Goal: Contribute content: Add original content to the website for others to see

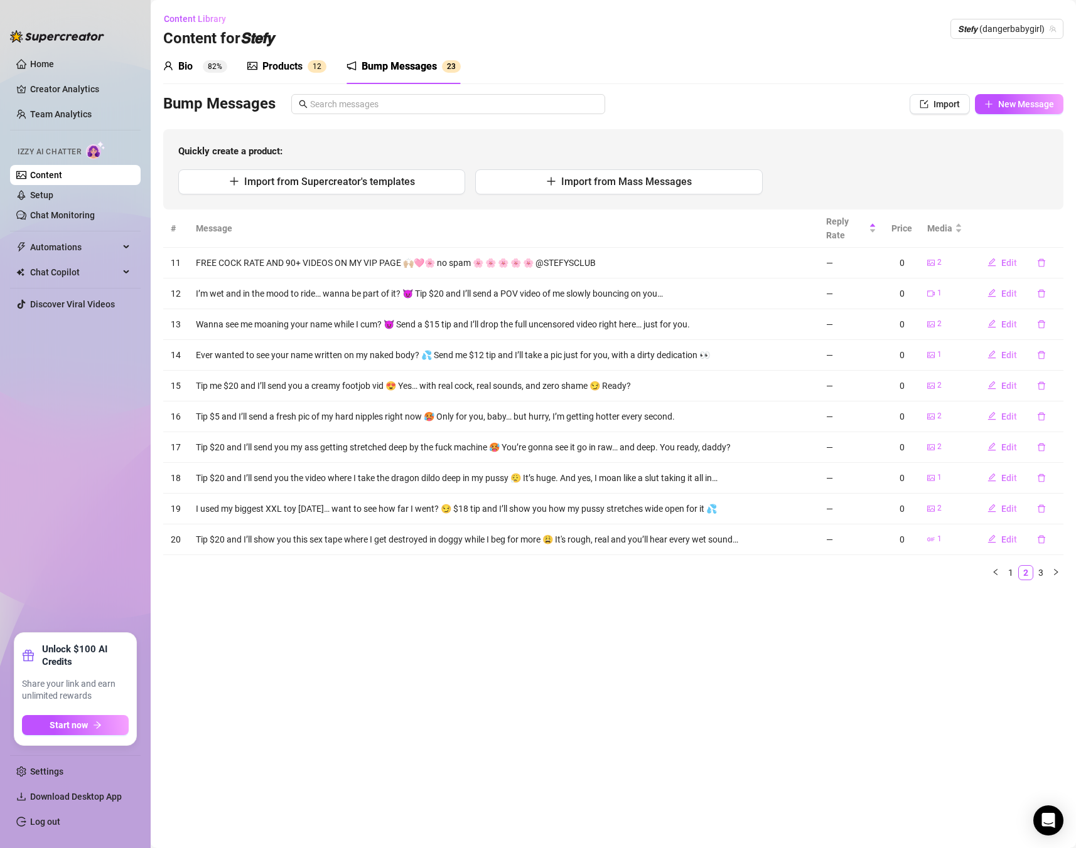
click at [290, 69] on div "Products" at bounding box center [282, 66] width 40 height 15
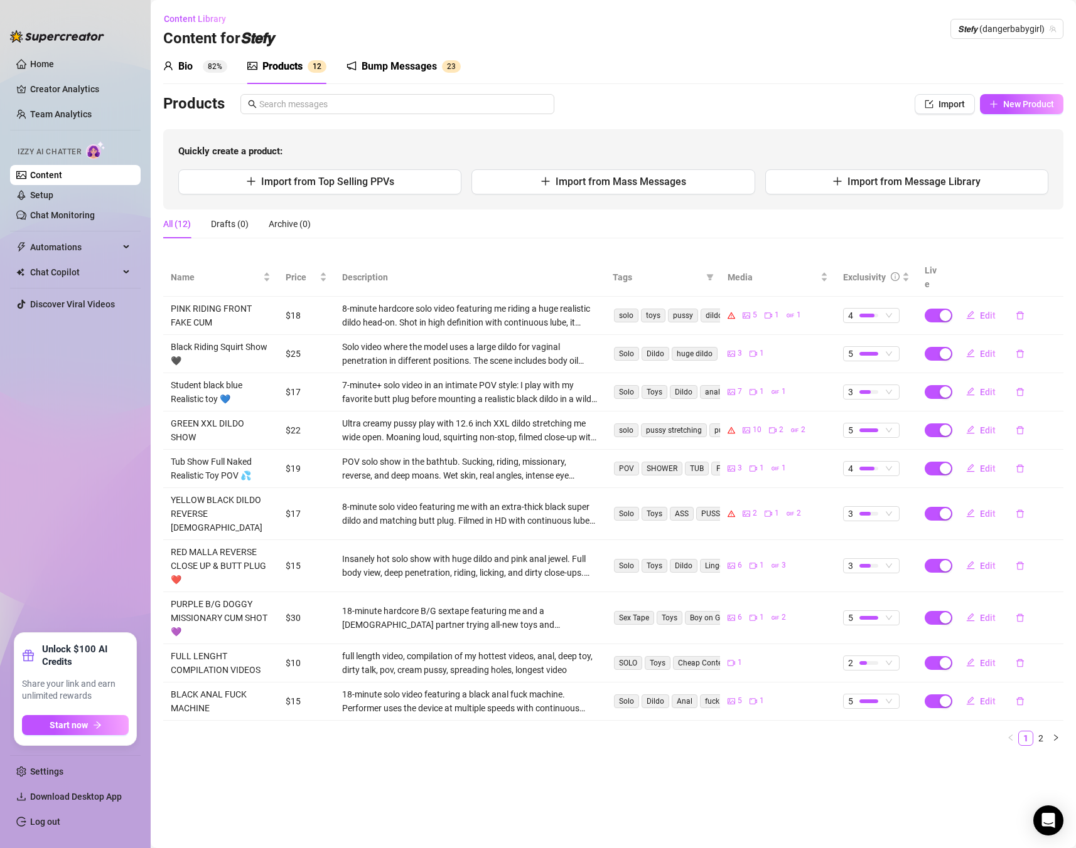
click at [428, 62] on div "Bump Messages" at bounding box center [398, 66] width 75 height 15
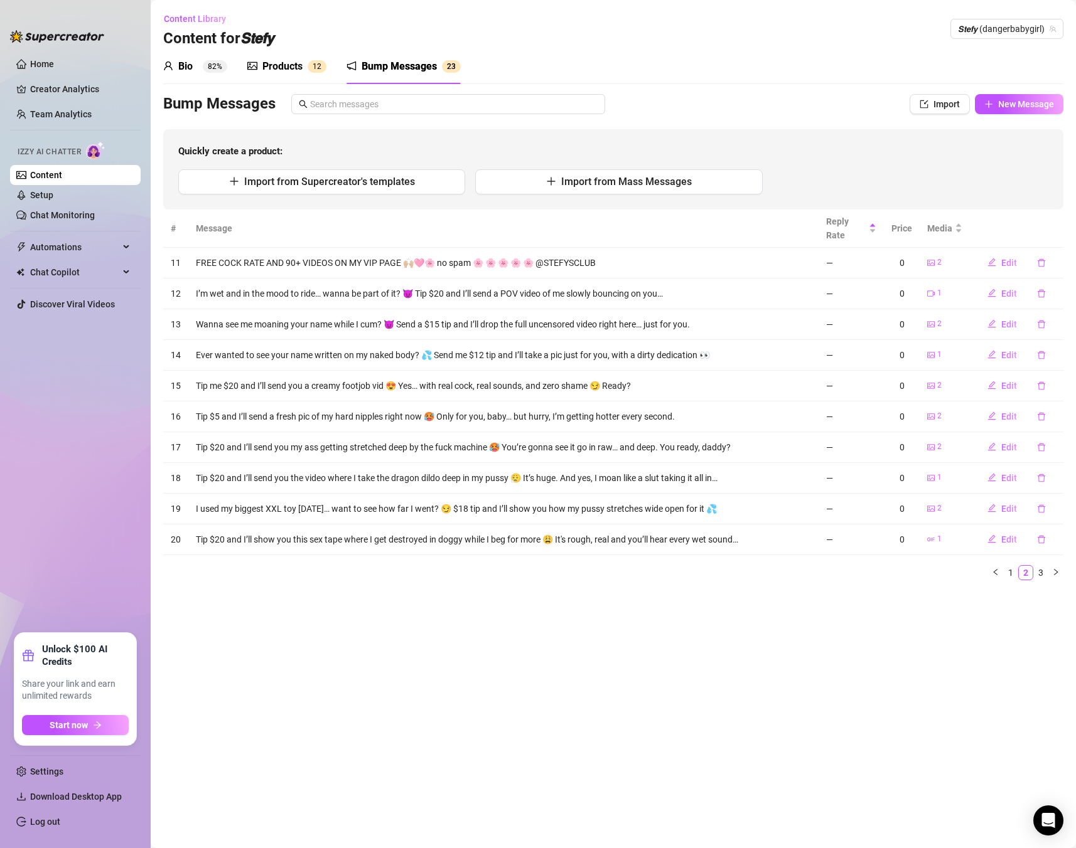
click at [1035, 115] on div "Bump Messages Import New Message Quickly create a product: Import from Supercre…" at bounding box center [613, 151] width 900 height 115
click at [1024, 101] on span "New Message" at bounding box center [1026, 104] width 56 height 10
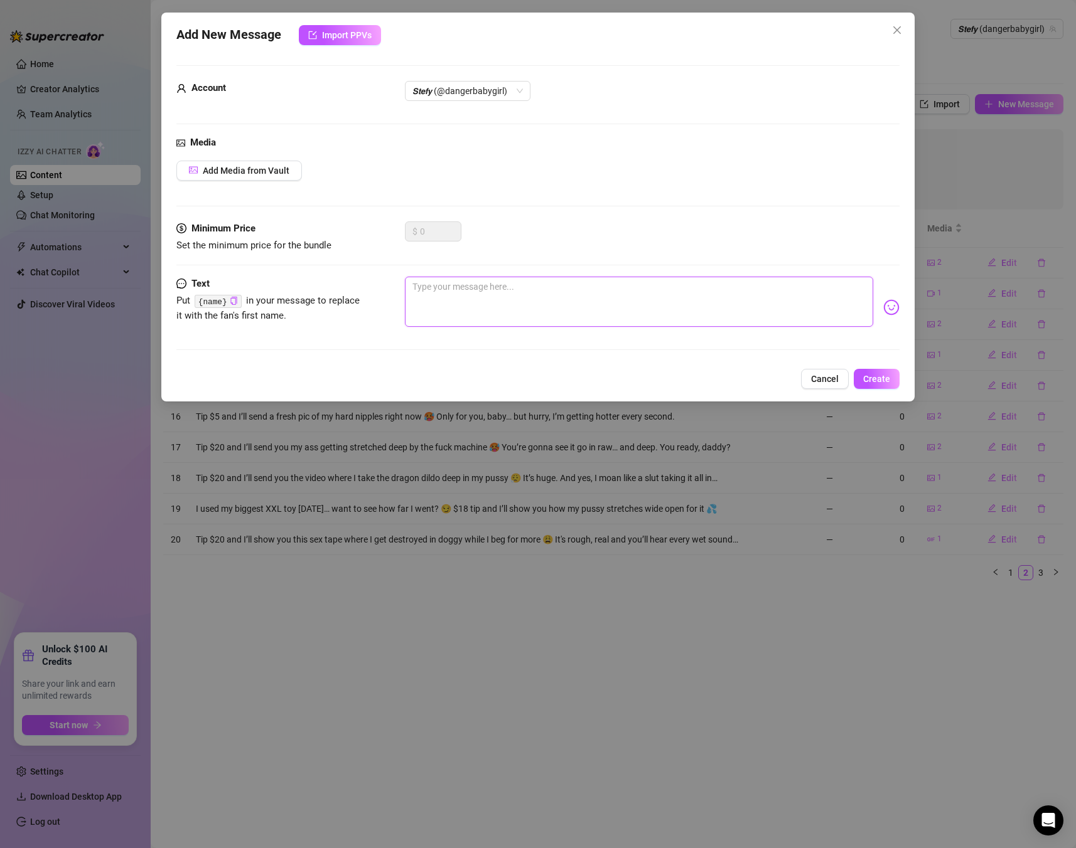
click at [439, 291] on textarea at bounding box center [639, 302] width 468 height 50
paste textarea "Messy blowjob vid… drooling, gagging & spit running down my tits 🤤💦 $6 to watch…"
type textarea "Messy blowjob vid… drooling, gagging & spit running down my tits 🤤💦 $6 to watch…"
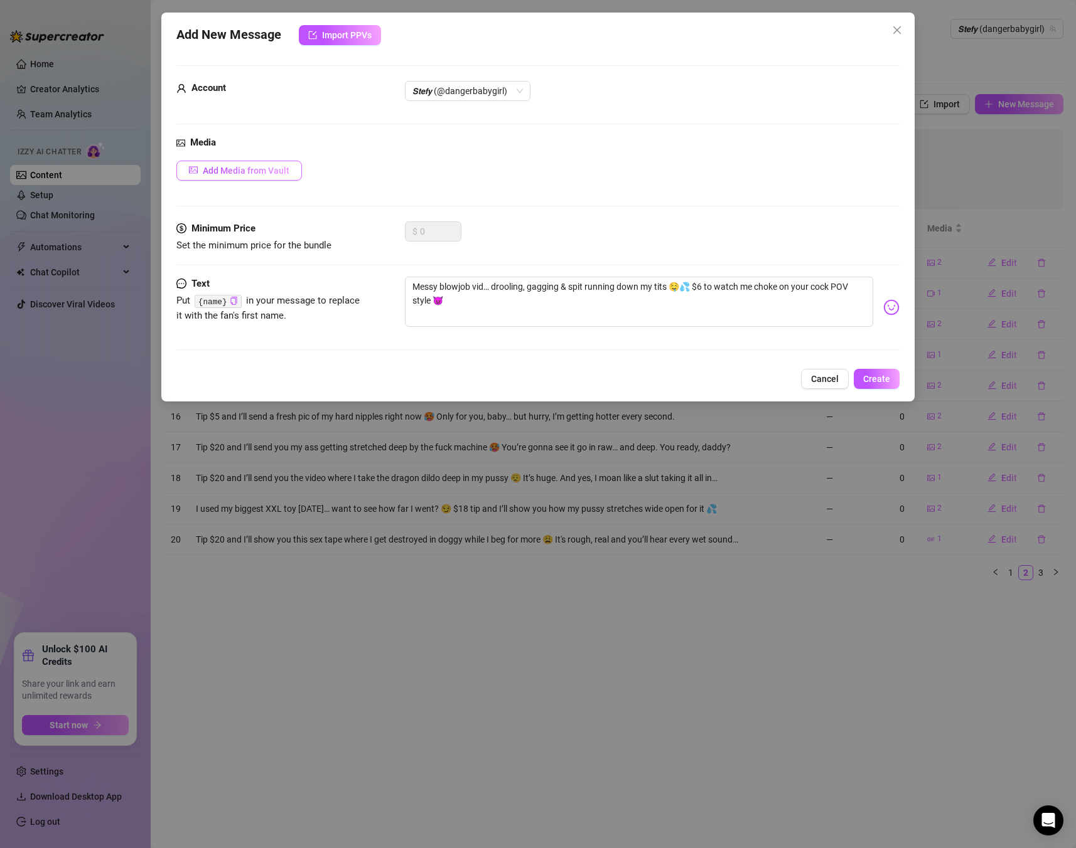
click at [216, 169] on span "Add Media from Vault" at bounding box center [246, 171] width 87 height 10
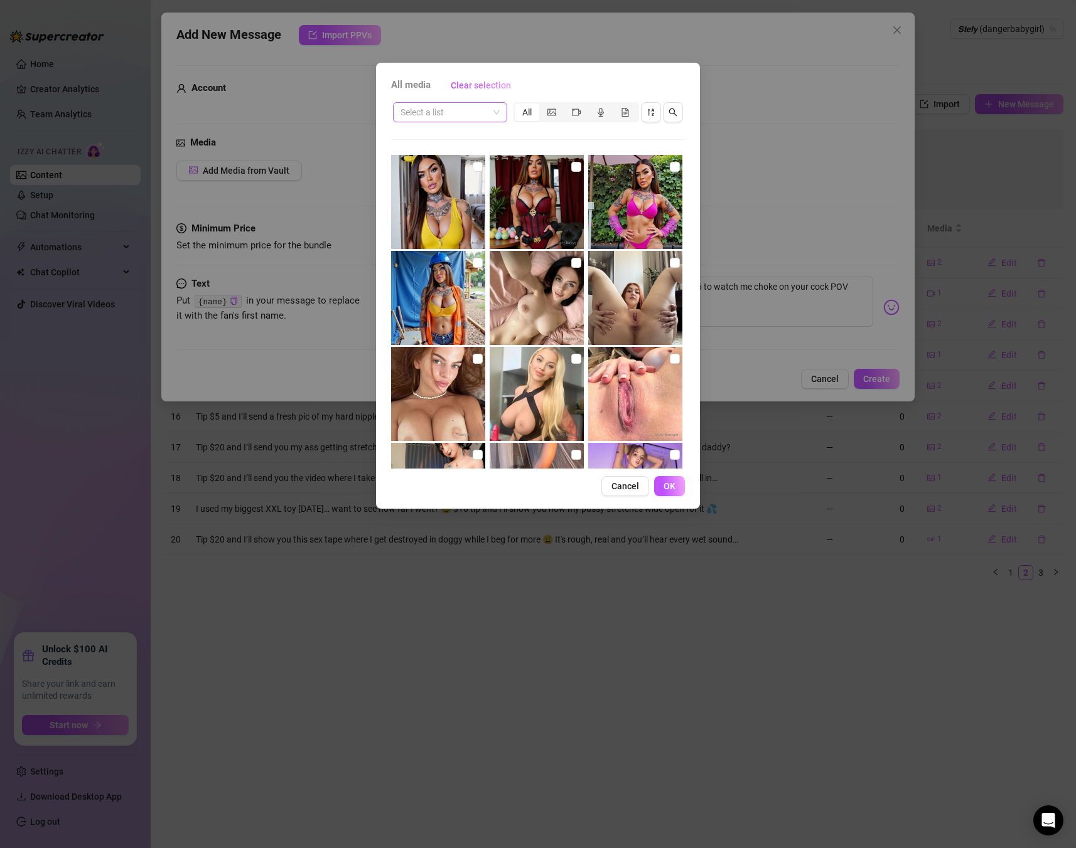
click at [438, 114] on input "search" at bounding box center [444, 112] width 88 height 19
type input "blowj"
click at [445, 104] on input "search" at bounding box center [444, 112] width 88 height 19
type input "blo"
click at [451, 122] on div "Select a list All" at bounding box center [538, 112] width 294 height 24
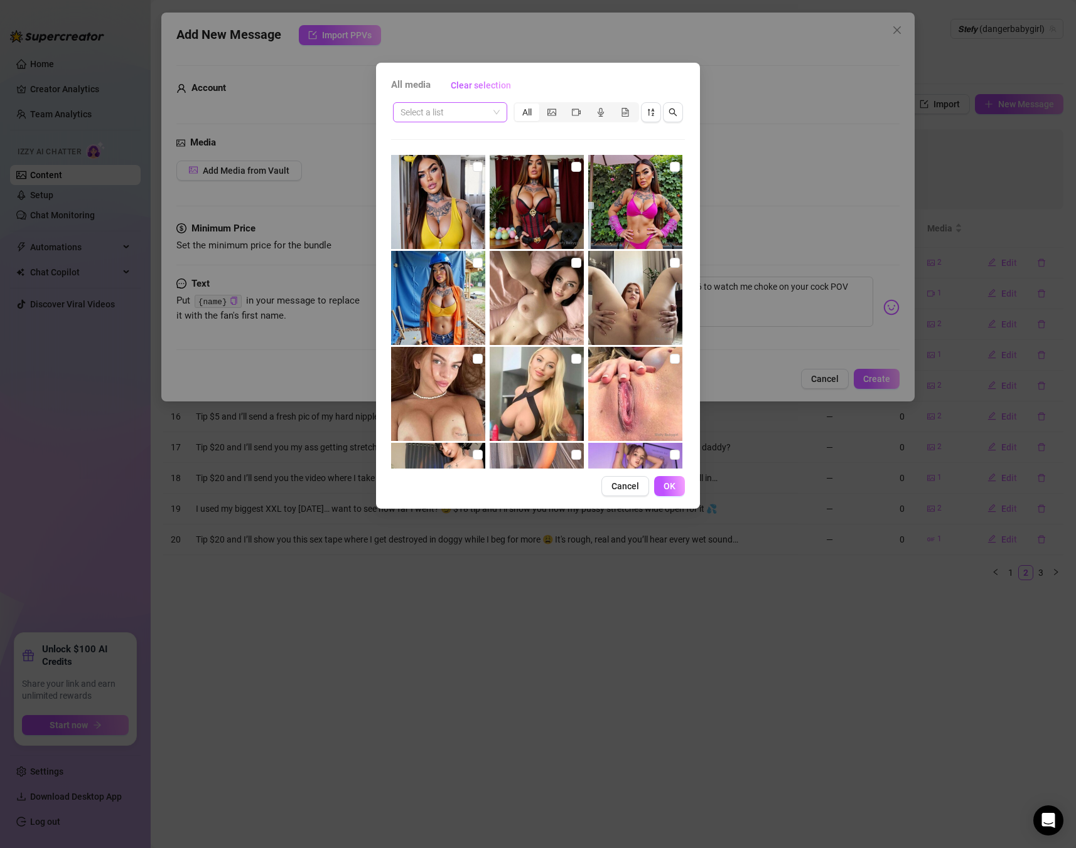
click at [456, 113] on input "search" at bounding box center [444, 112] width 88 height 19
type input "blow"
click at [486, 115] on input "search" at bounding box center [444, 112] width 88 height 19
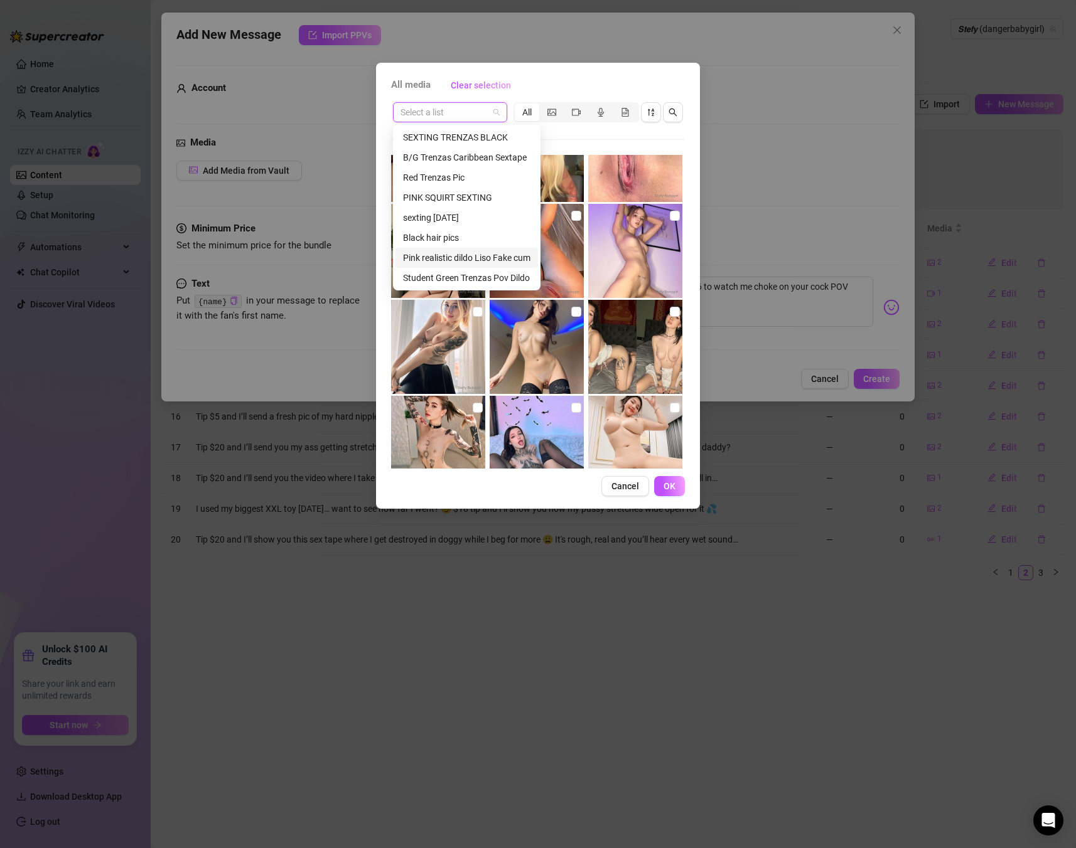
scroll to position [40, 0]
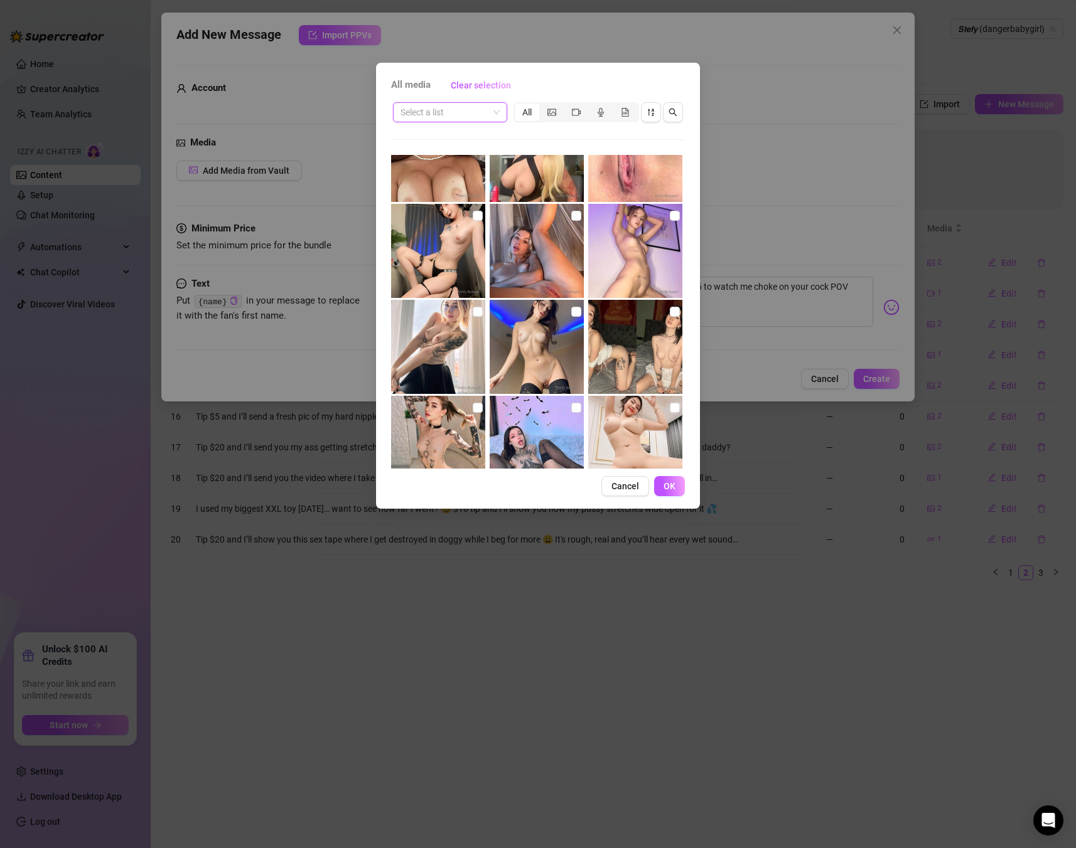
click at [473, 122] on div "Select a list" at bounding box center [450, 112] width 114 height 20
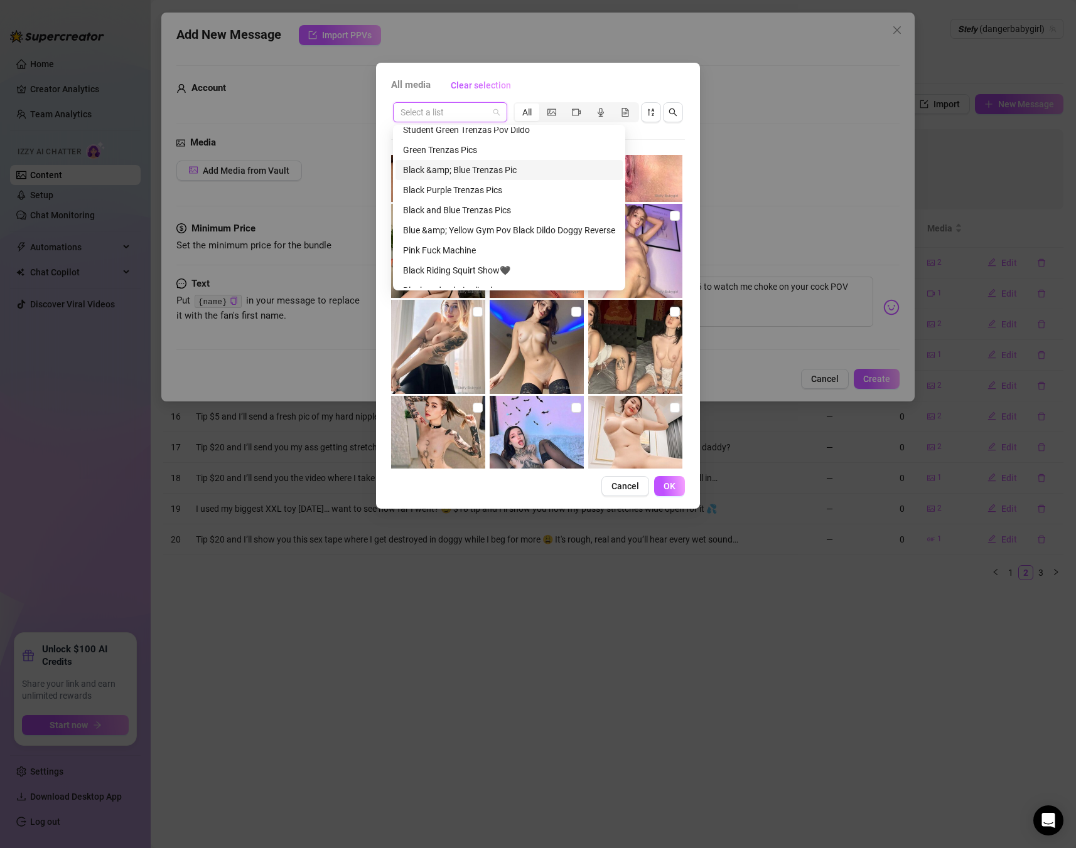
scroll to position [241, 0]
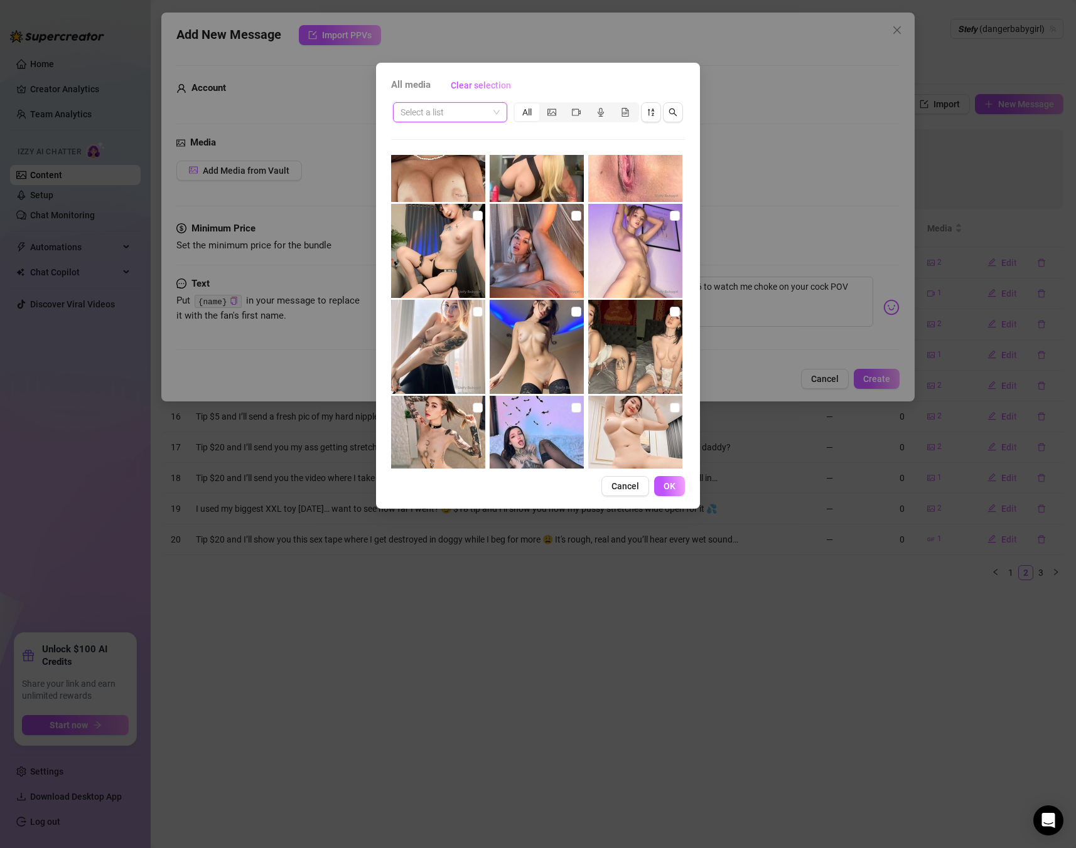
click at [451, 108] on input "search" at bounding box center [444, 112] width 88 height 19
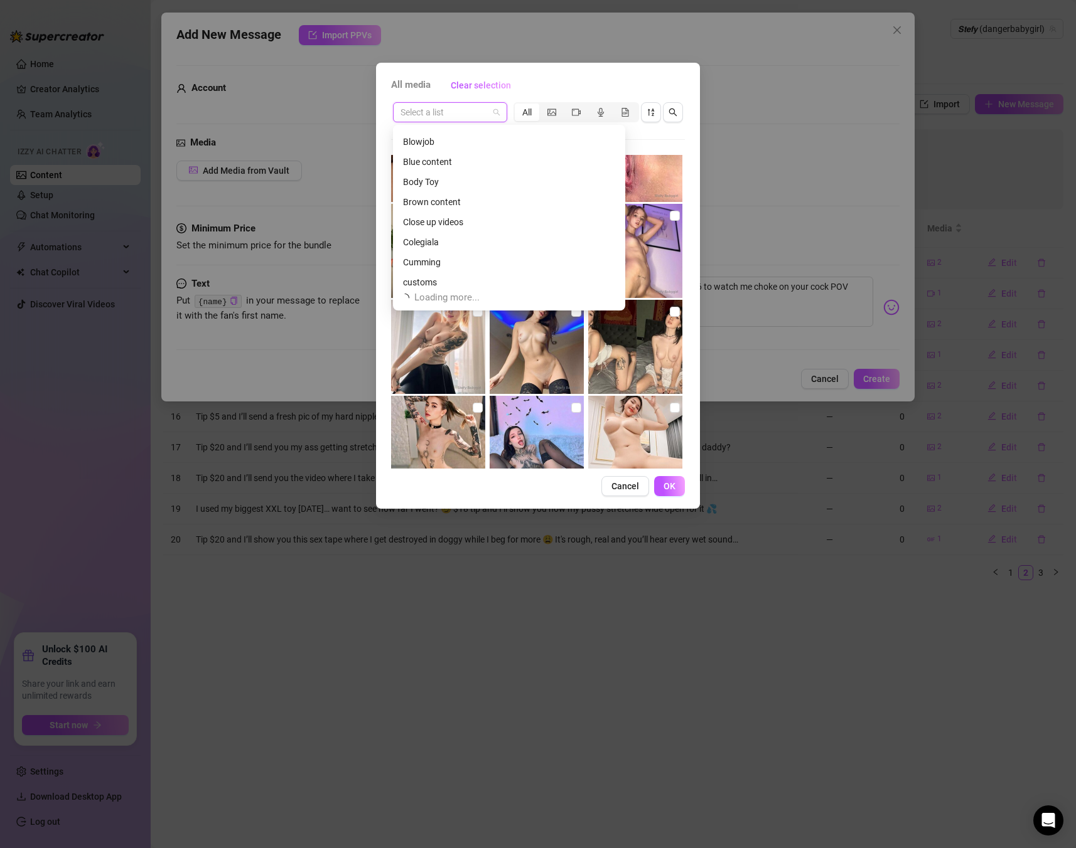
scroll to position [643, 0]
click at [424, 138] on div "Blowjob" at bounding box center [509, 138] width 212 height 14
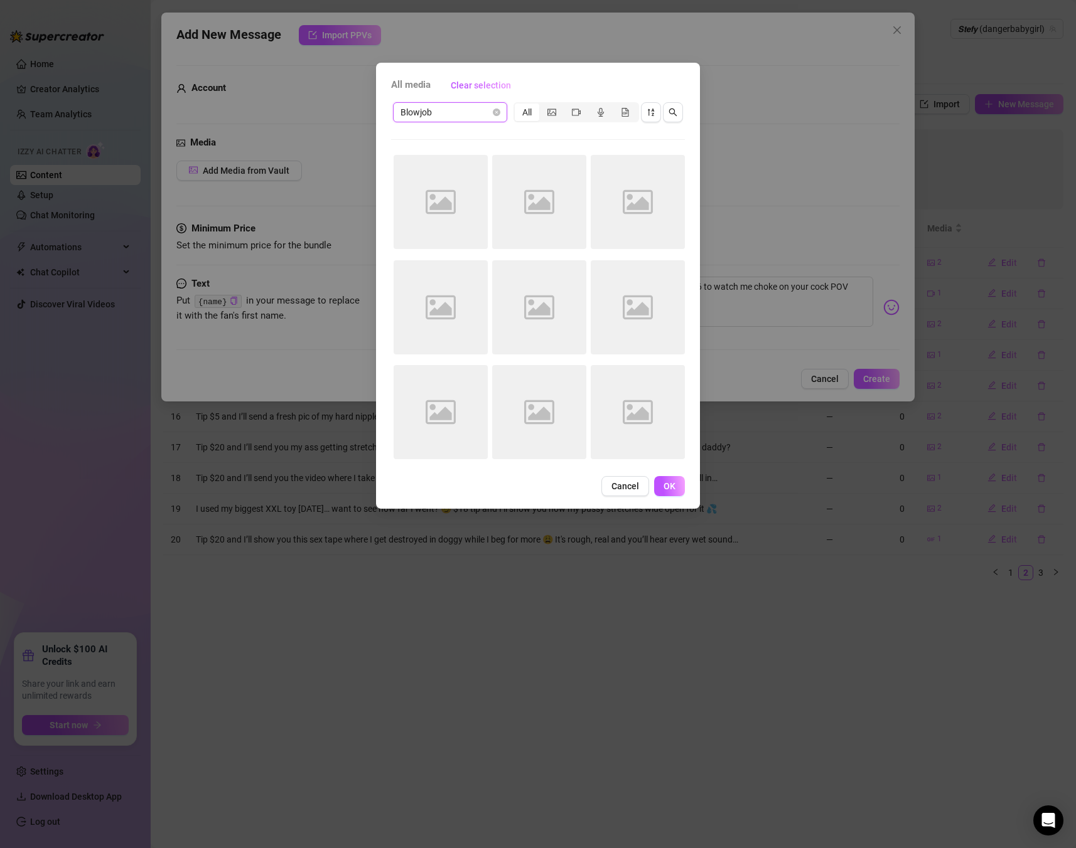
scroll to position [0, 0]
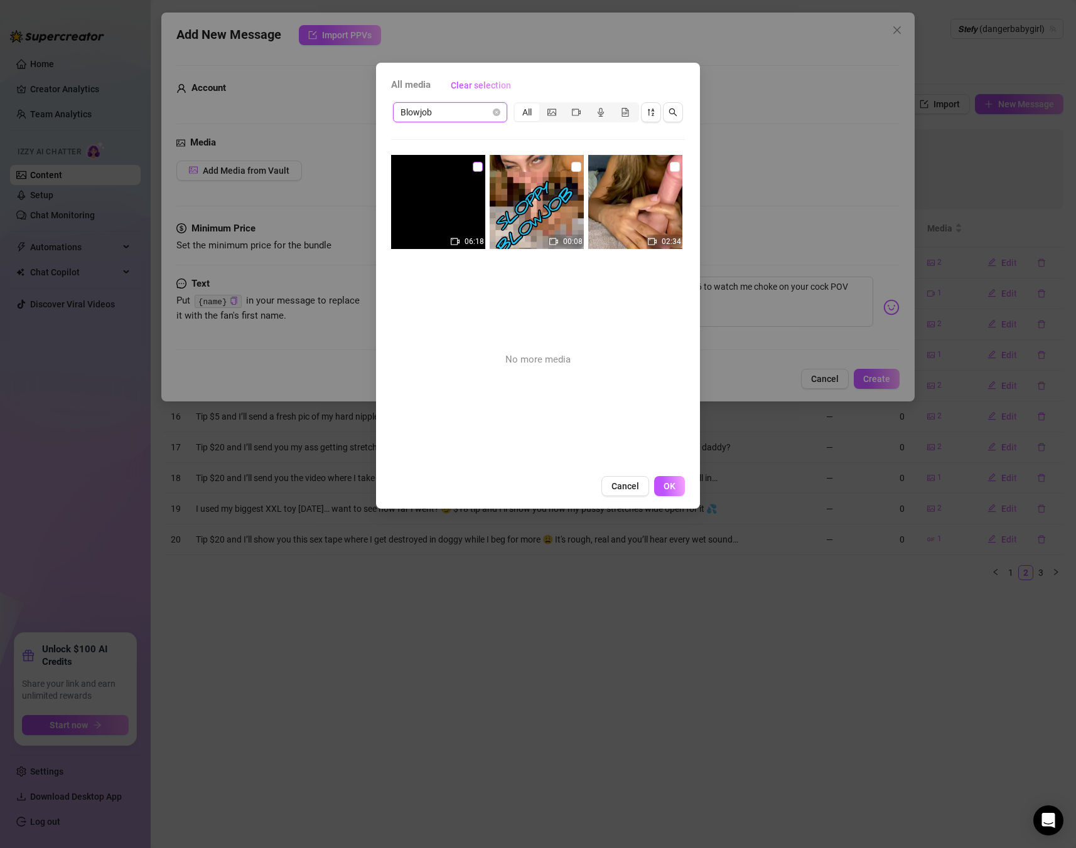
click at [478, 170] on input "checkbox" at bounding box center [478, 167] width 10 height 10
checkbox input "true"
click at [478, 117] on span "Blowjob" at bounding box center [449, 112] width 99 height 19
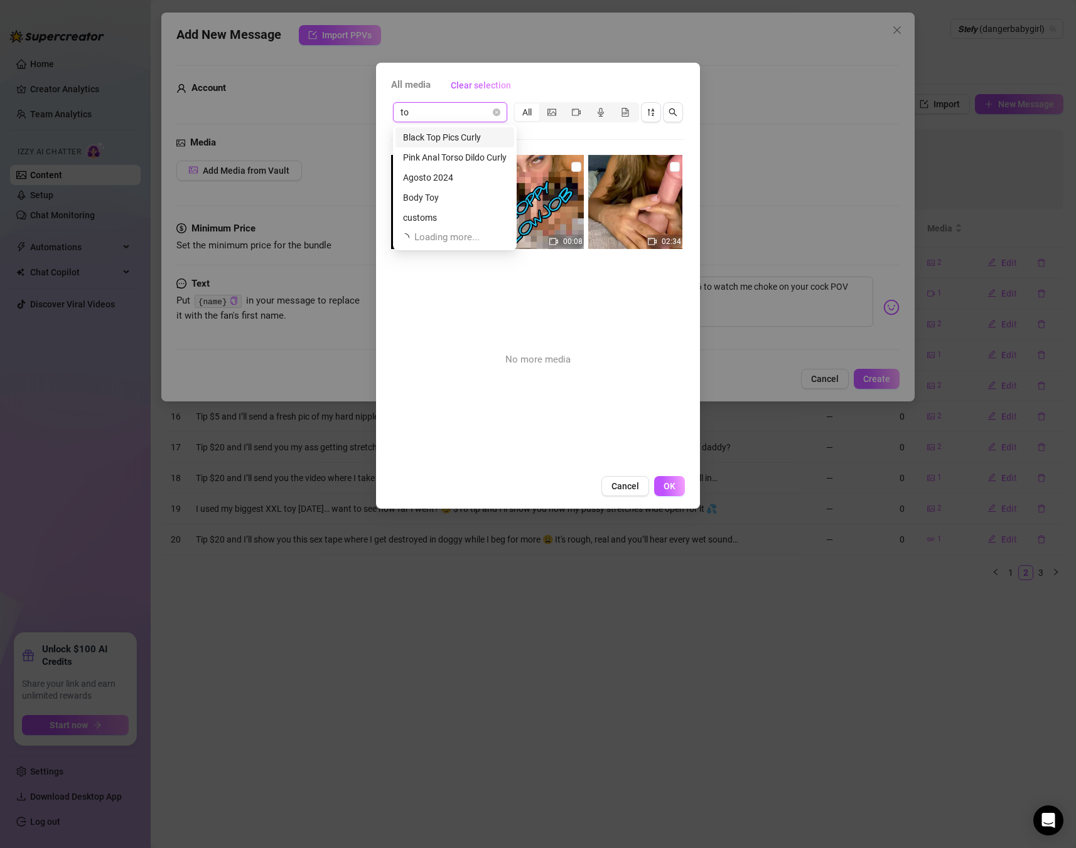
type input "toy"
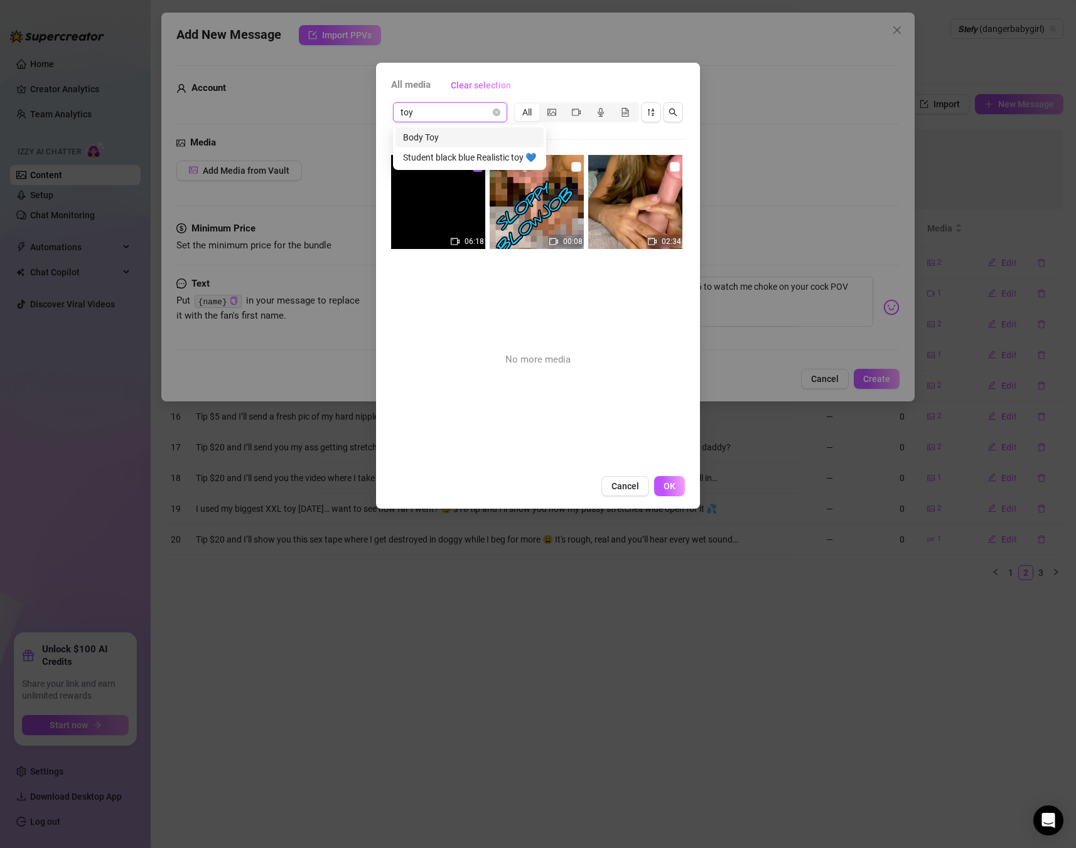
click at [436, 143] on div "Body Toy" at bounding box center [469, 138] width 133 height 14
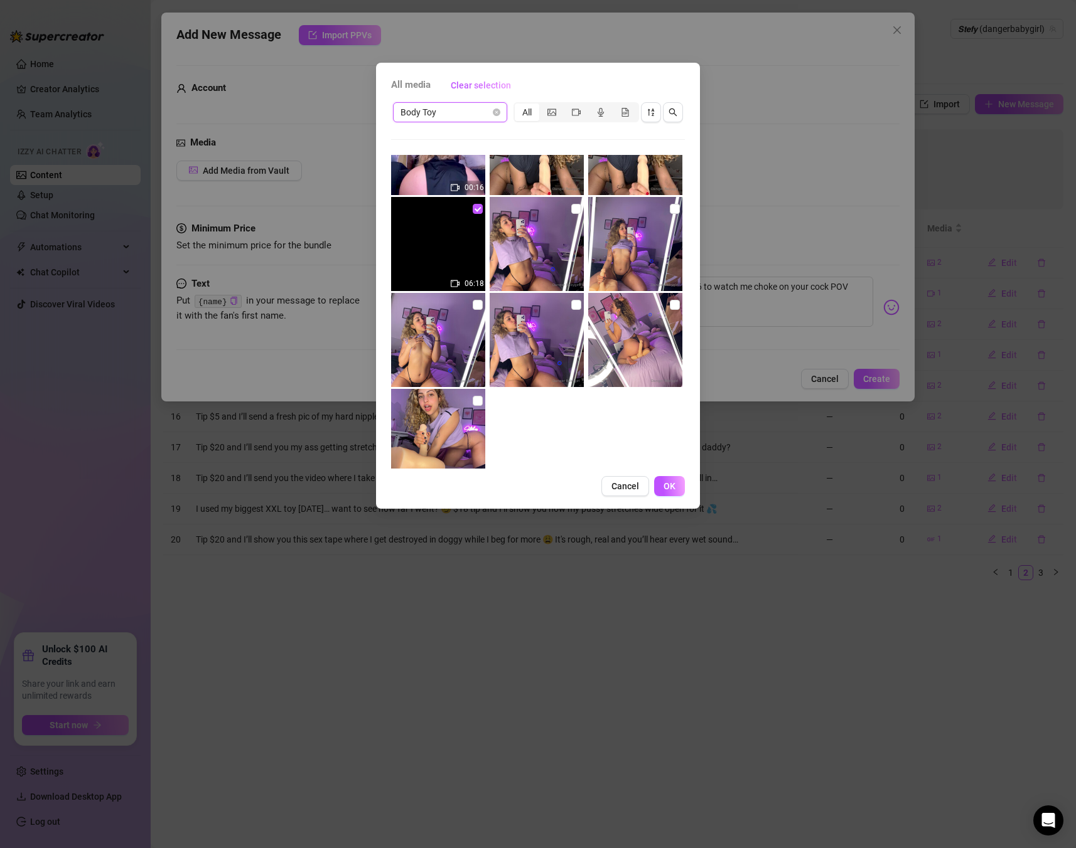
scroll to position [281, 0]
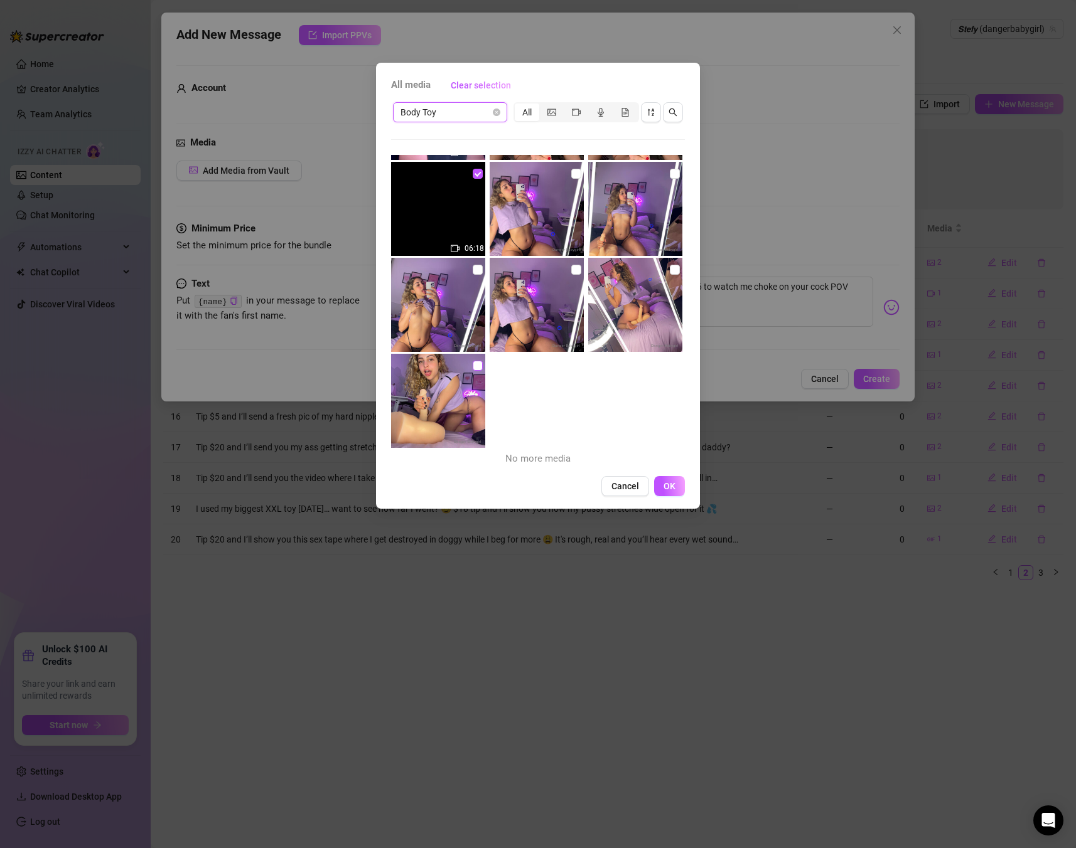
click at [473, 370] on input "checkbox" at bounding box center [478, 366] width 10 height 10
checkbox input "true"
click at [673, 492] on button "OK" at bounding box center [669, 486] width 31 height 20
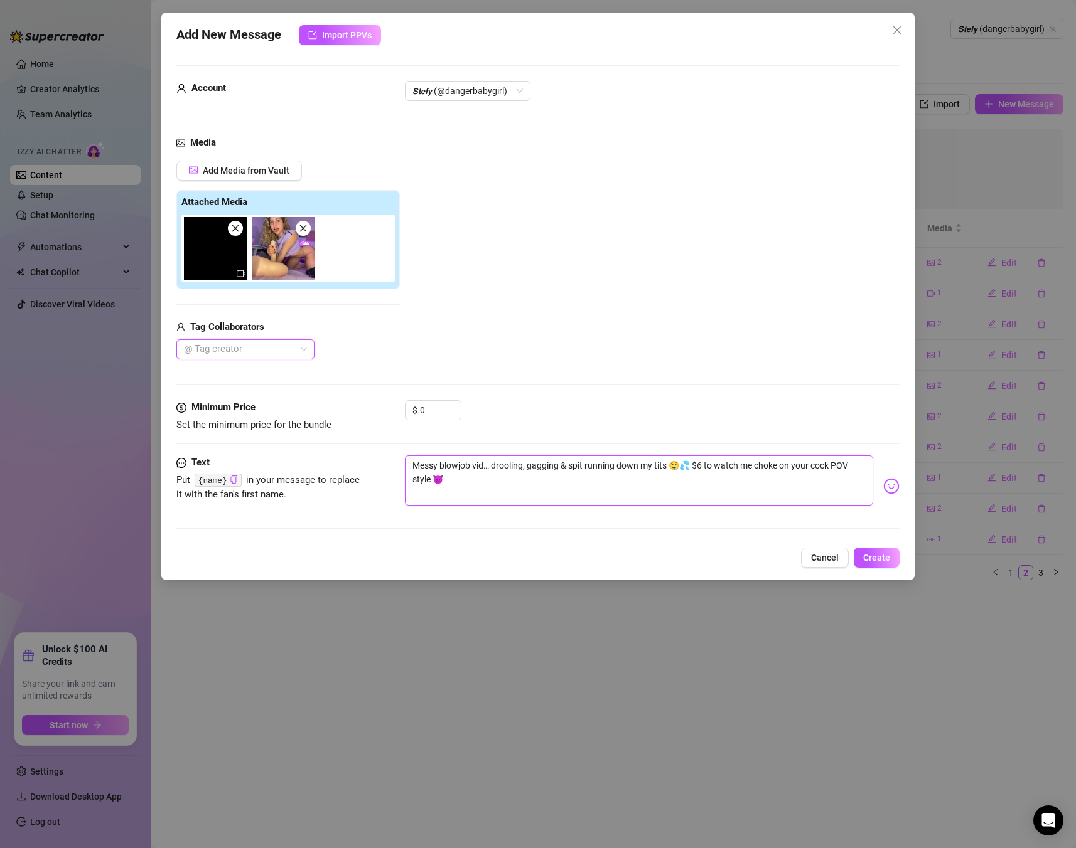
click at [630, 473] on textarea "Messy blowjob vid… drooling, gagging & spit running down my tits 🤤💦 $6 to watch…" at bounding box center [639, 481] width 468 height 50
drag, startPoint x: 454, startPoint y: 481, endPoint x: 379, endPoint y: 454, distance: 79.8
click at [379, 454] on form "Account 𝙎𝙩𝙚𝙛𝙮 (@dangerbabygirl) Media Add Media from Vault Attached Media Tag C…" at bounding box center [537, 302] width 723 height 475
paste textarea "unlock to watch me deepthroat"
type textarea "Messy blowjob vid… drooling, gagging & spit running down my tits 🤤💦 unlock to w…"
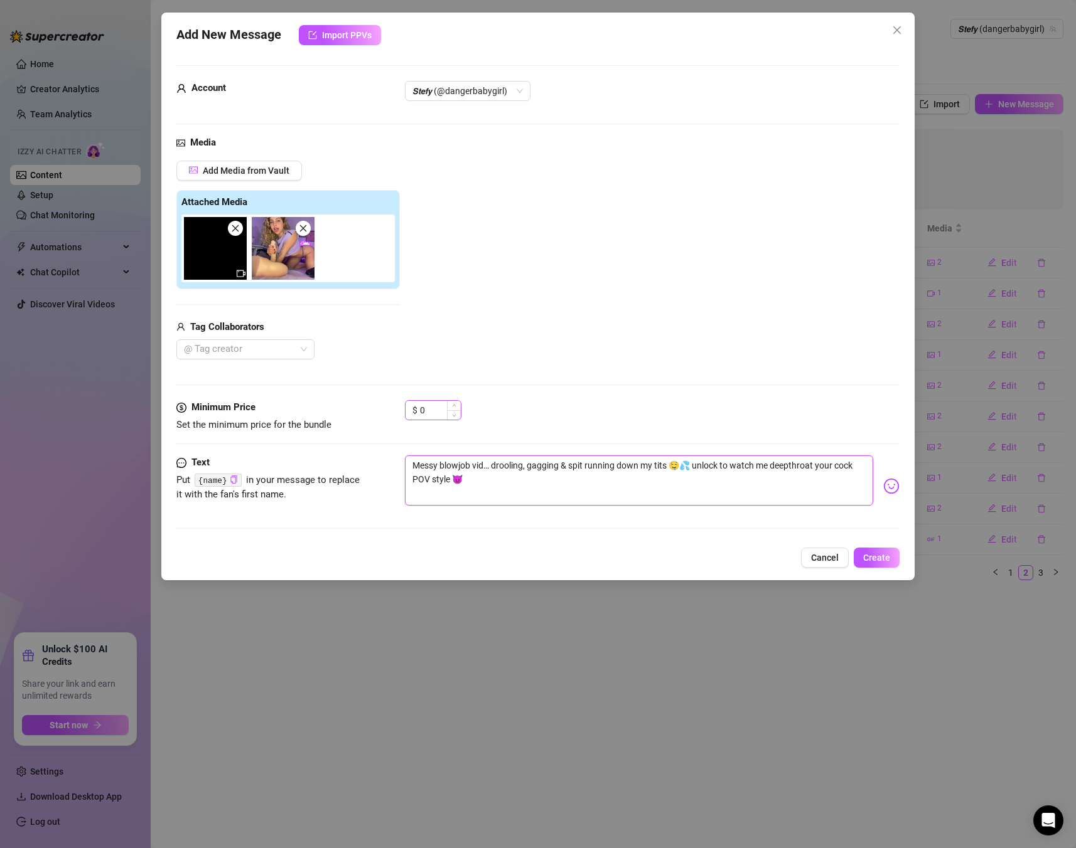
type textarea "Messy blowjob vid… drooling, gagging & spit running down my tits 🤤💦 unlock to w…"
drag, startPoint x: 420, startPoint y: 407, endPoint x: 444, endPoint y: 406, distance: 23.2
click at [446, 407] on div "0" at bounding box center [440, 410] width 41 height 19
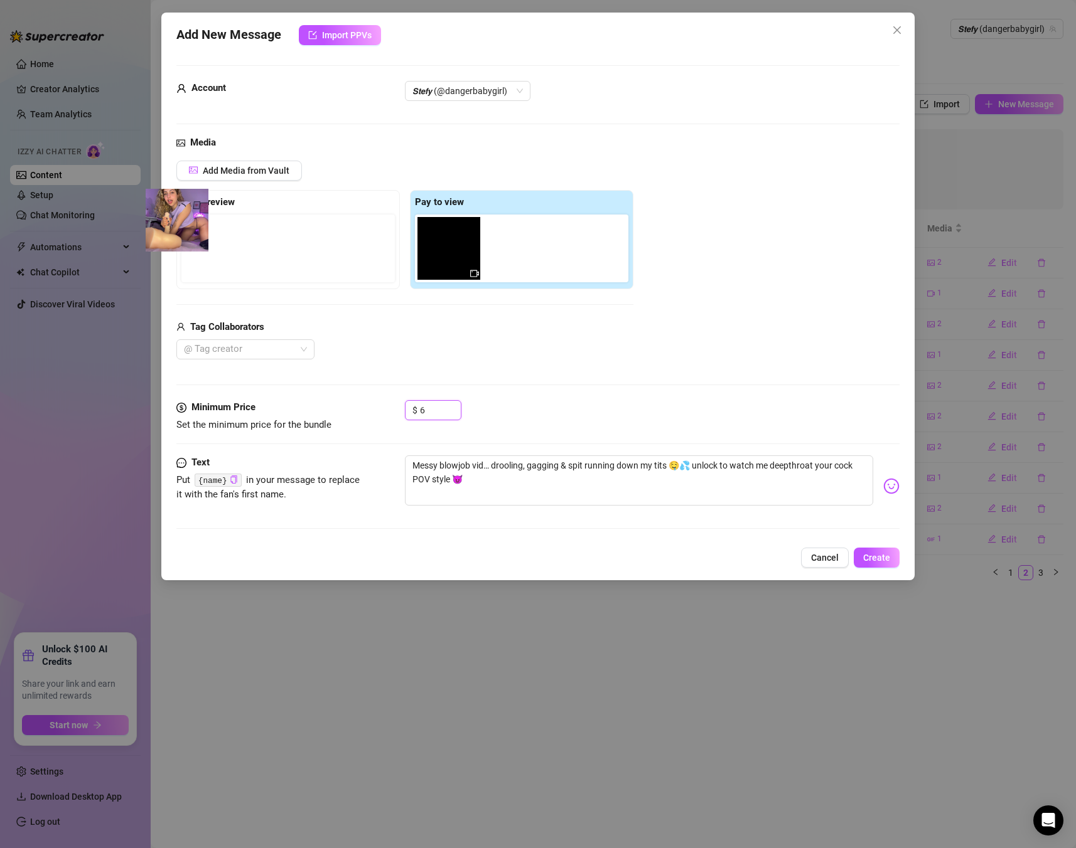
drag, startPoint x: 509, startPoint y: 256, endPoint x: 156, endPoint y: 224, distance: 354.1
click at [156, 224] on div "Add New Message Import PPVs Account 𝙎𝙩𝙚𝙛𝙮 (@dangerbabygirl) Media Add Media fro…" at bounding box center [538, 424] width 1076 height 848
type input "6"
click at [877, 560] on span "Create" at bounding box center [876, 558] width 27 height 10
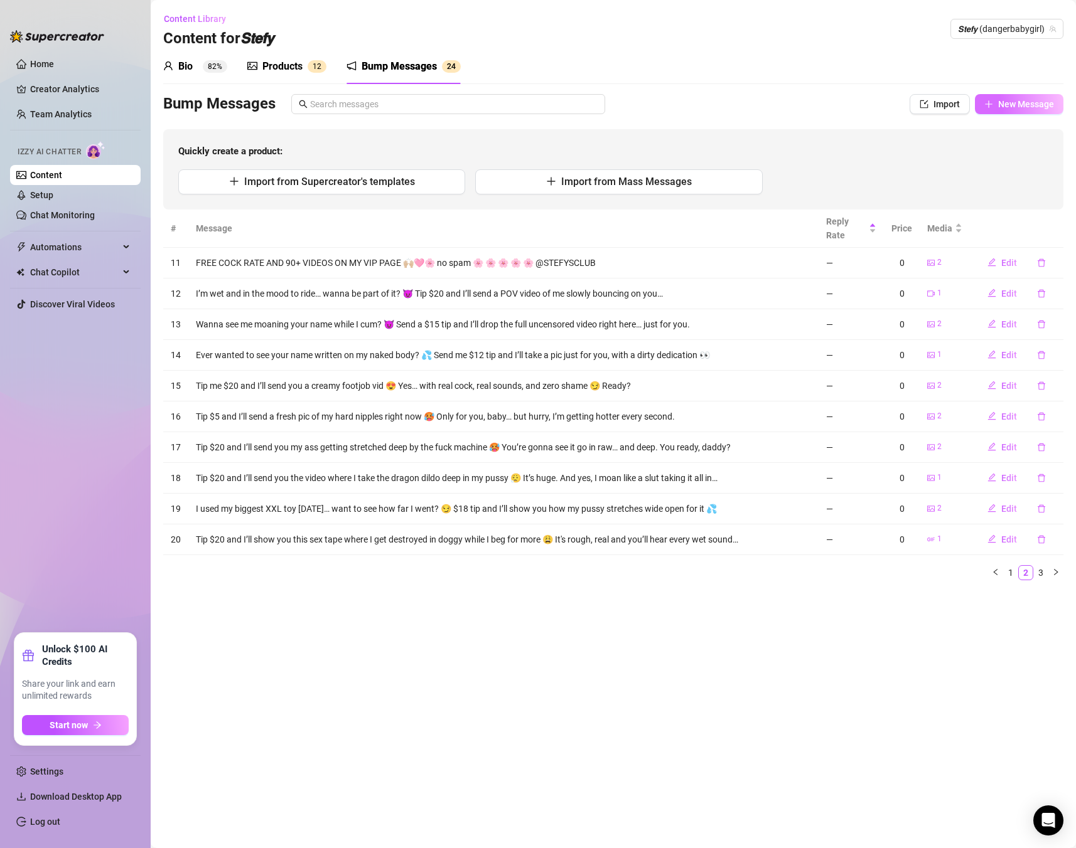
click at [1000, 102] on span "New Message" at bounding box center [1026, 104] width 56 height 10
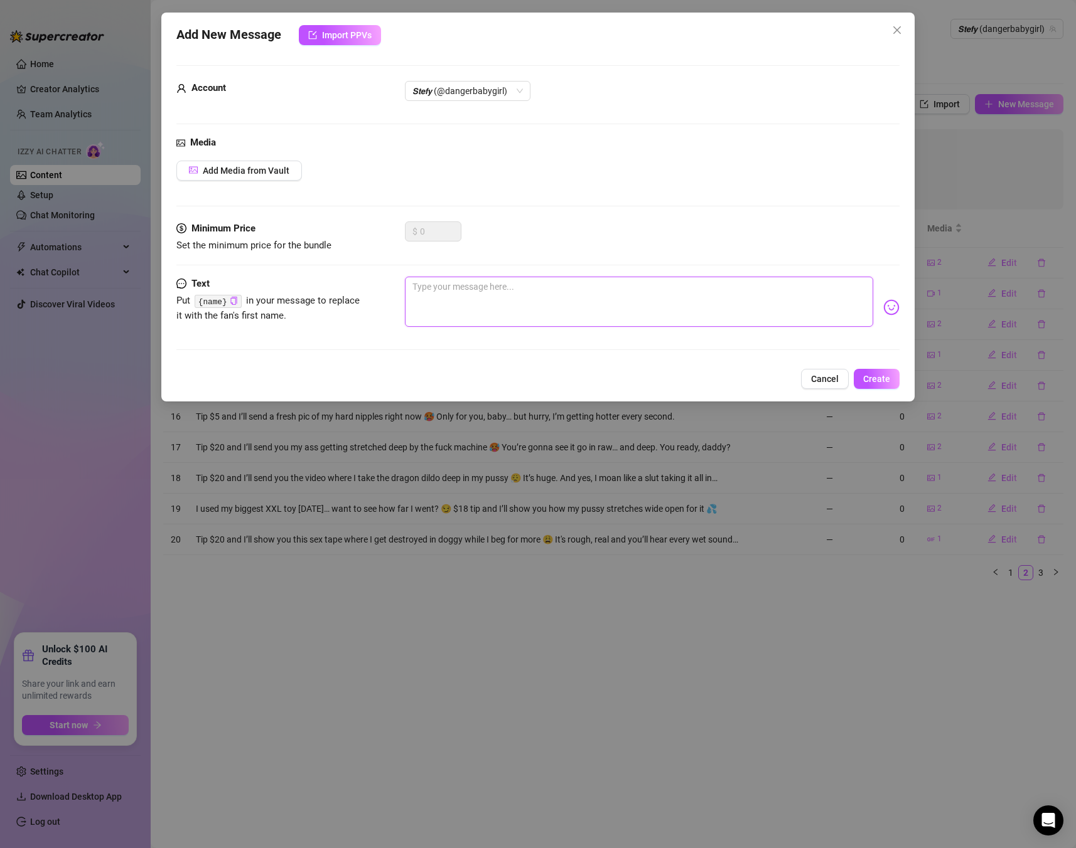
click at [531, 292] on textarea at bounding box center [639, 302] width 468 height 50
paste textarea "Couldn’t resist my HUGE toy tonight… bouncing until I squirt all over the camer…"
type textarea "Couldn’t resist my HUGE toy tonight… bouncing until I squirt all over the camer…"
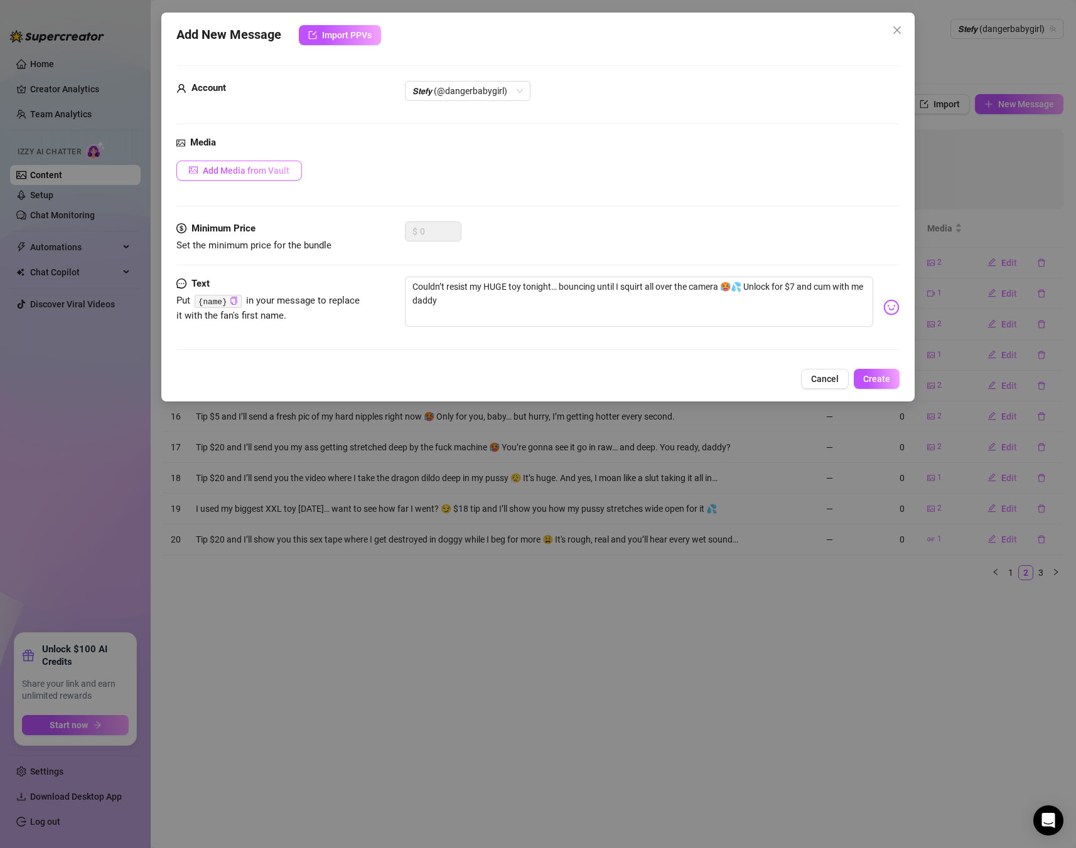
click at [254, 161] on button "Add Media from Vault" at bounding box center [238, 171] width 125 height 20
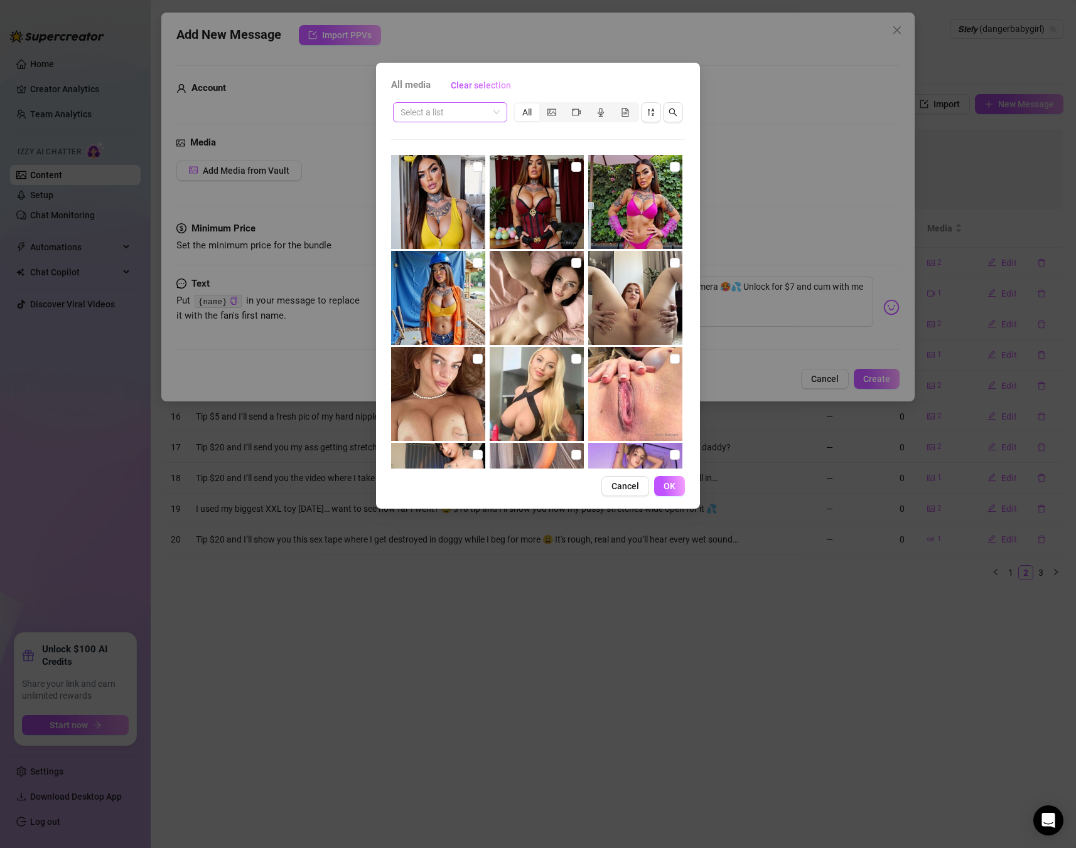
click at [439, 109] on input "search" at bounding box center [444, 112] width 88 height 19
type input "c"
type input "squ"
click at [594, 119] on div "segmented control" at bounding box center [601, 113] width 24 height 18
click at [592, 105] on input "segmented control" at bounding box center [592, 105] width 0 height 0
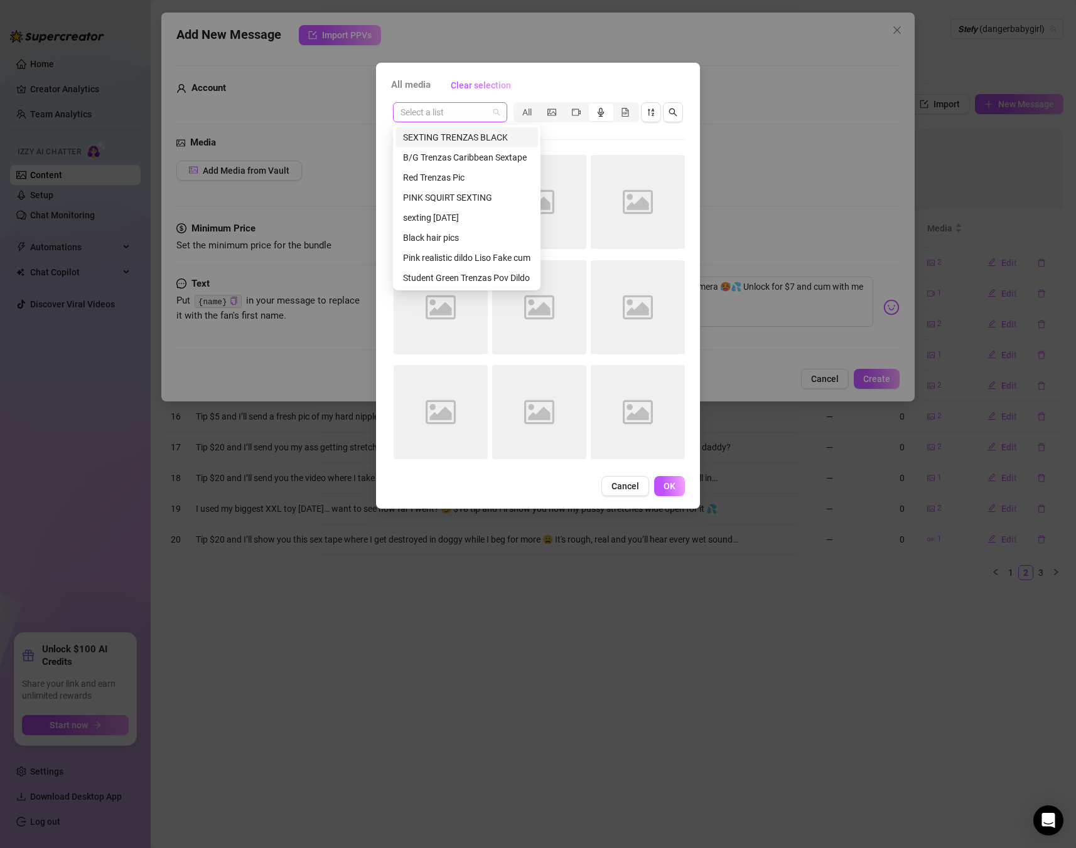
click at [503, 111] on div "Select a list" at bounding box center [450, 112] width 114 height 20
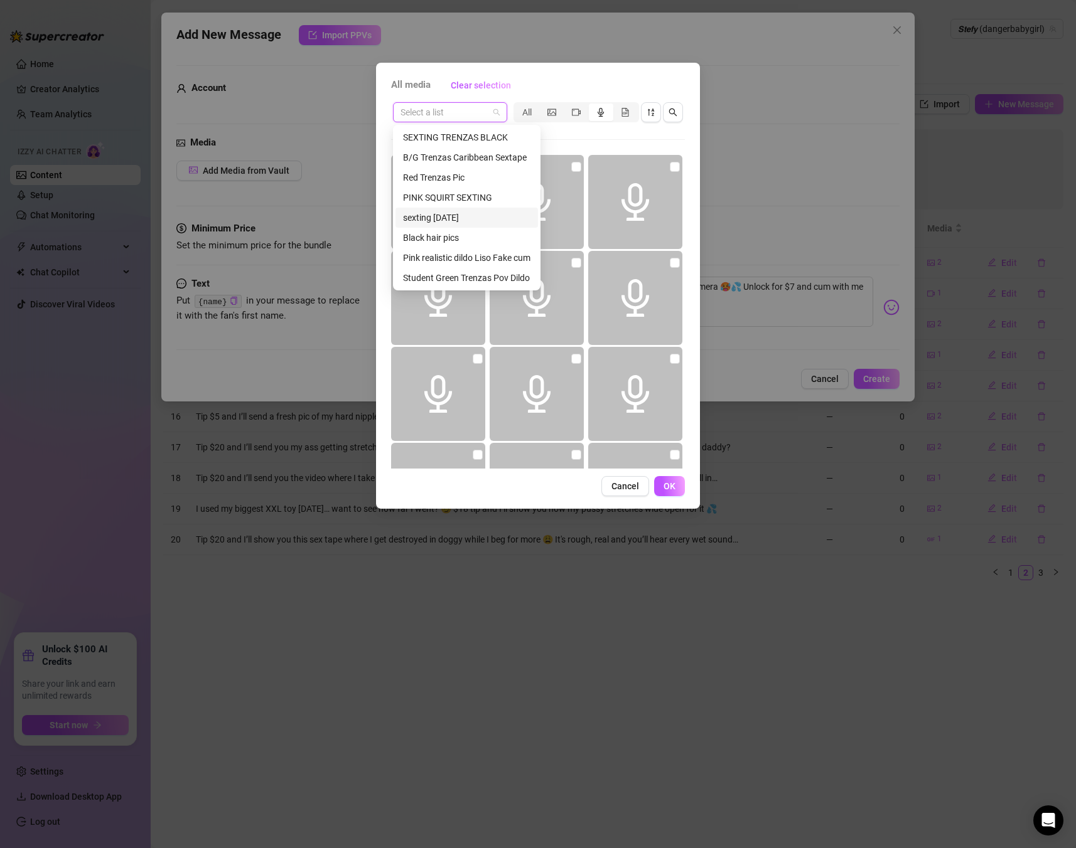
scroll to position [40, 0]
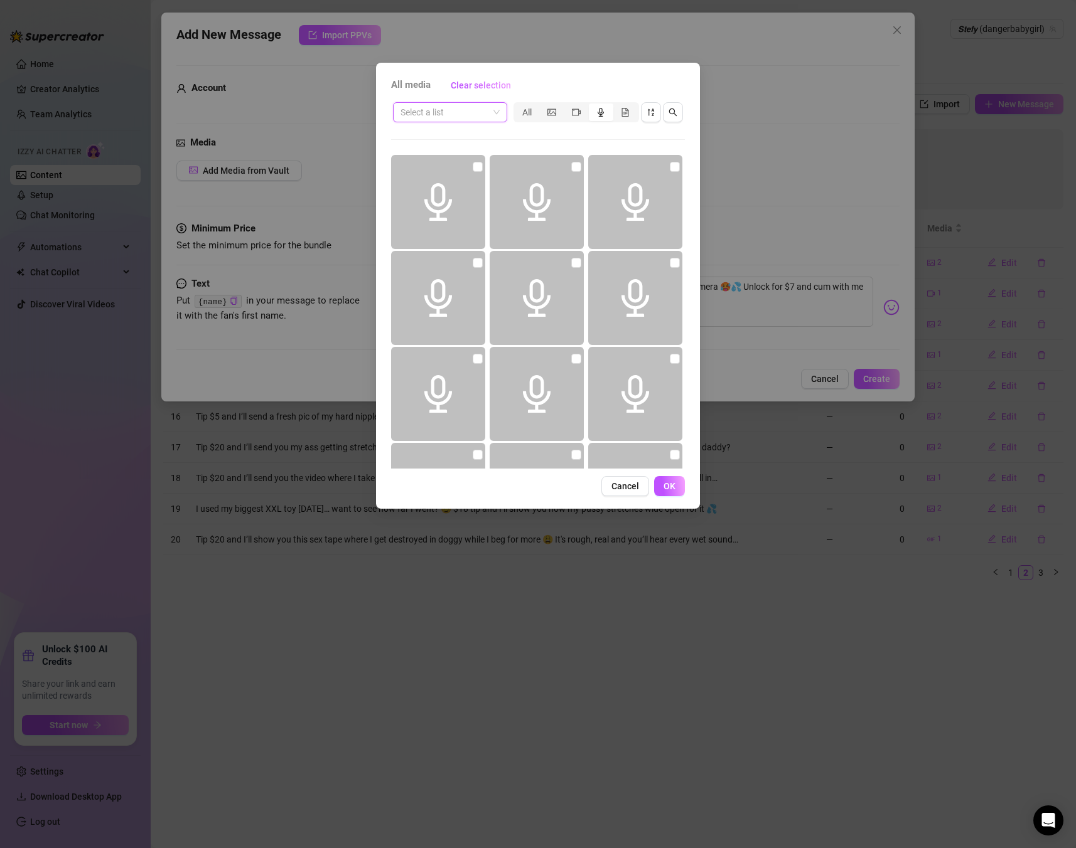
click at [427, 117] on input "search" at bounding box center [444, 112] width 88 height 19
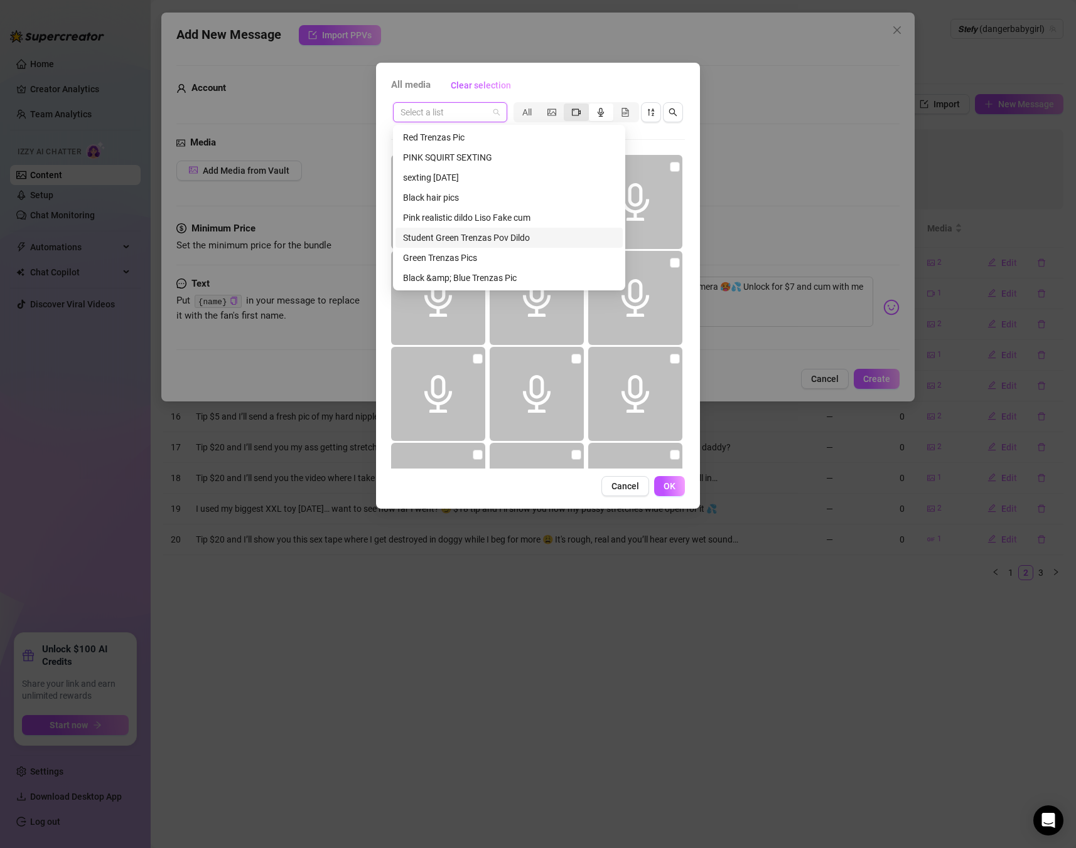
click at [572, 110] on icon "video-camera" at bounding box center [576, 112] width 9 height 9
click at [567, 105] on input "segmented control" at bounding box center [567, 105] width 0 height 0
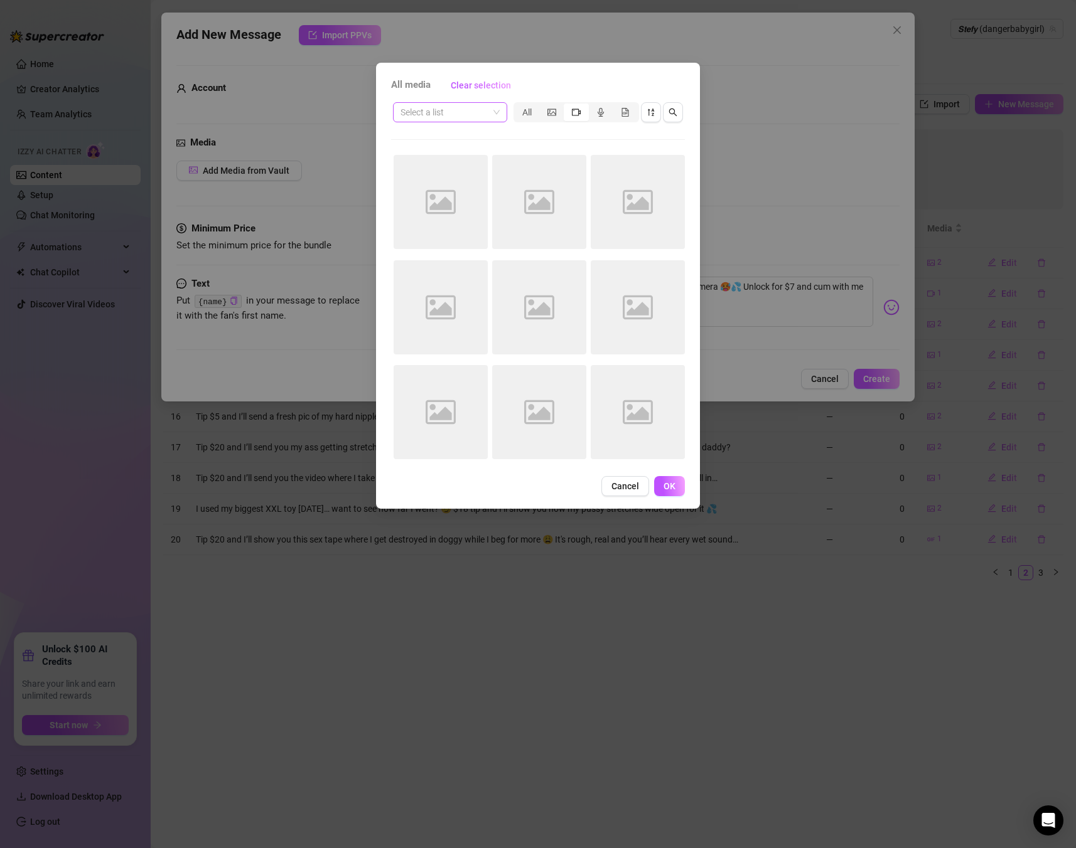
click at [452, 112] on input "search" at bounding box center [444, 112] width 88 height 19
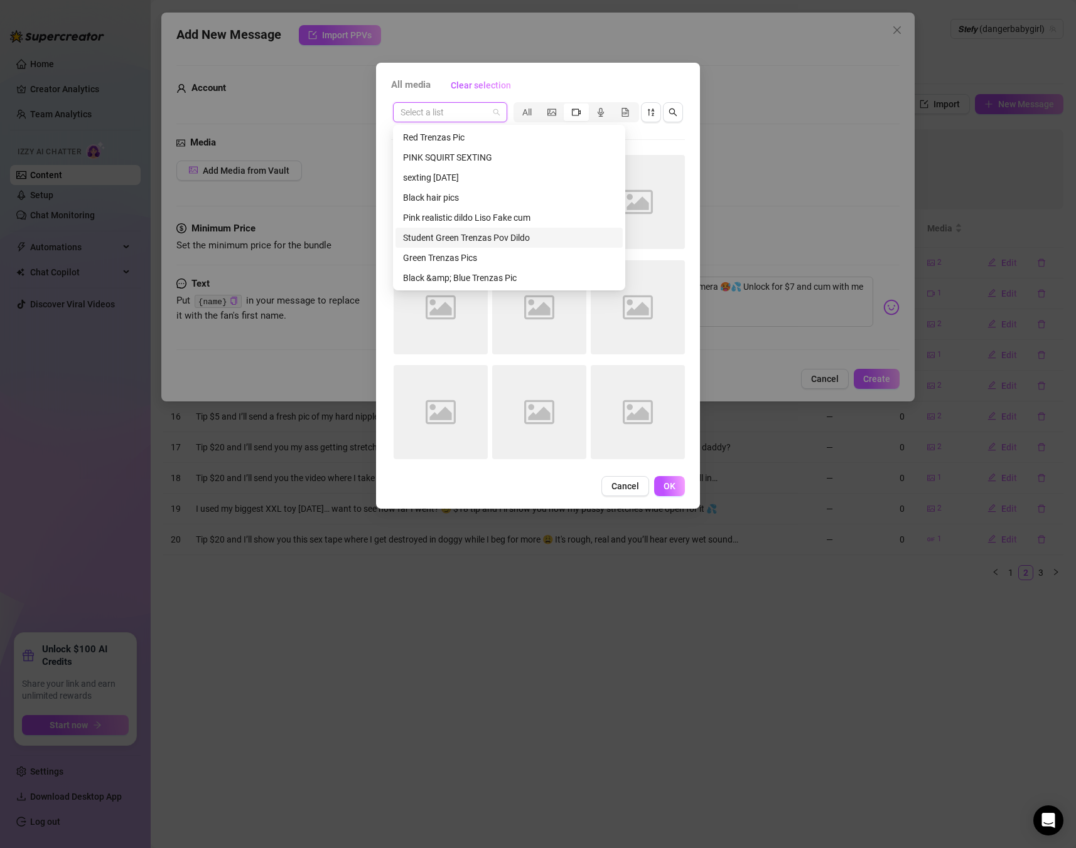
click at [449, 117] on input "search" at bounding box center [444, 112] width 88 height 19
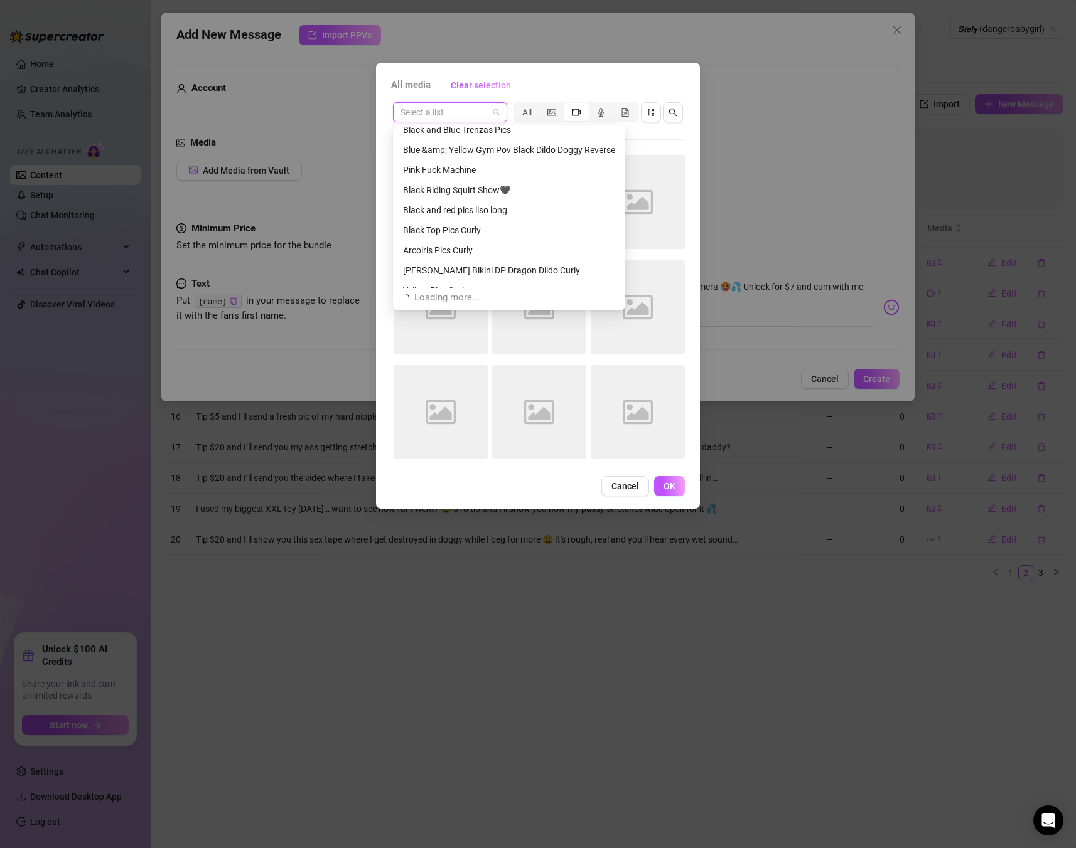
scroll to position [241, 0]
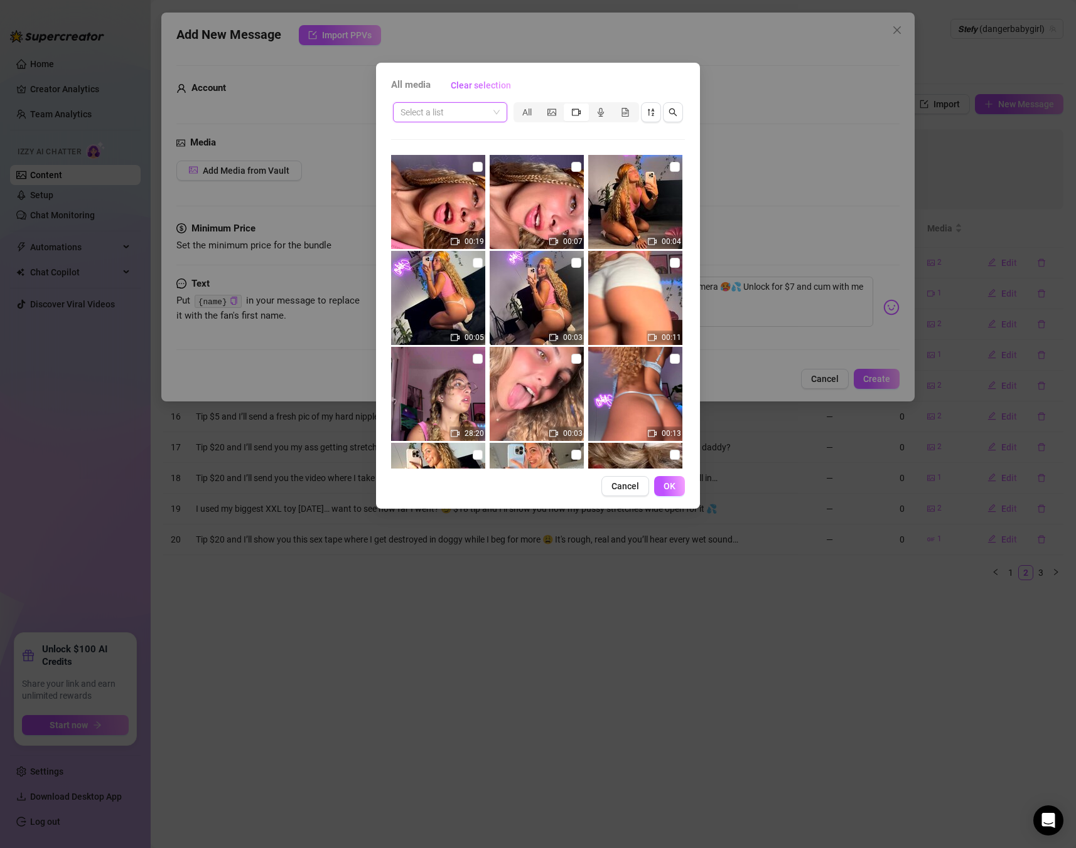
click at [462, 112] on input "search" at bounding box center [444, 112] width 88 height 19
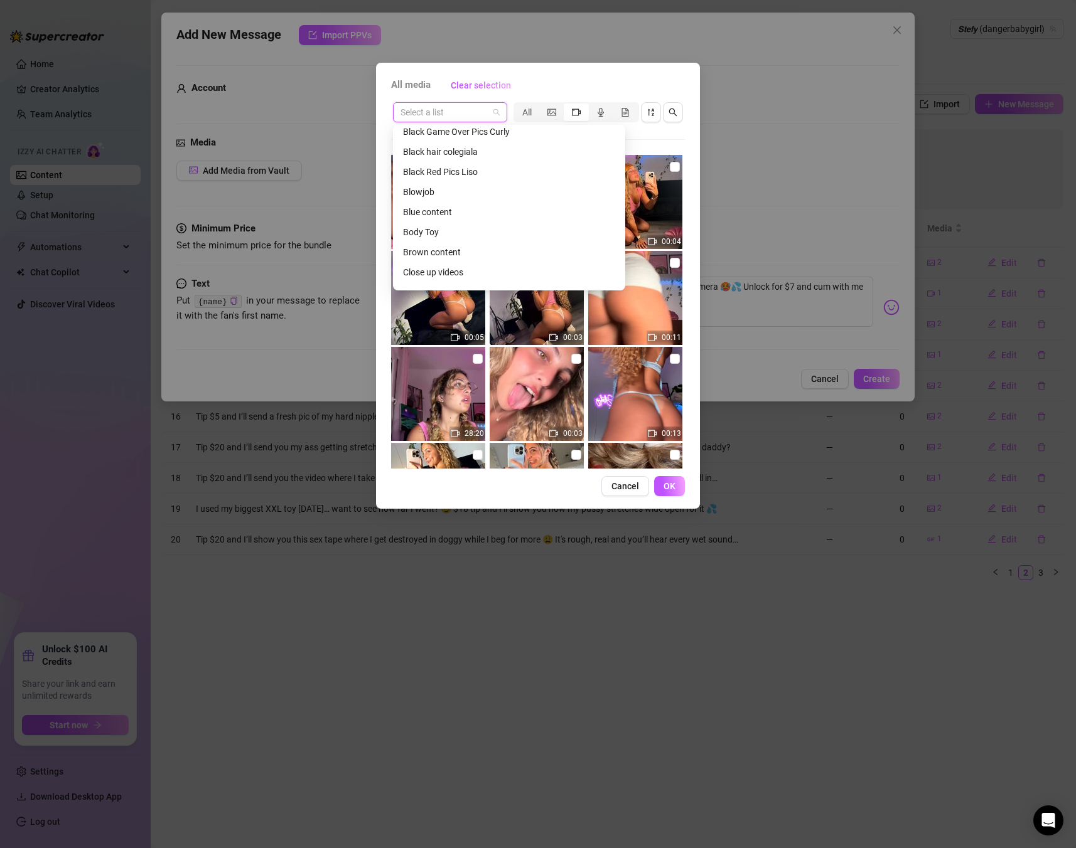
scroll to position [643, 0]
click at [411, 256] on div "Cumming" at bounding box center [509, 258] width 212 height 14
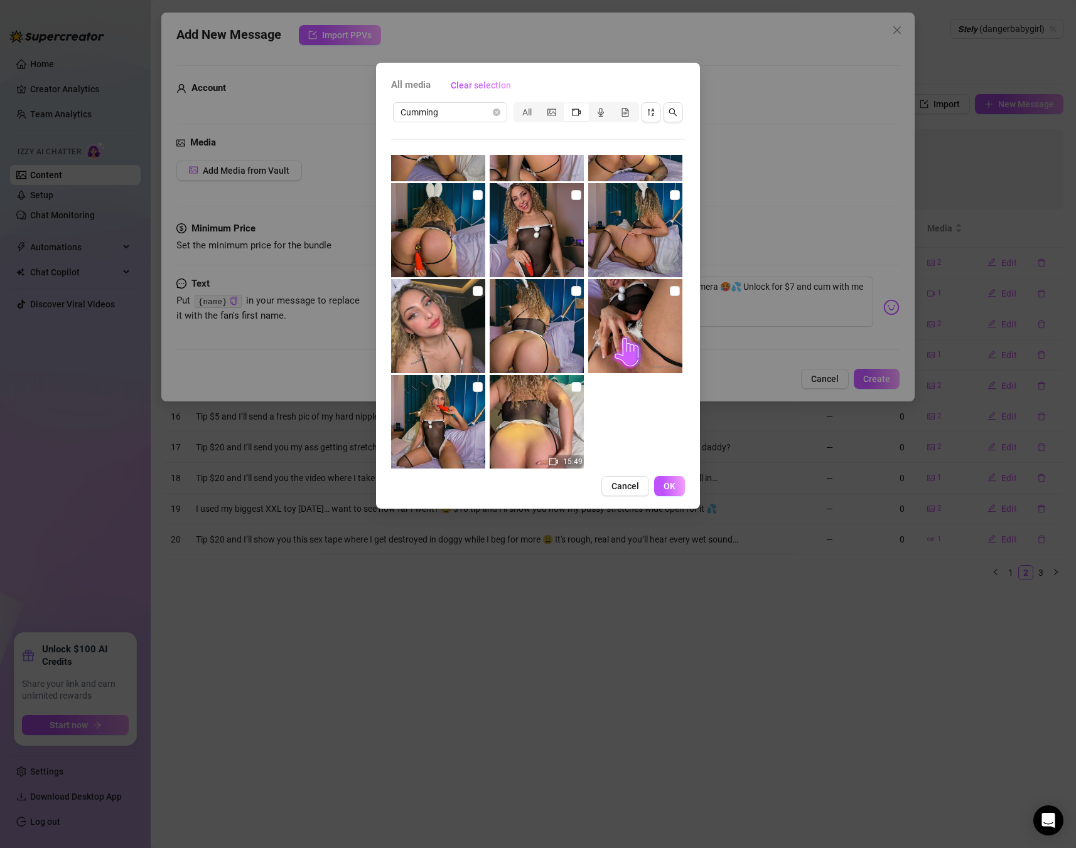
scroll to position [185, 0]
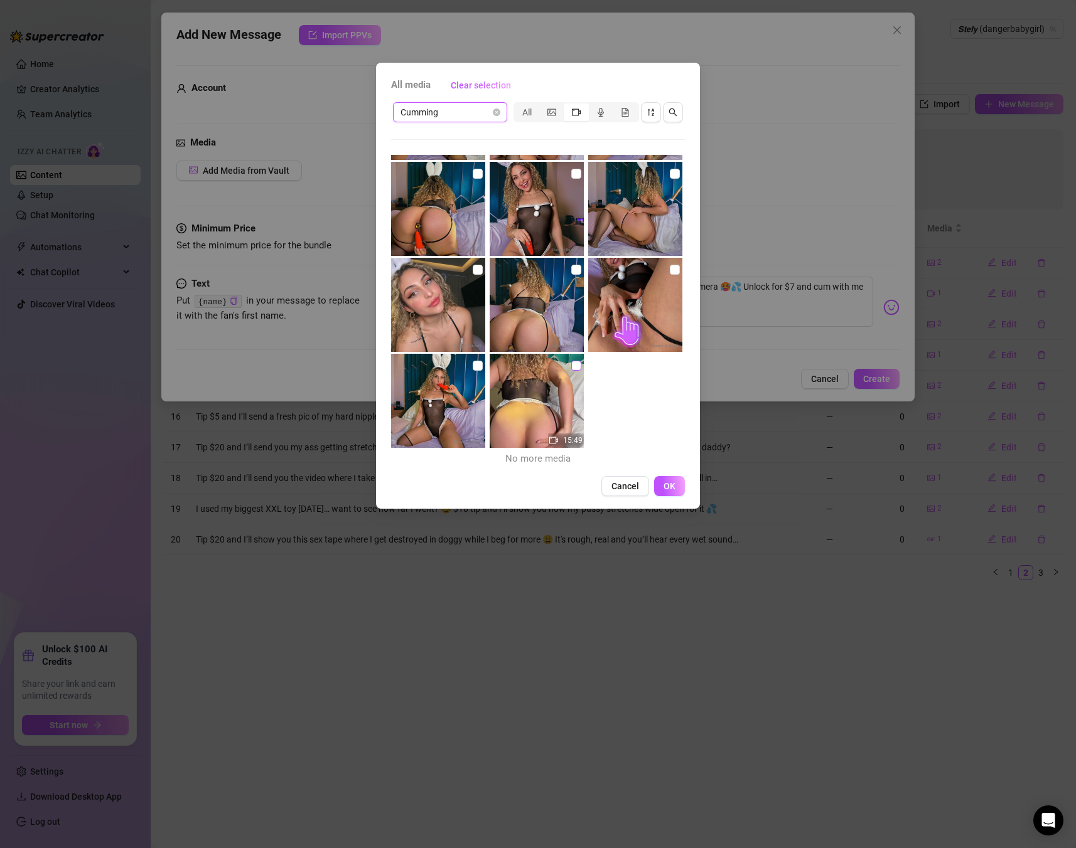
click at [575, 363] on input "checkbox" at bounding box center [576, 366] width 10 height 10
checkbox input "true"
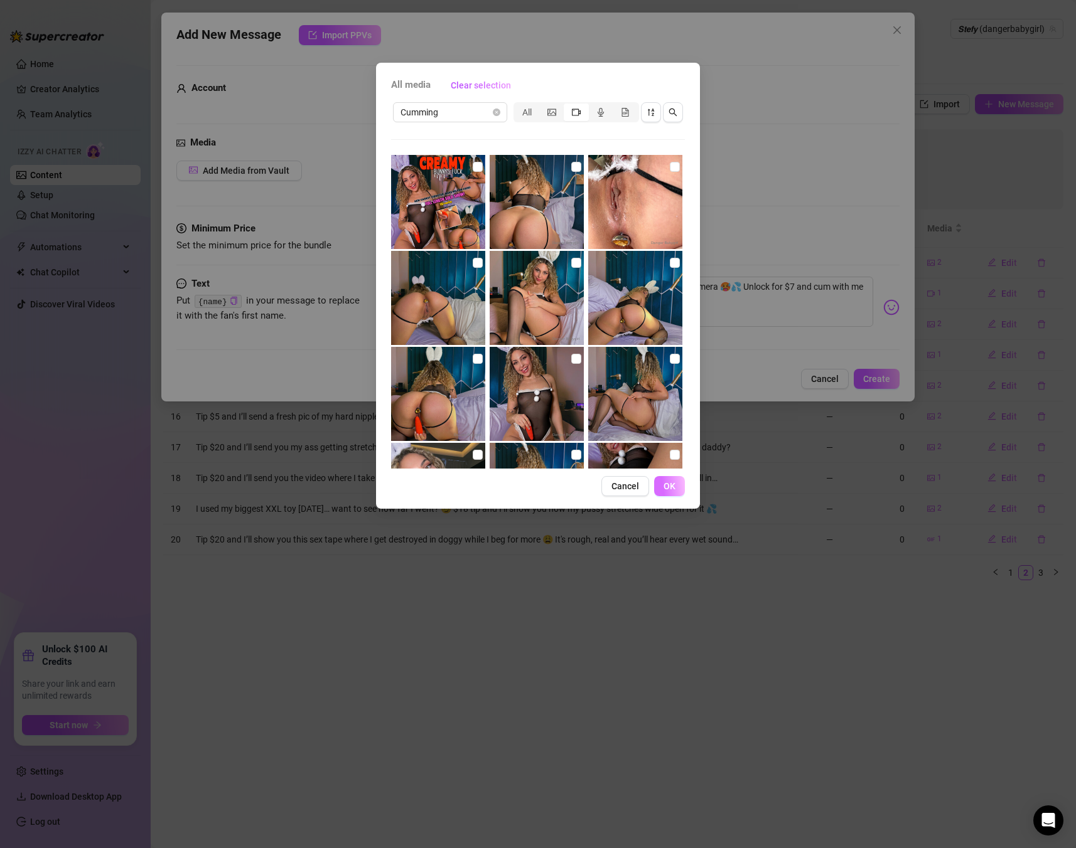
click at [673, 486] on span "OK" at bounding box center [669, 486] width 12 height 10
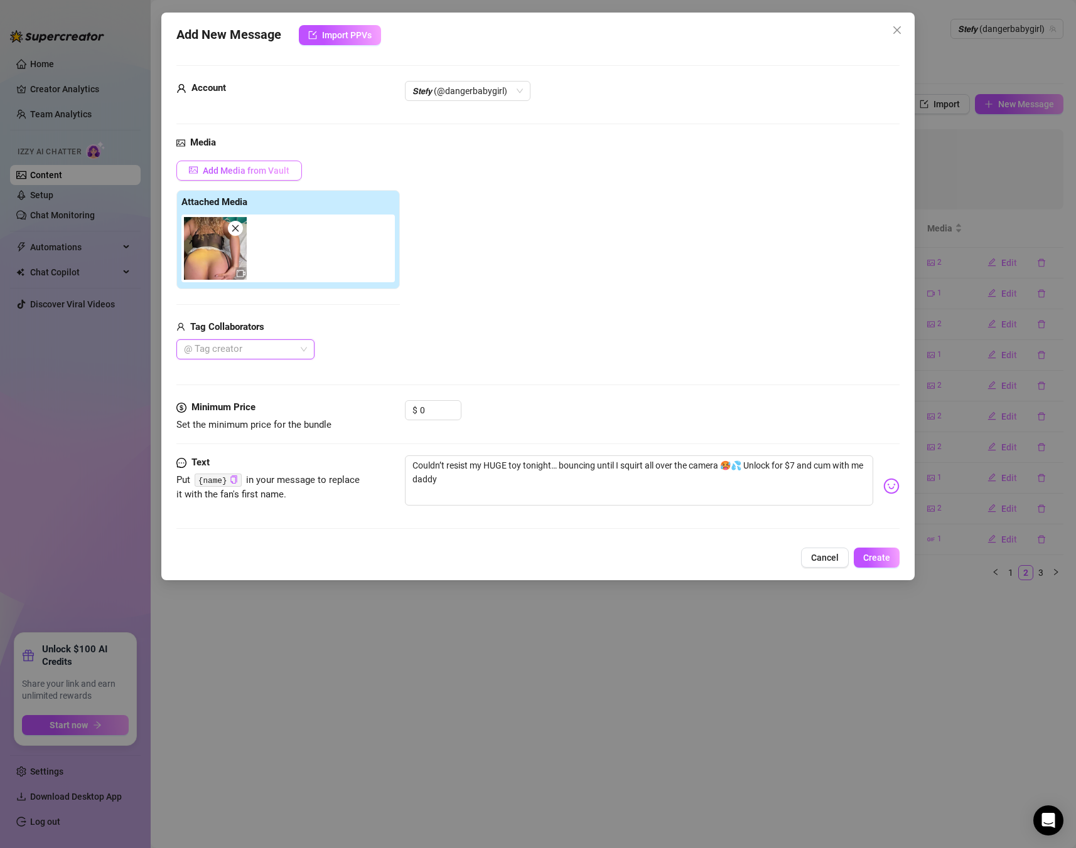
click at [216, 173] on span "Add Media from Vault" at bounding box center [246, 171] width 87 height 10
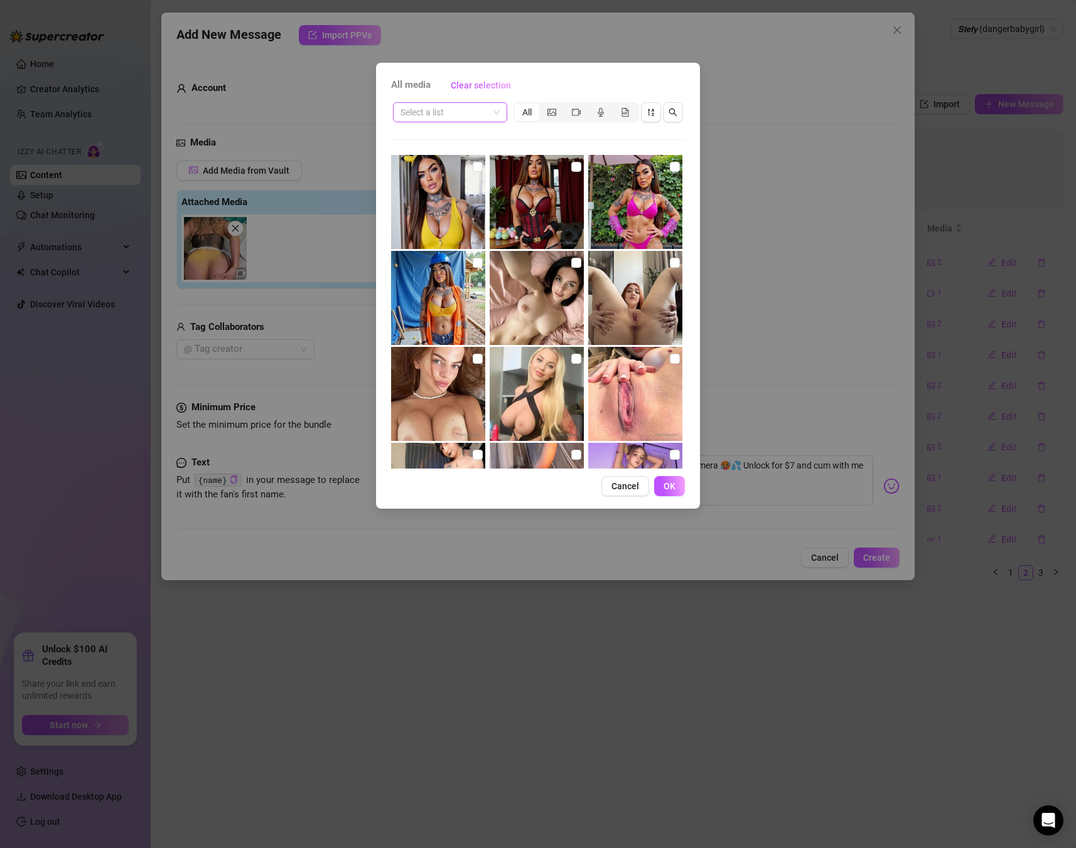
click at [464, 115] on input "search" at bounding box center [444, 112] width 88 height 19
click at [489, 115] on span at bounding box center [449, 112] width 99 height 19
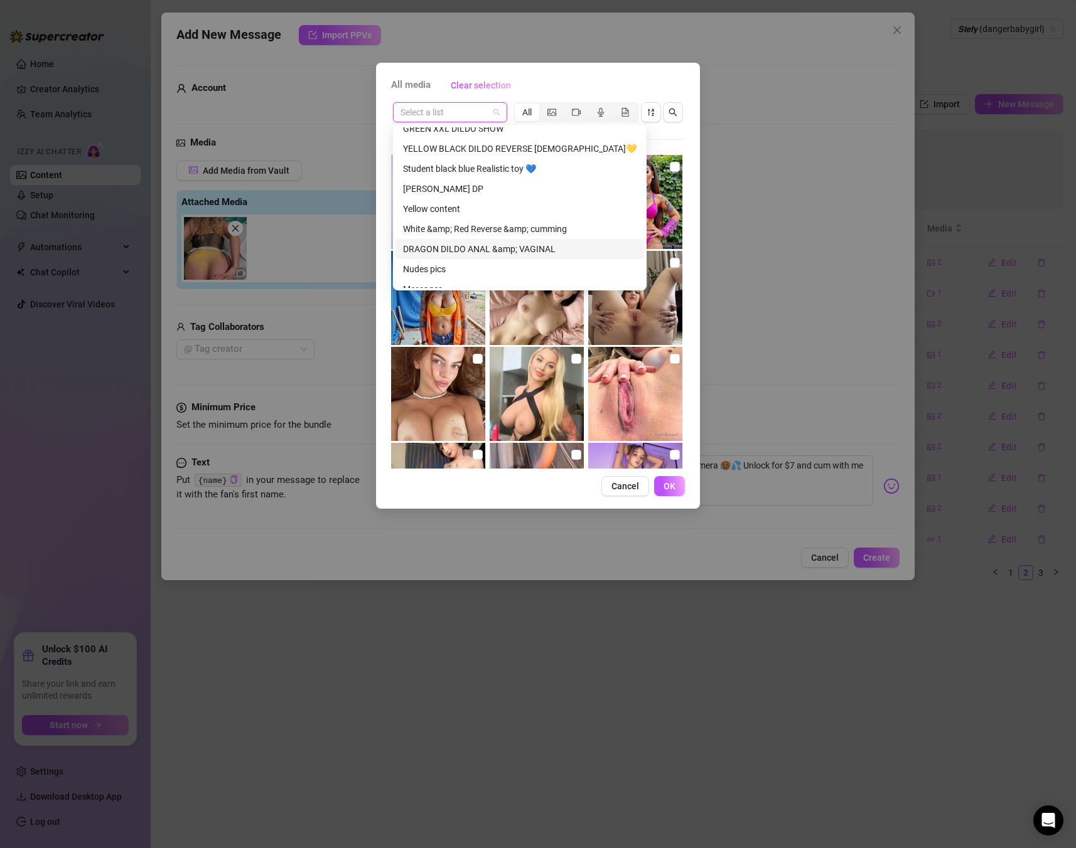
scroll to position [1084, 0]
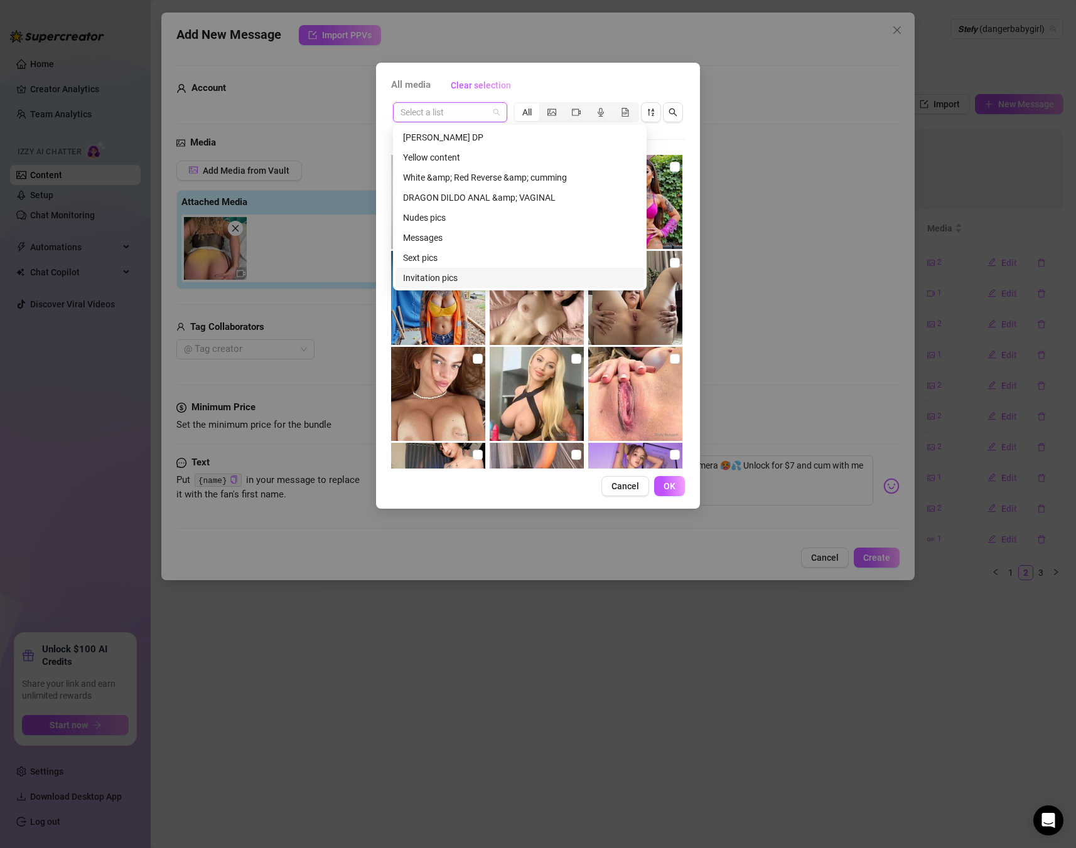
click at [415, 274] on div "Invitation pics" at bounding box center [519, 278] width 233 height 14
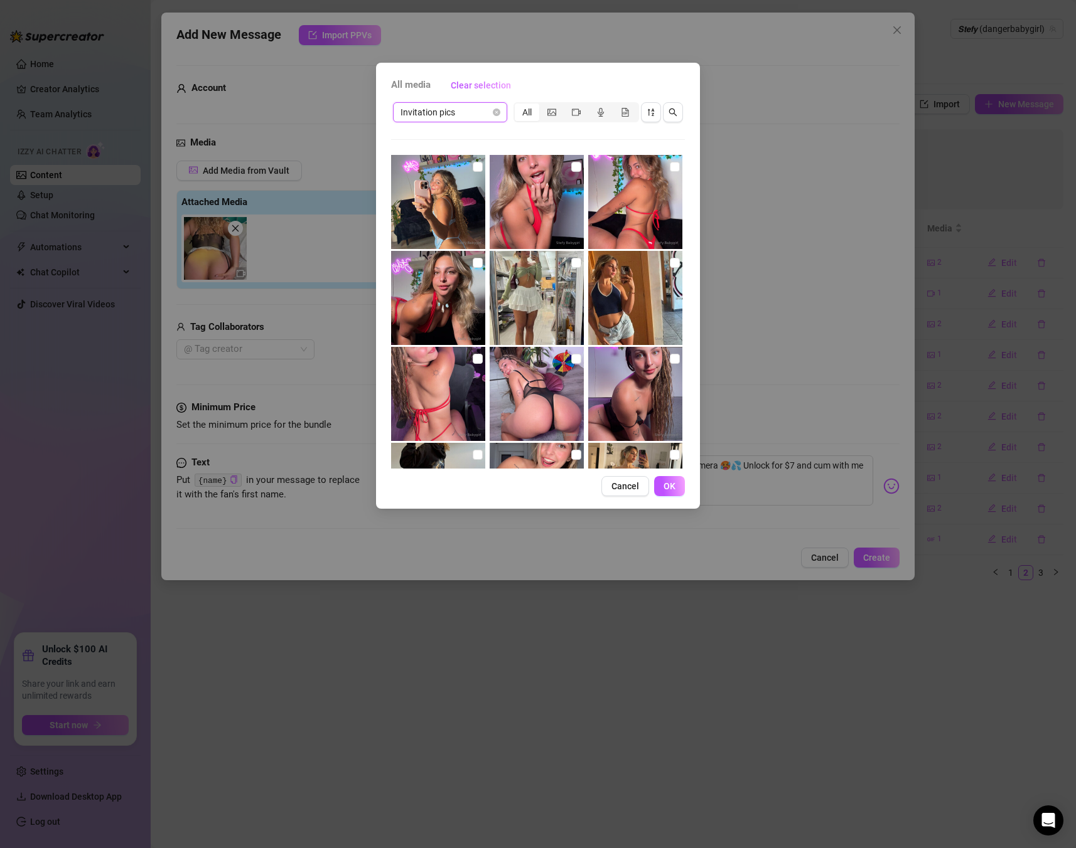
click at [676, 272] on img at bounding box center [635, 298] width 94 height 94
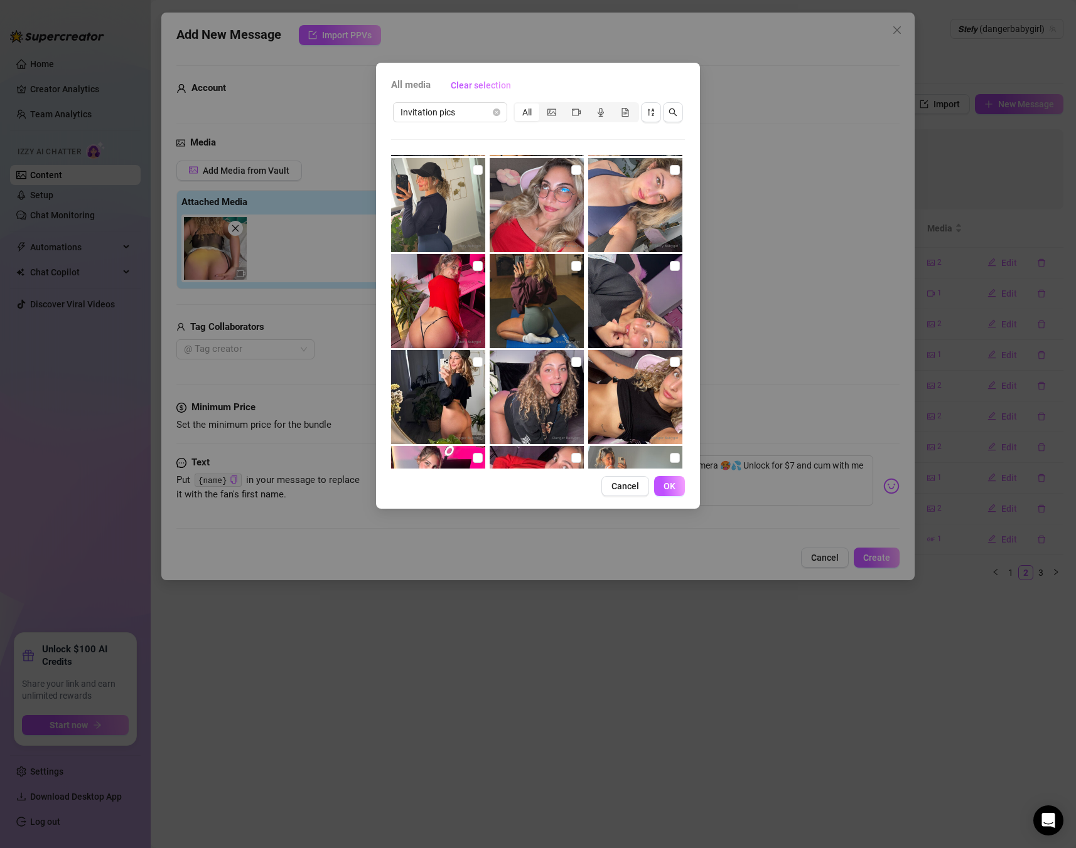
scroll to position [501, 0]
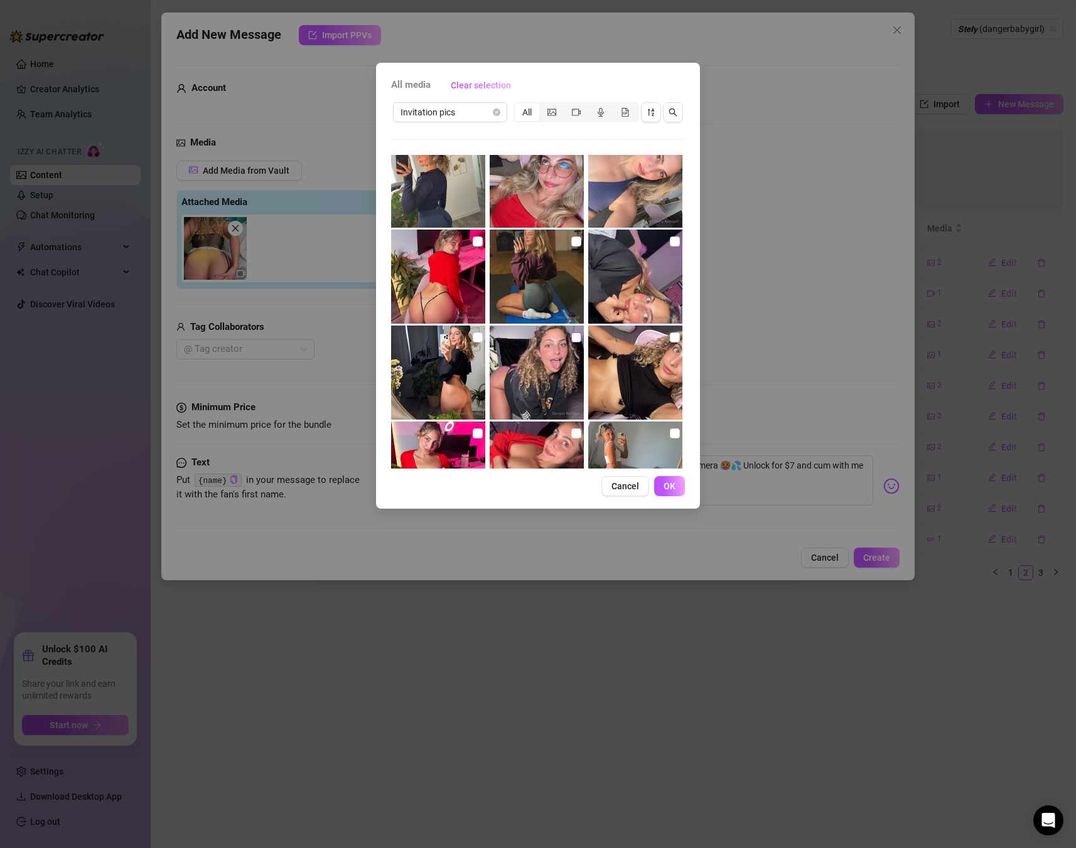
click at [579, 343] on label at bounding box center [576, 338] width 10 height 14
click at [579, 343] on input "checkbox" at bounding box center [576, 338] width 10 height 10
checkbox input "true"
click at [671, 486] on span "OK" at bounding box center [669, 486] width 12 height 10
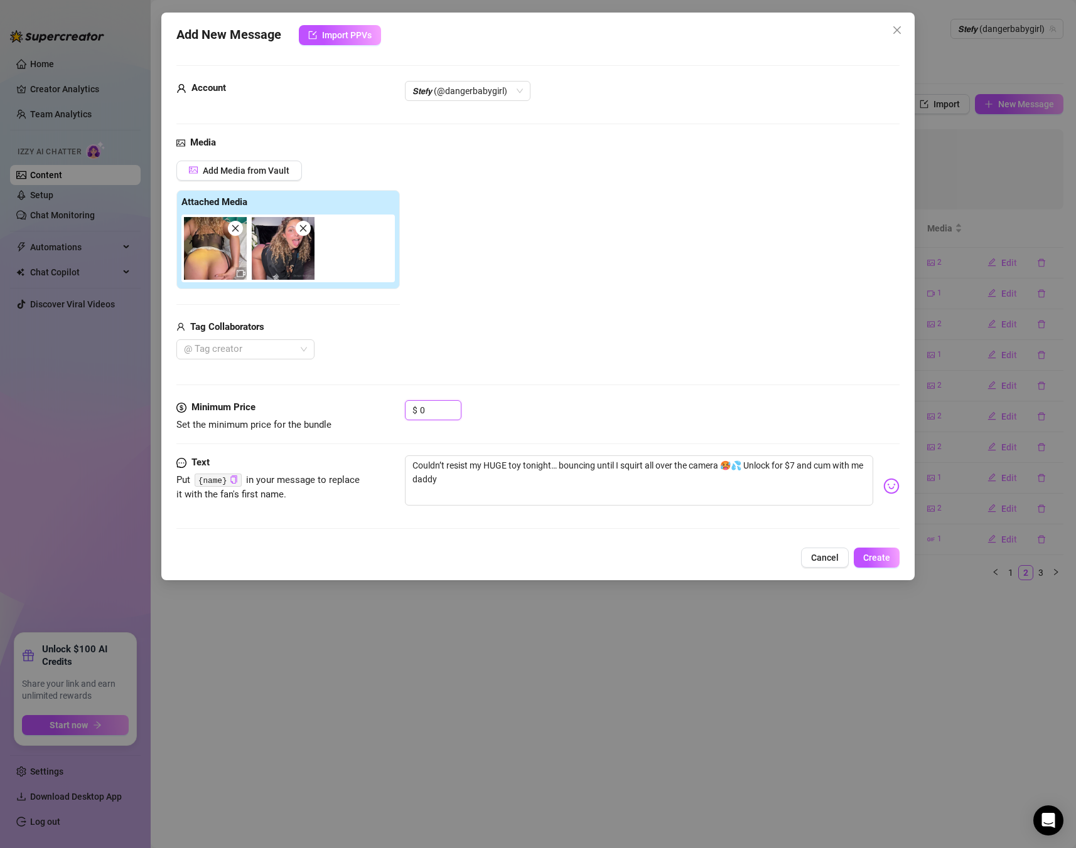
drag, startPoint x: 424, startPoint y: 412, endPoint x: 376, endPoint y: 407, distance: 48.0
click at [376, 407] on div "Minimum Price Set the minimum price for the bundle $ 0" at bounding box center [537, 416] width 723 height 32
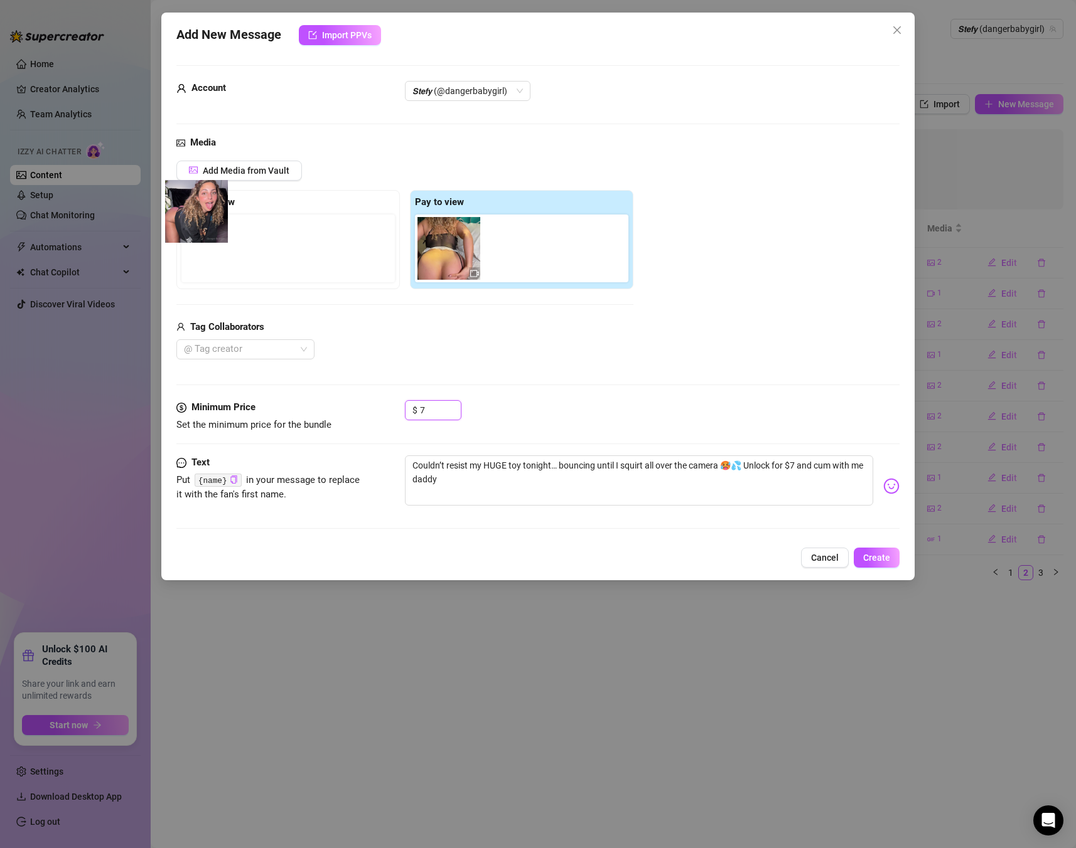
drag, startPoint x: 528, startPoint y: 260, endPoint x: 190, endPoint y: 223, distance: 340.3
click at [190, 223] on div "Free preview Pay to view" at bounding box center [404, 239] width 457 height 99
type input "7"
click at [875, 561] on span "Create" at bounding box center [876, 558] width 27 height 10
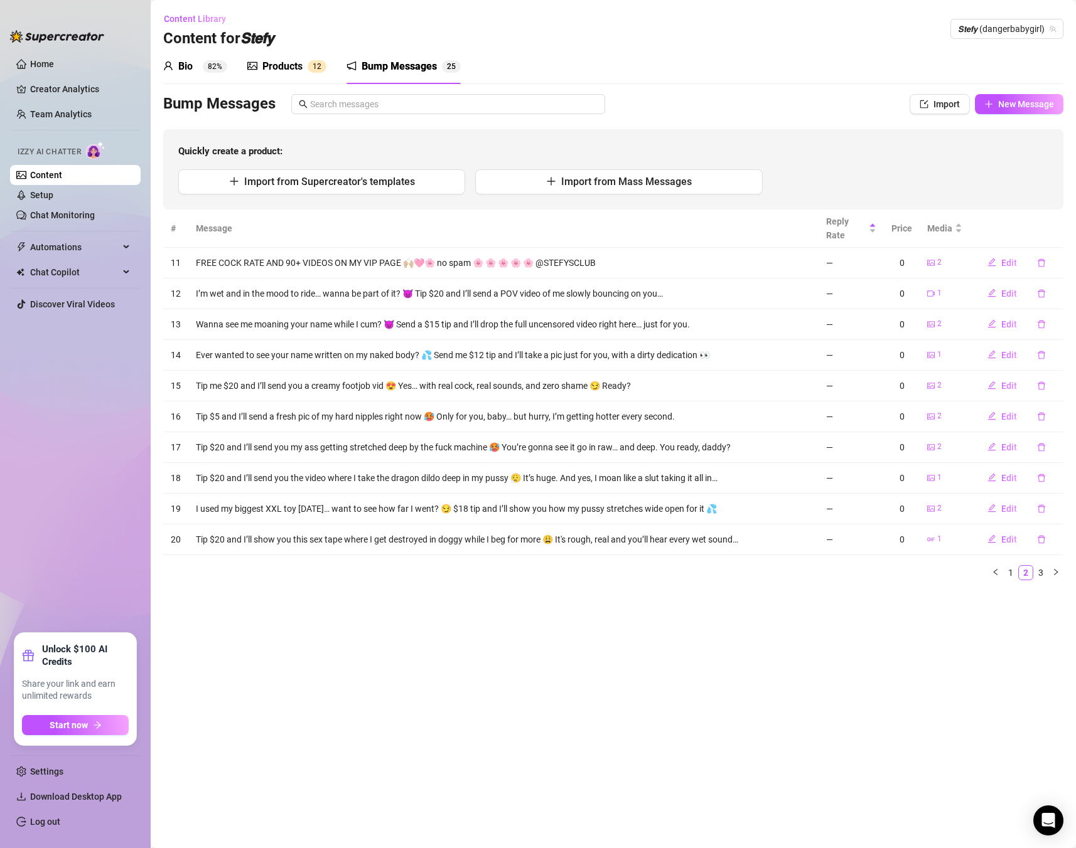
click at [1021, 117] on div "Bump Messages Import New Message Quickly create a product: Import from Supercre…" at bounding box center [613, 151] width 900 height 115
click at [1023, 109] on span "New Message" at bounding box center [1026, 104] width 56 height 10
type textarea "Type your message here..."
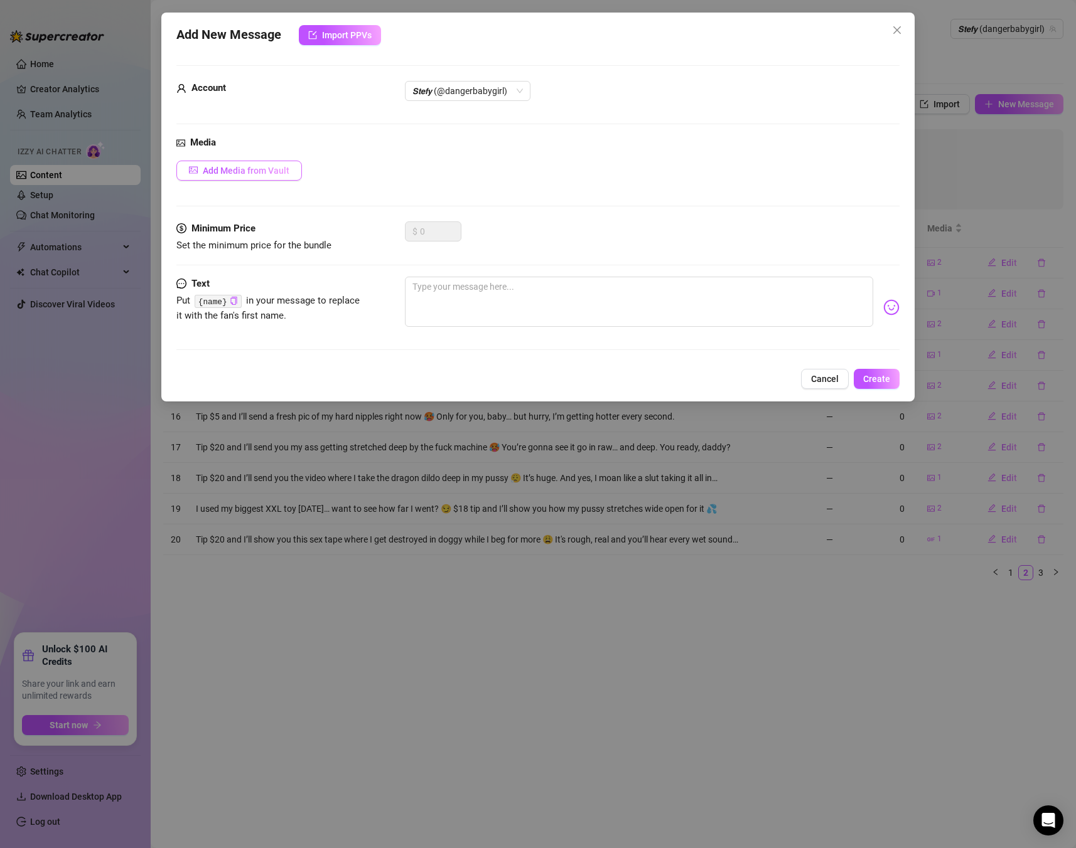
click at [282, 171] on span "Add Media from Vault" at bounding box center [246, 171] width 87 height 10
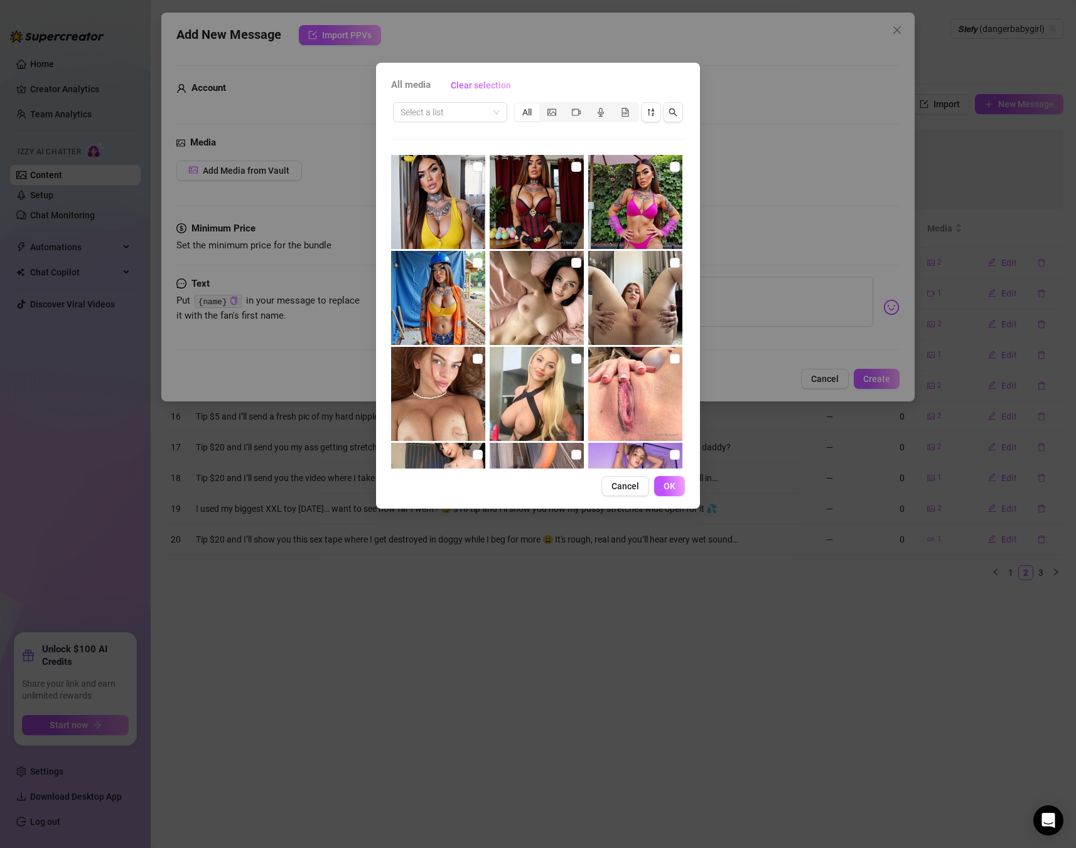
click at [494, 123] on div "Select a list All" at bounding box center [538, 112] width 294 height 24
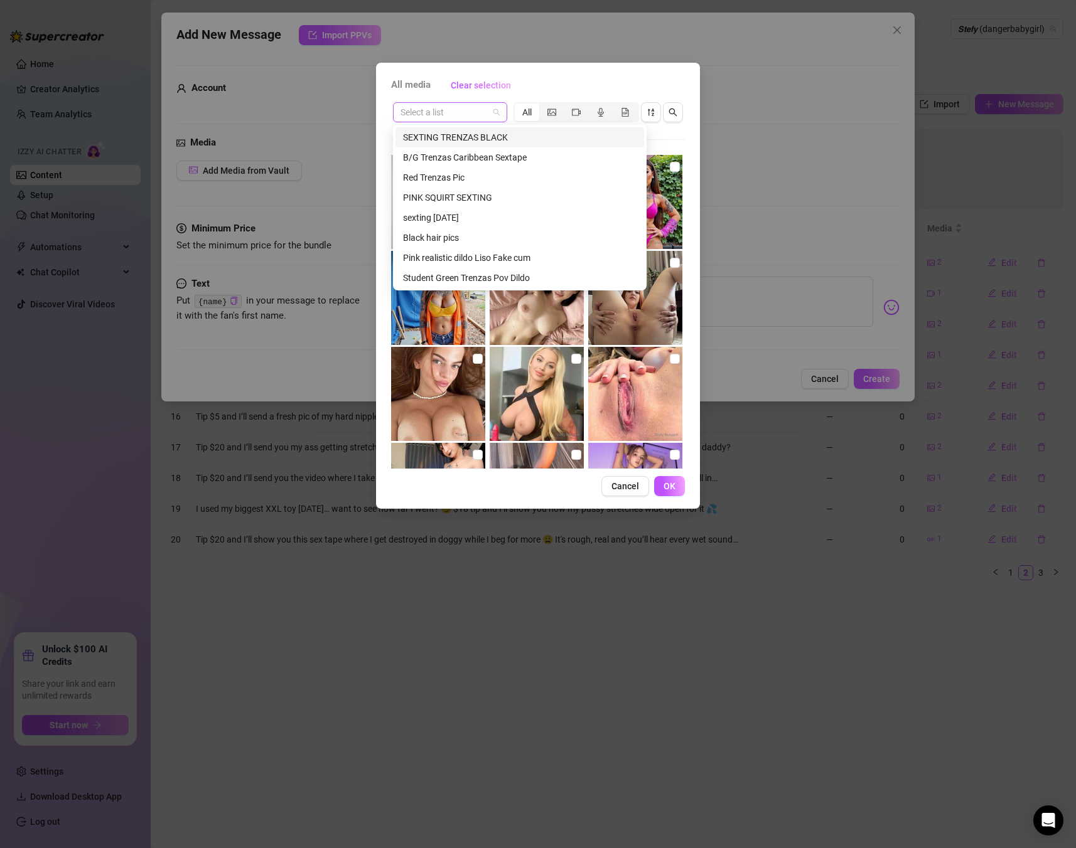
click at [492, 114] on span at bounding box center [449, 112] width 99 height 19
type input "AN"
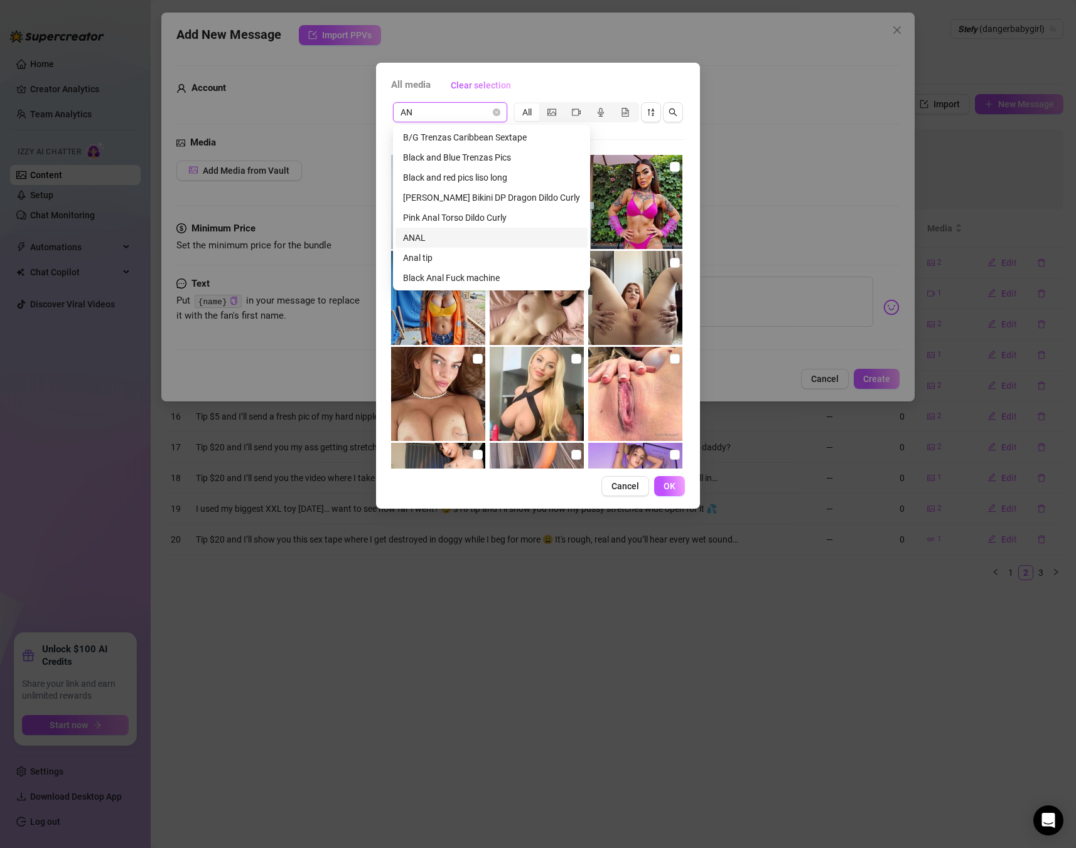
click at [456, 243] on div "ANAL" at bounding box center [491, 238] width 177 height 14
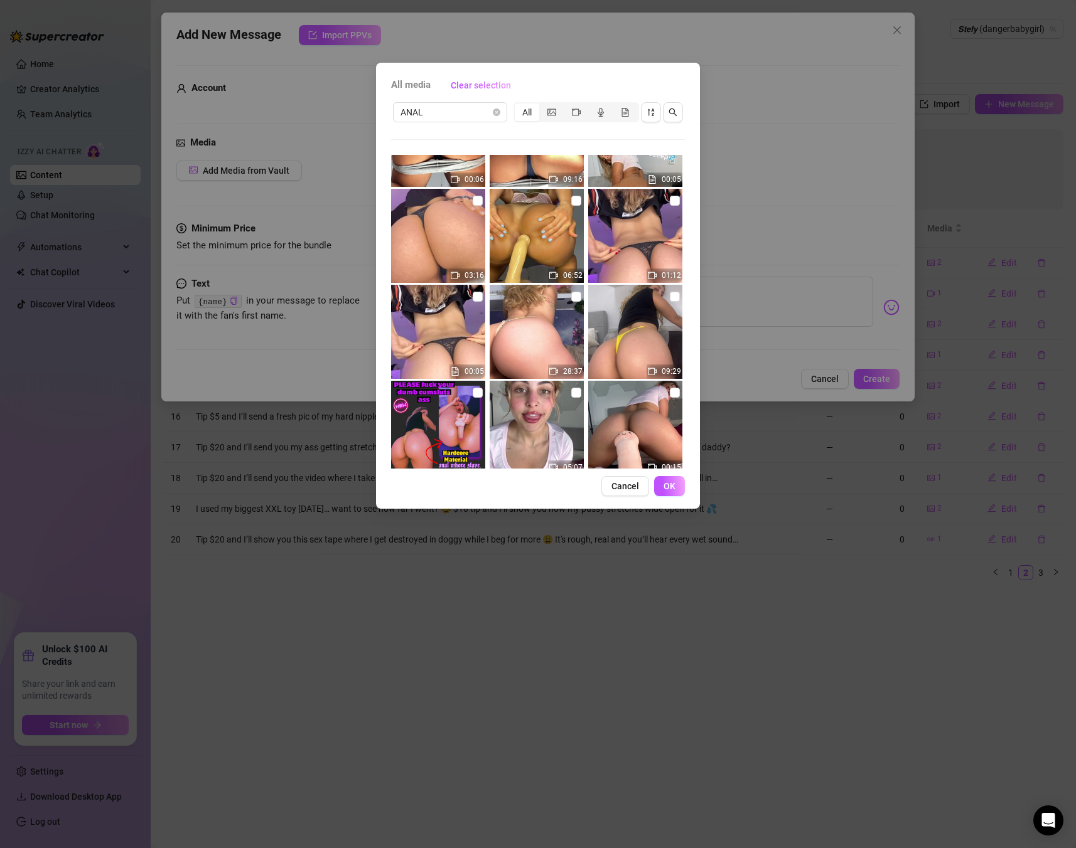
scroll to position [305, 0]
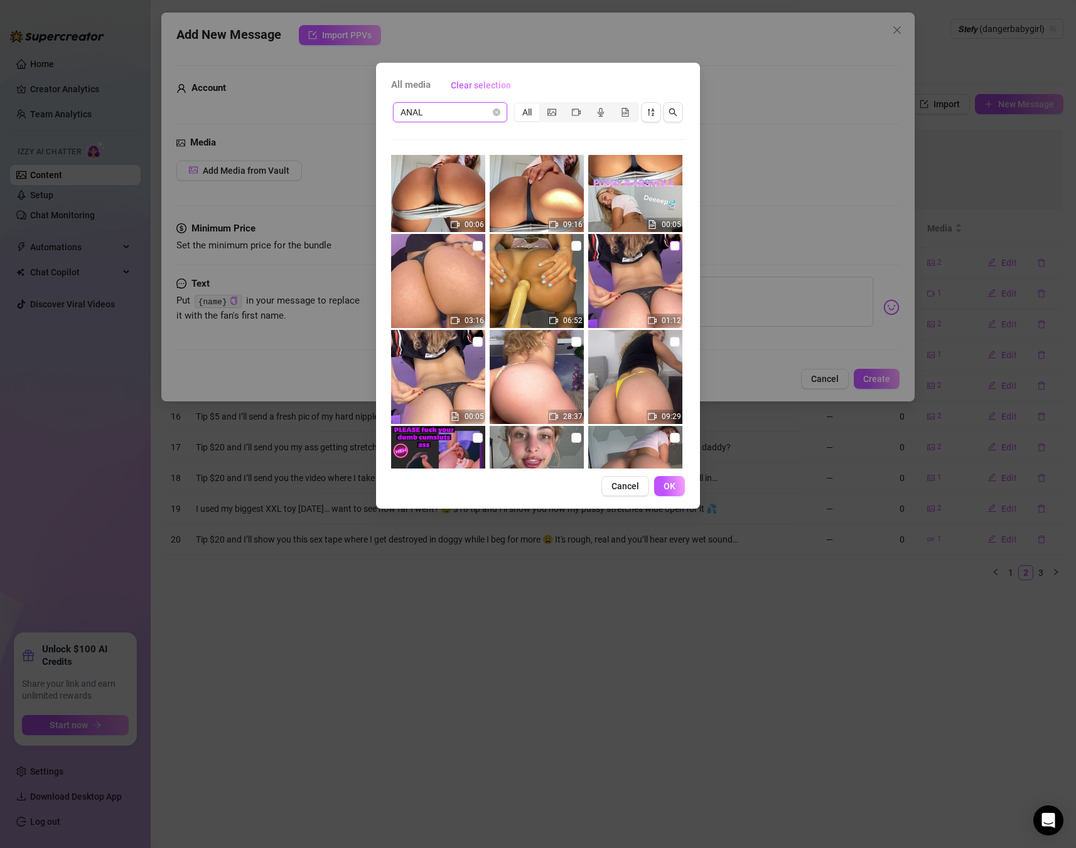
click at [674, 245] on input "checkbox" at bounding box center [675, 246] width 10 height 10
checkbox input "true"
click at [478, 247] on input "checkbox" at bounding box center [478, 246] width 10 height 10
checkbox input "true"
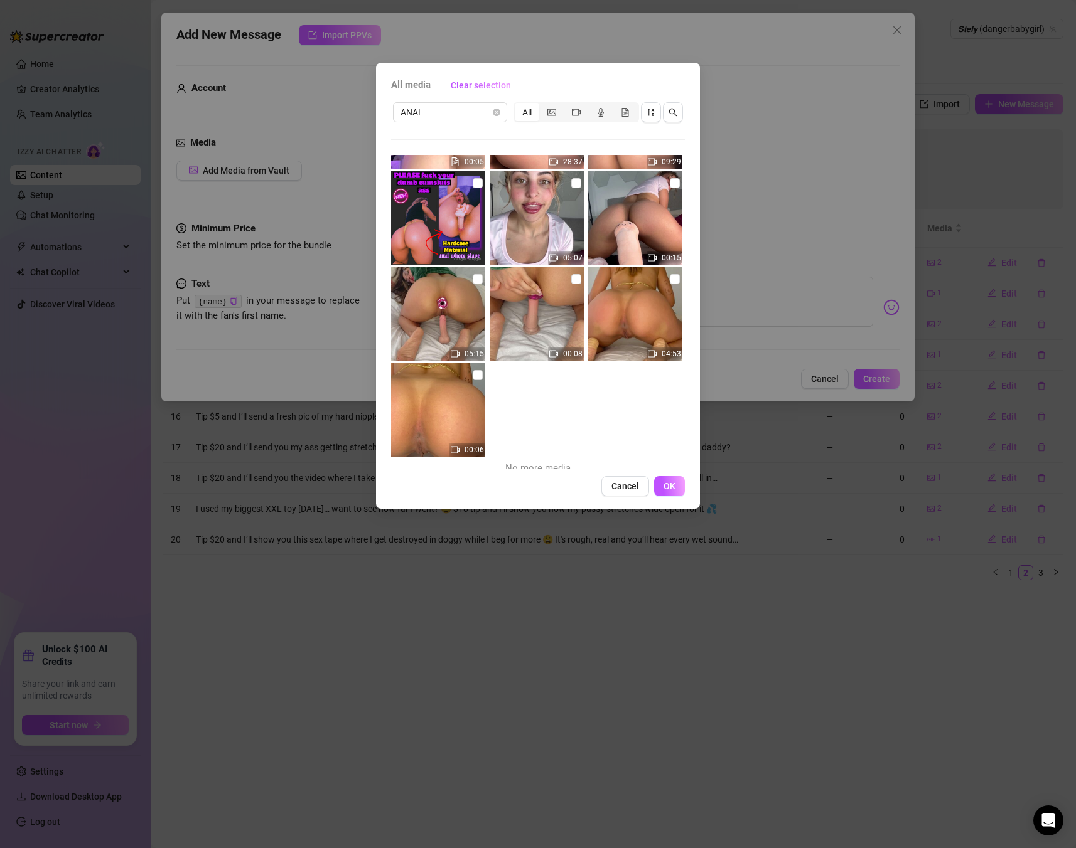
scroll to position [569, 0]
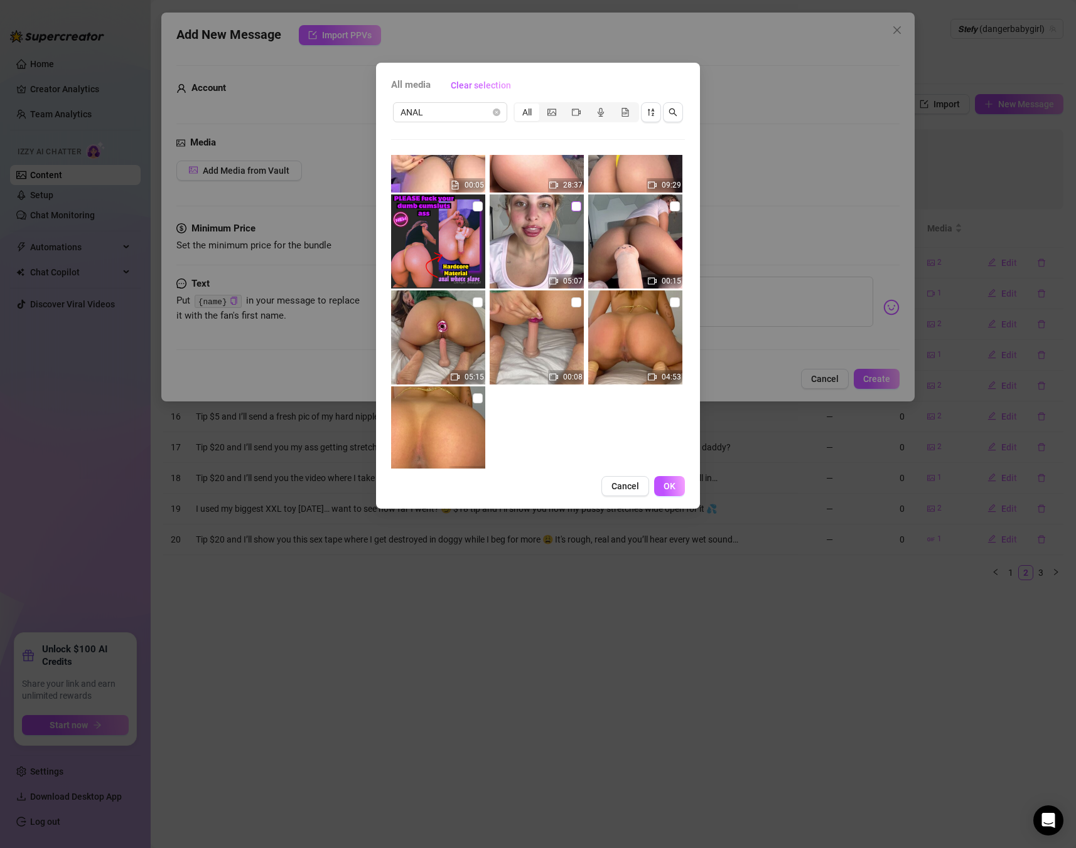
click at [573, 211] on input "checkbox" at bounding box center [576, 206] width 10 height 10
checkbox input "true"
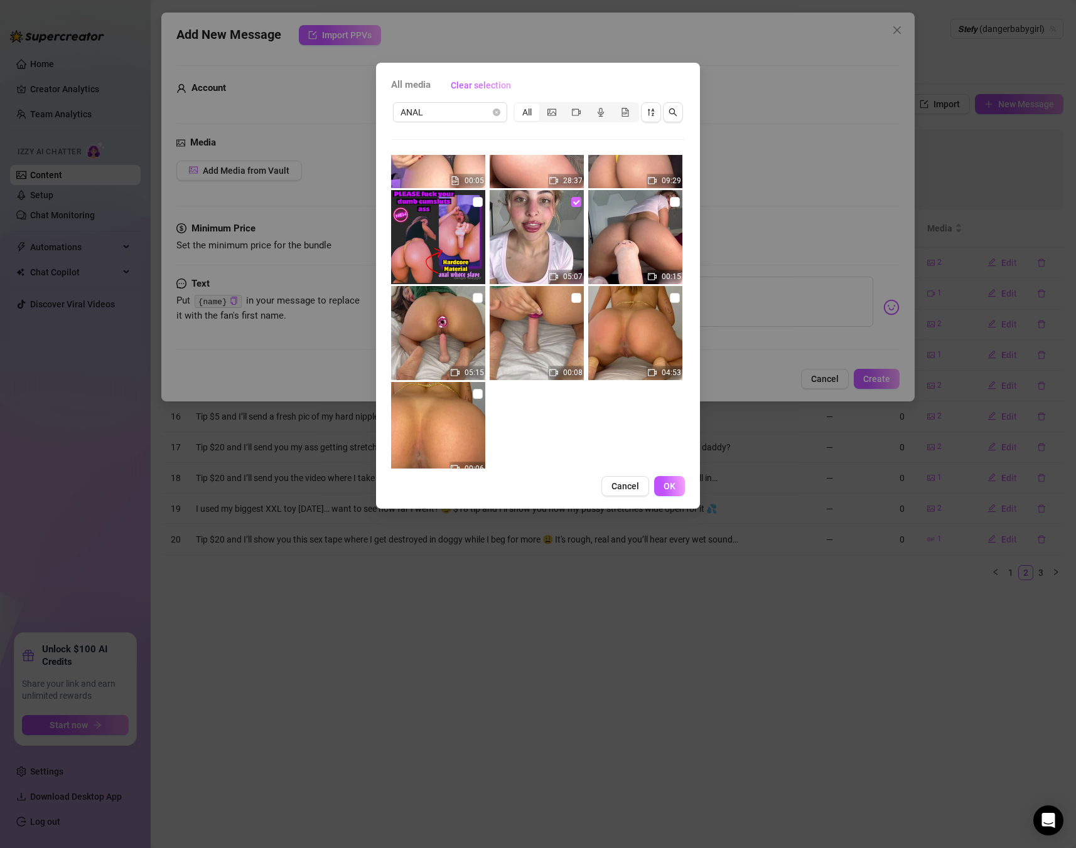
scroll to position [540, 0]
click at [678, 484] on button "OK" at bounding box center [669, 486] width 31 height 20
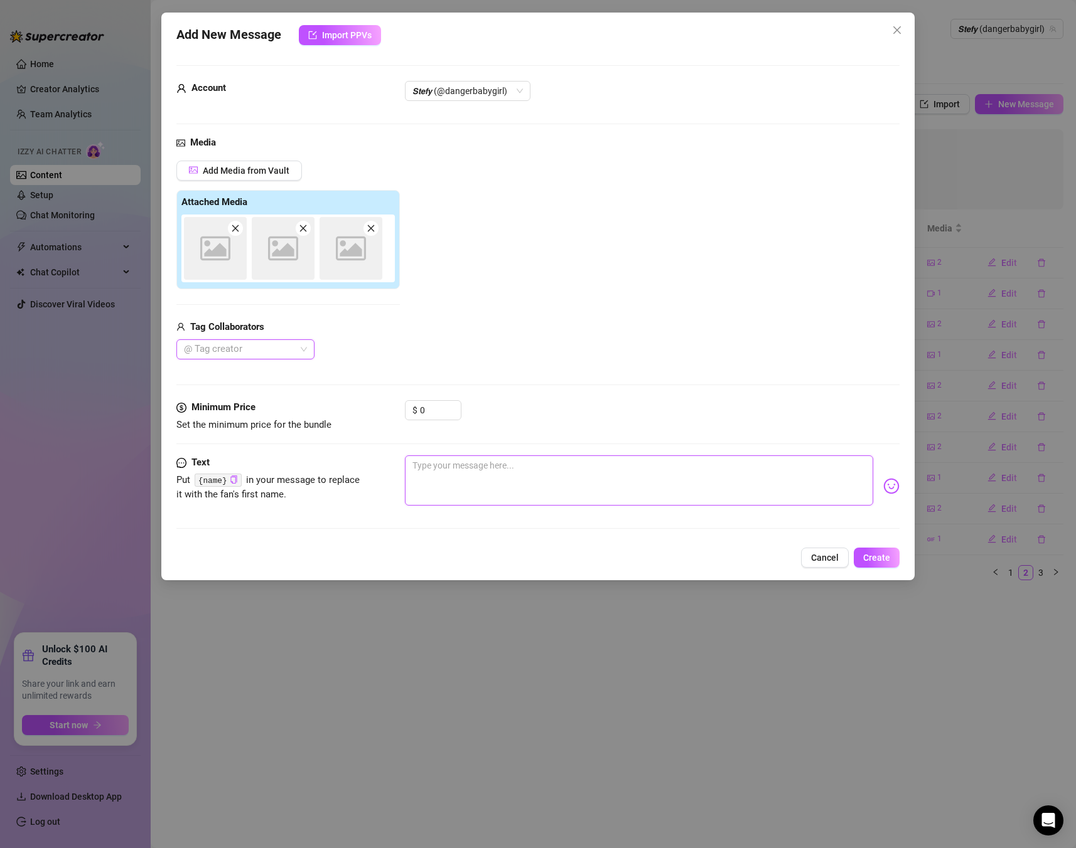
click at [545, 466] on textarea at bounding box center [639, 481] width 468 height 50
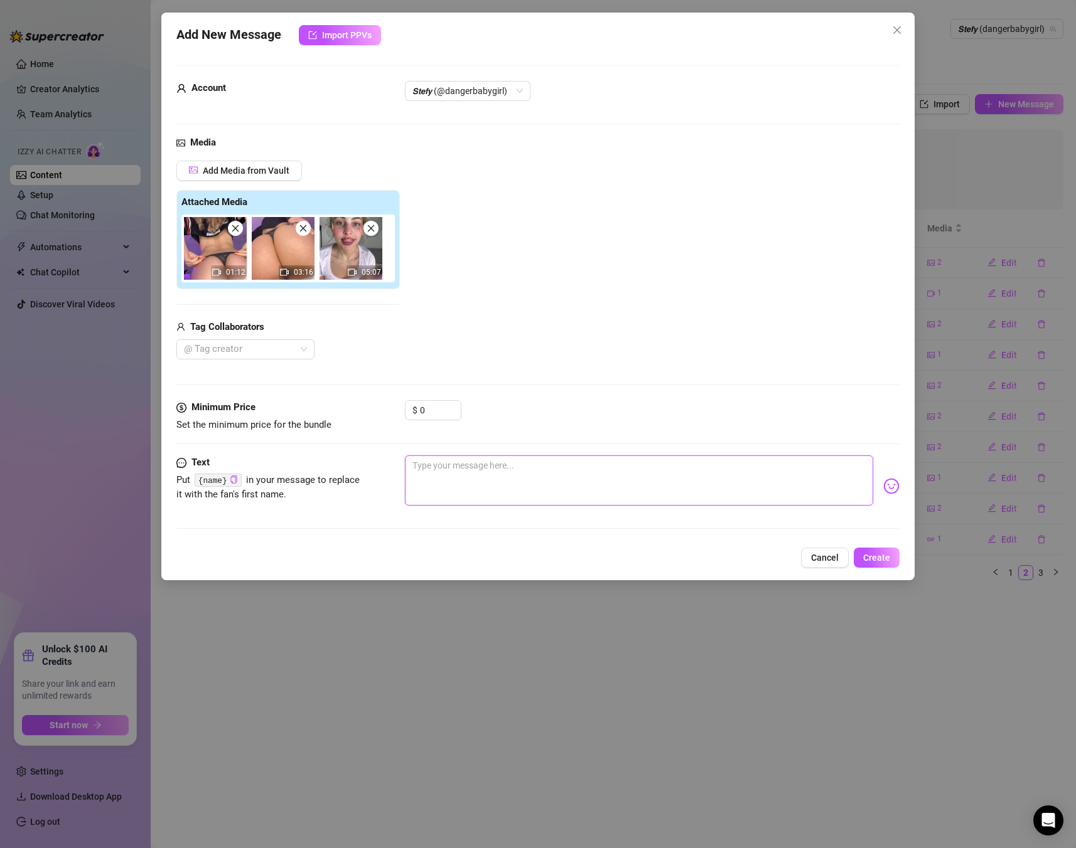
paste textarea "Tight ass spreading + teasing with my fingers… begging for you to fuck me 😏 Onl…"
type textarea "Tight ass spreading + teasing with my fingers… begging for you to fuck me 😏 Onl…"
click at [240, 172] on span "Add Media from Vault" at bounding box center [246, 171] width 87 height 10
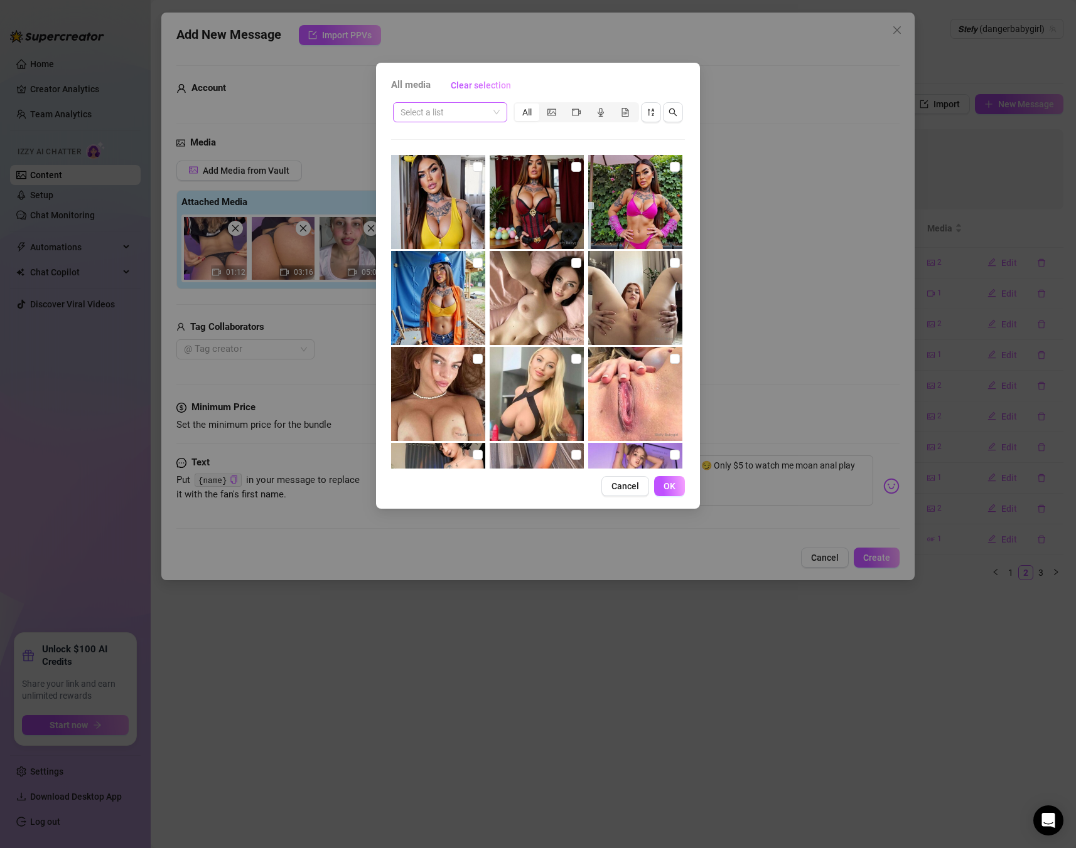
click at [449, 115] on input "search" at bounding box center [444, 112] width 88 height 19
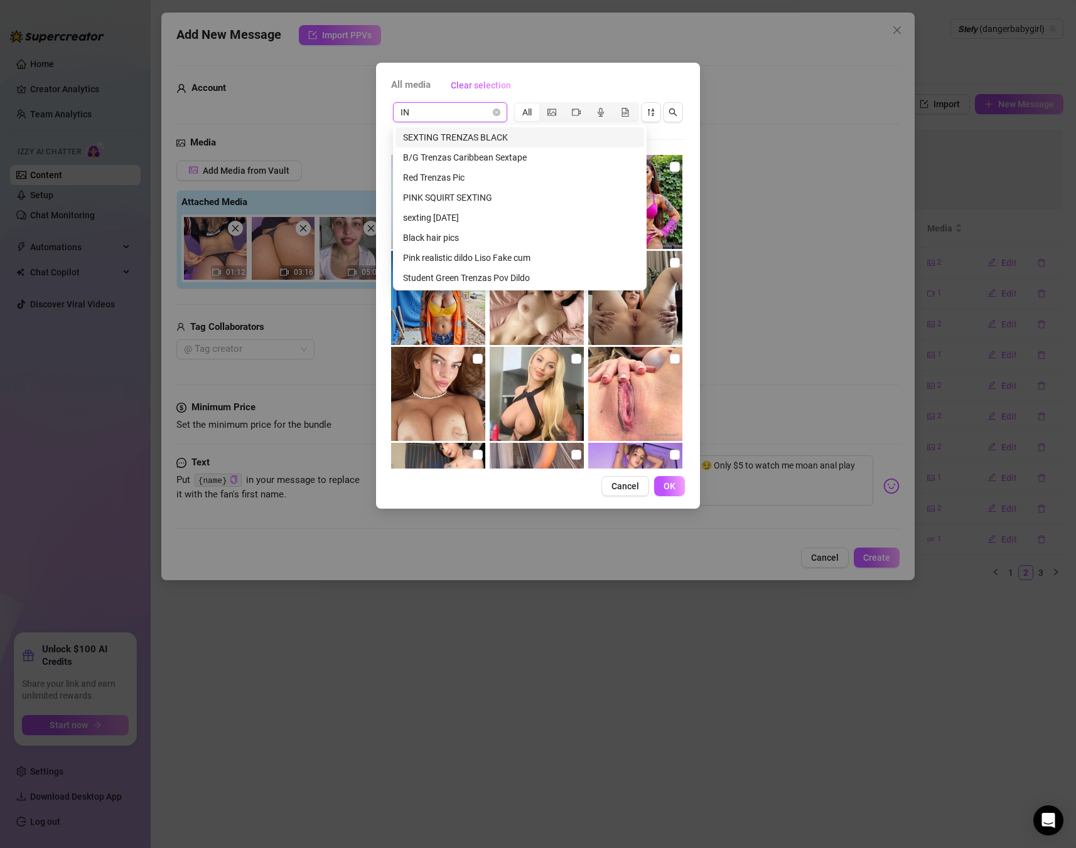
type input "INV"
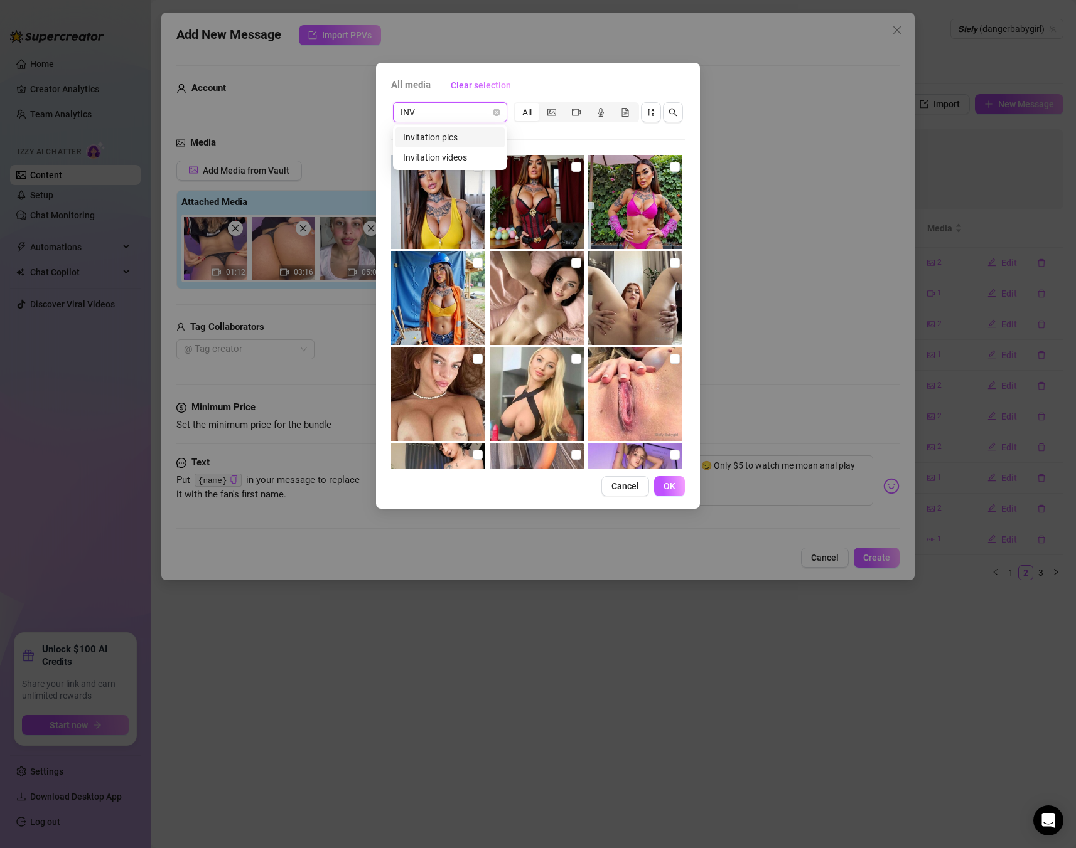
click at [471, 131] on div "Invitation pics" at bounding box center [450, 138] width 94 height 14
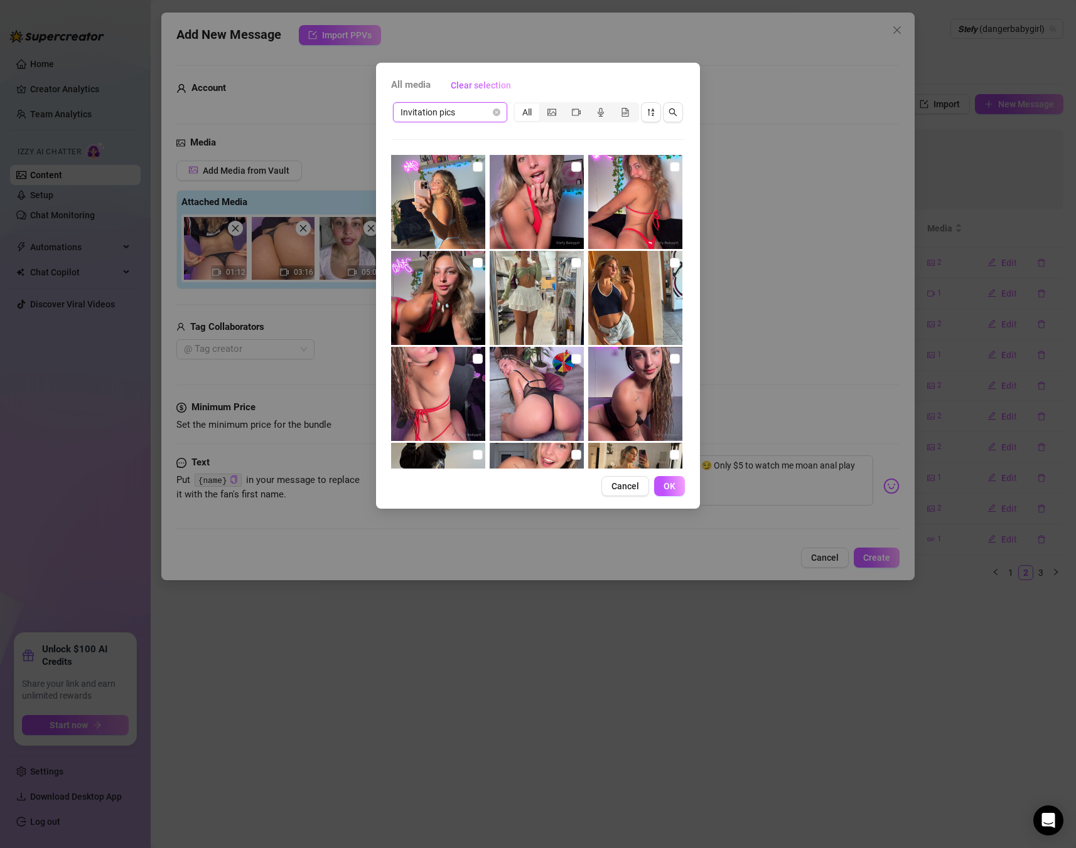
click at [469, 114] on span "Invitation pics" at bounding box center [449, 112] width 99 height 19
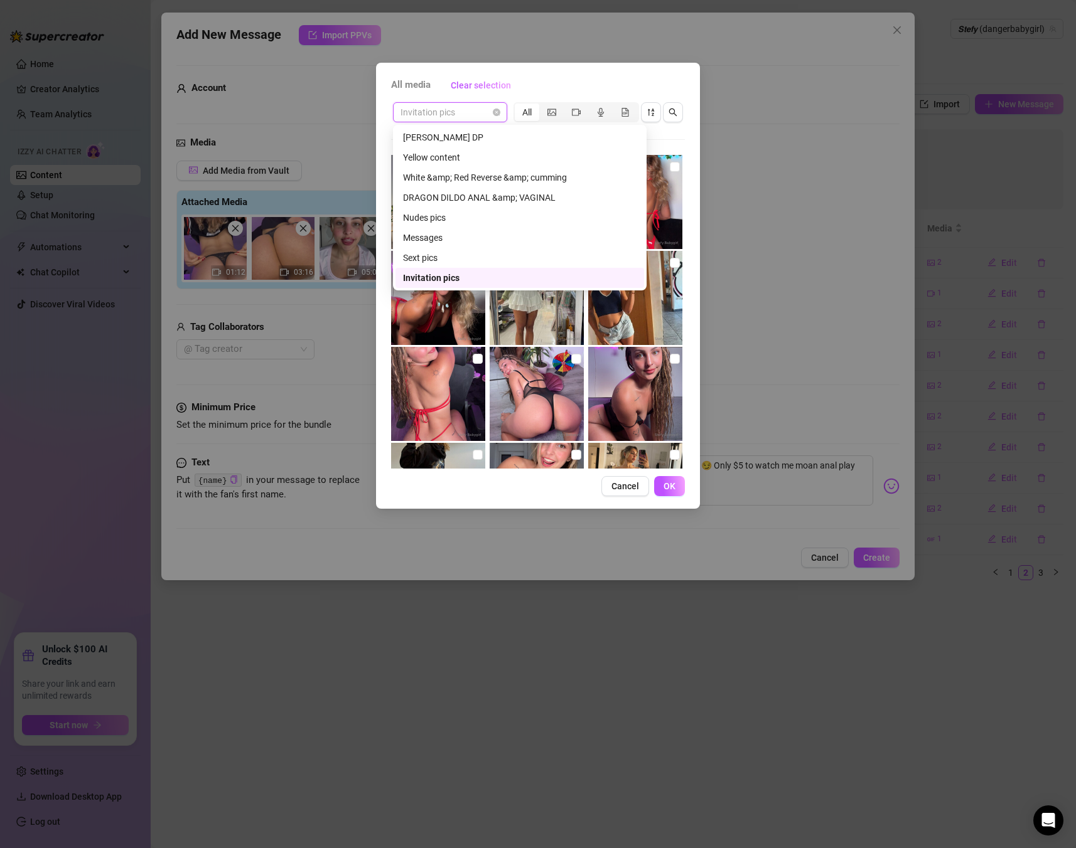
click at [473, 113] on span "Invitation pics" at bounding box center [449, 112] width 99 height 19
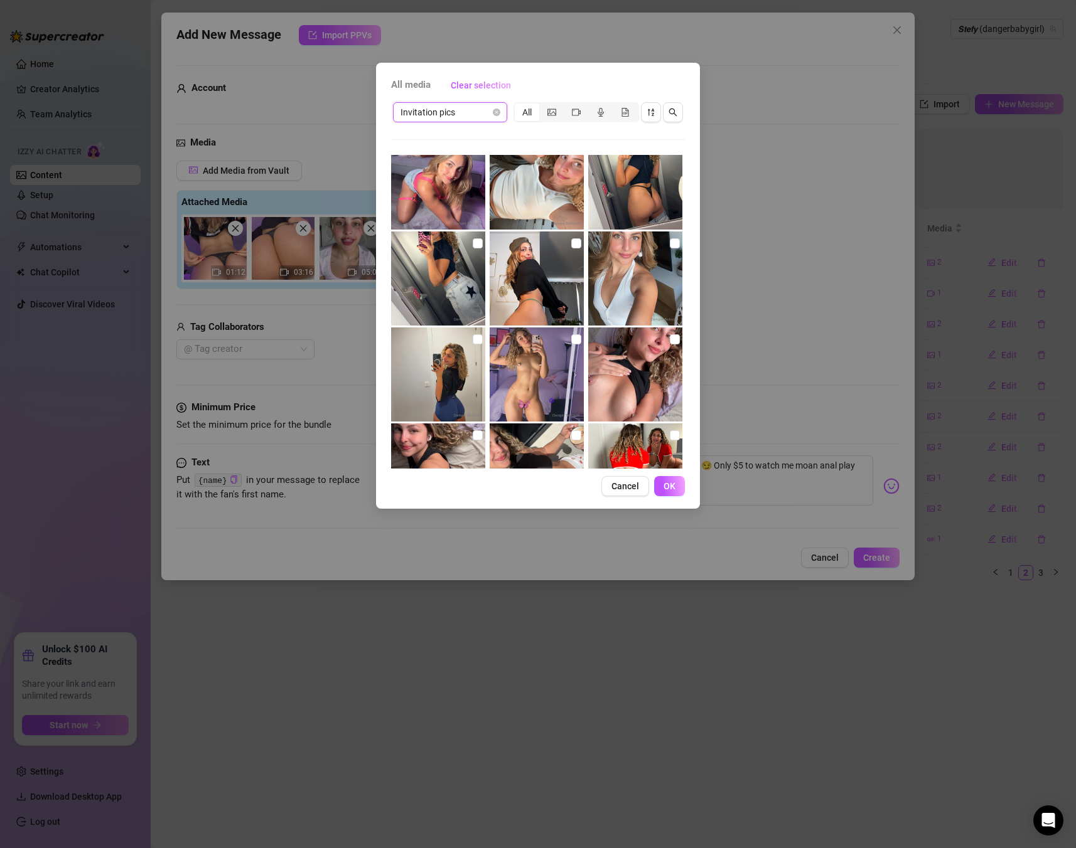
scroll to position [1116, 0]
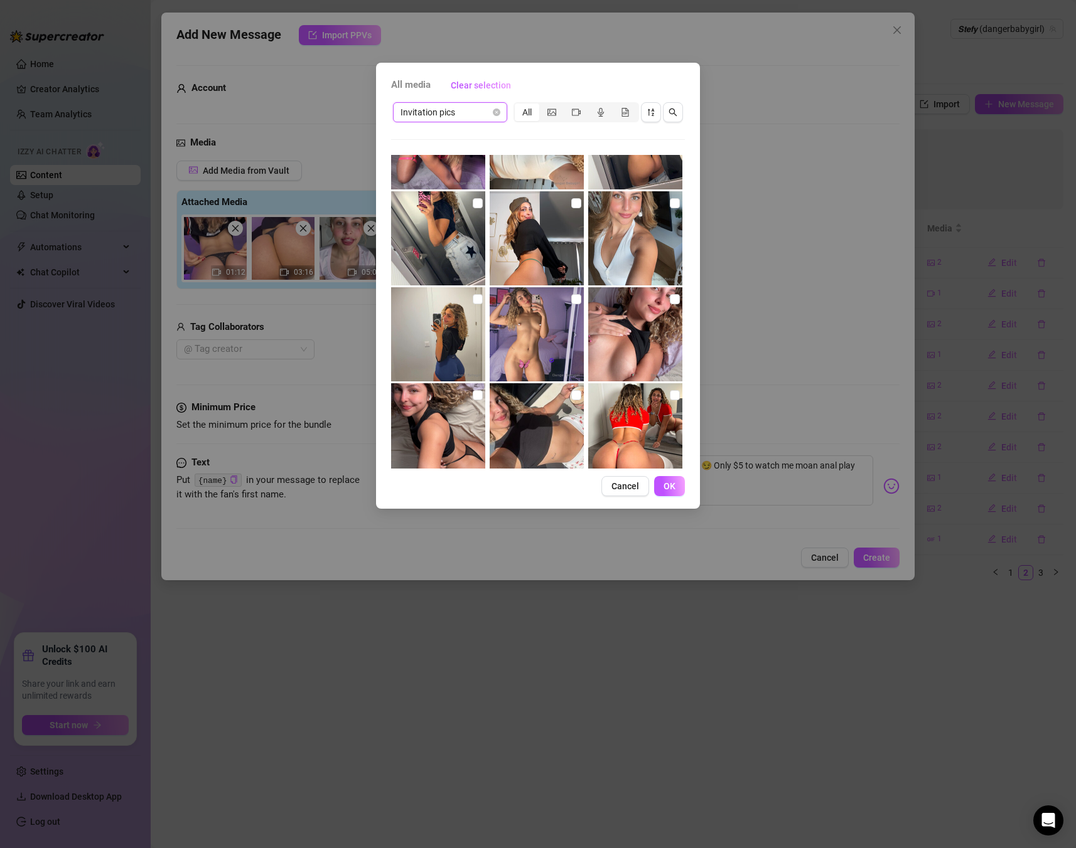
click at [470, 318] on img at bounding box center [438, 334] width 94 height 94
click at [475, 306] on label at bounding box center [478, 299] width 10 height 14
click at [475, 304] on input "checkbox" at bounding box center [478, 299] width 10 height 10
click at [475, 306] on label at bounding box center [478, 299] width 10 height 14
click at [475, 304] on input "checkbox" at bounding box center [478, 299] width 10 height 10
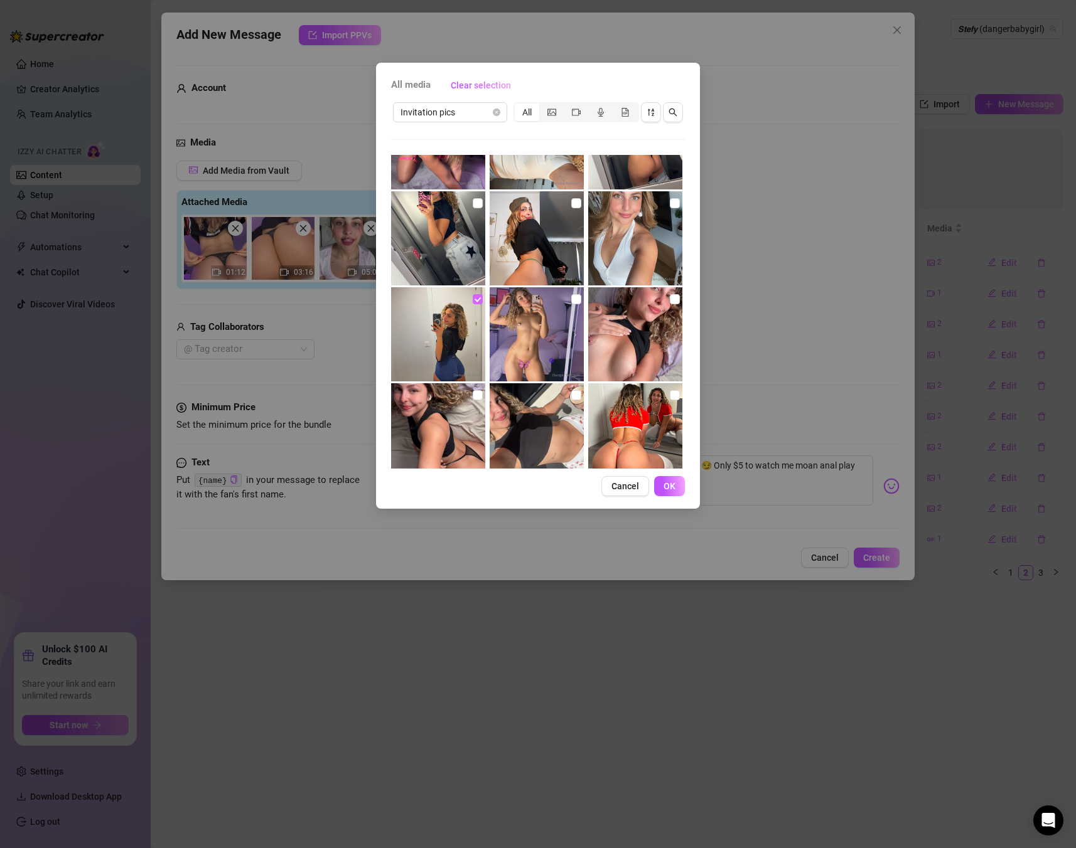
checkbox input "false"
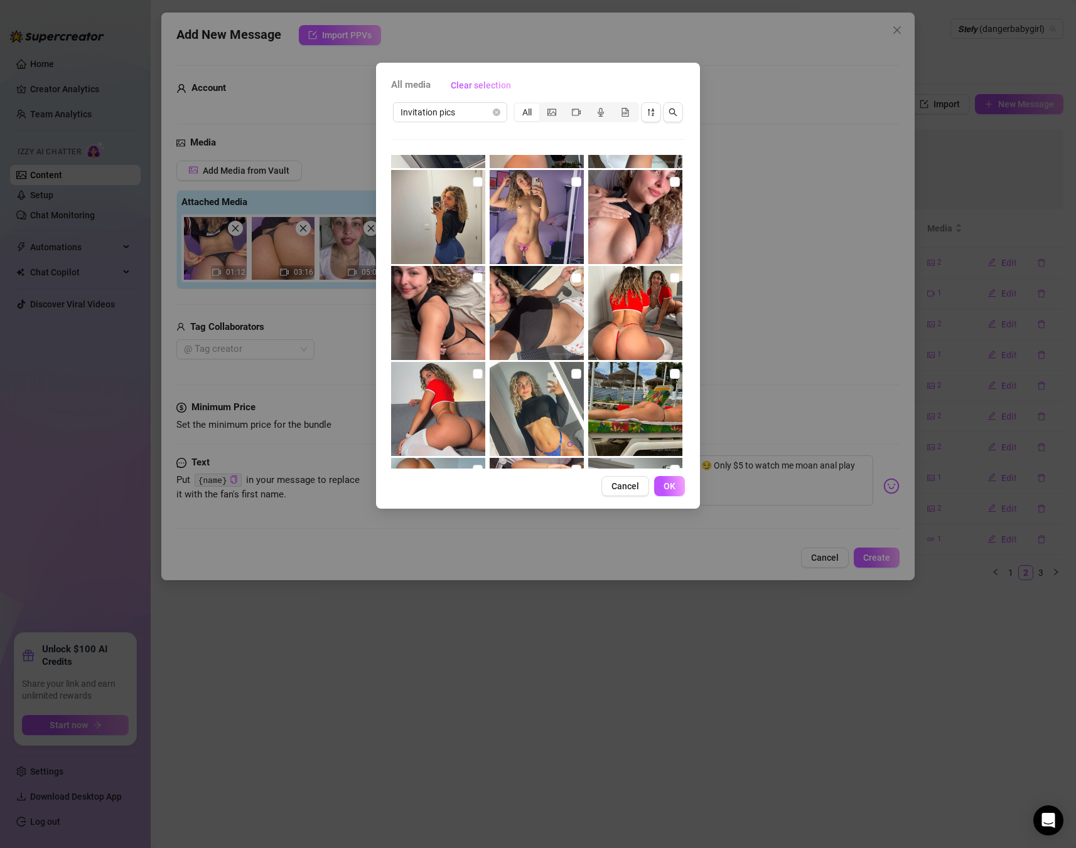
scroll to position [1232, 0]
click at [462, 279] on img at bounding box center [438, 314] width 94 height 94
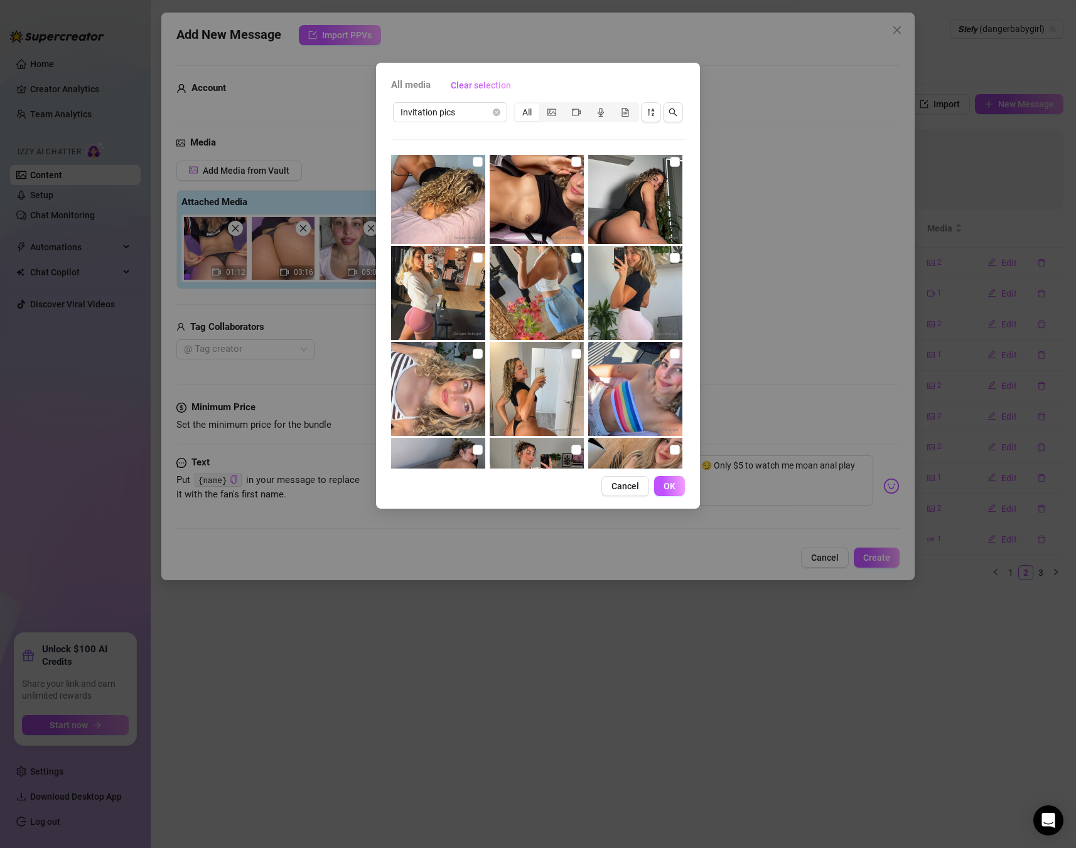
scroll to position [1570, 0]
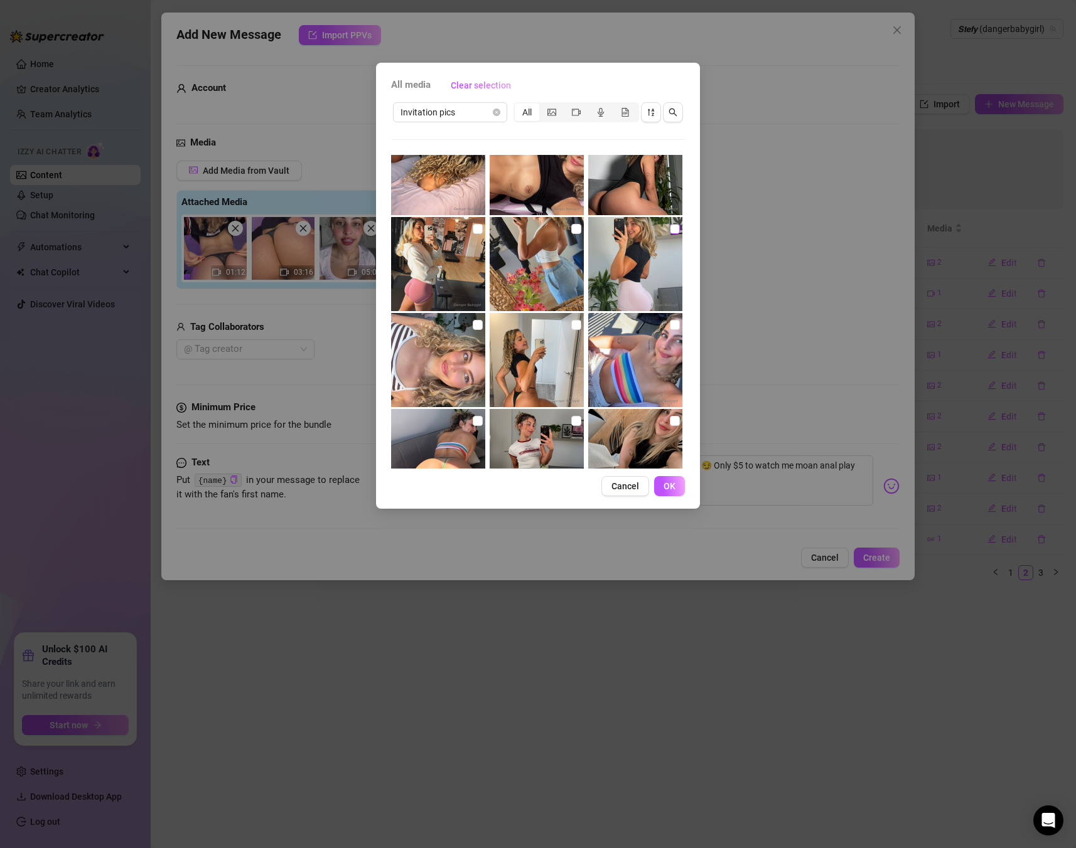
click at [673, 231] on input "checkbox" at bounding box center [675, 229] width 10 height 10
checkbox input "true"
click at [672, 488] on span "OK" at bounding box center [669, 486] width 12 height 10
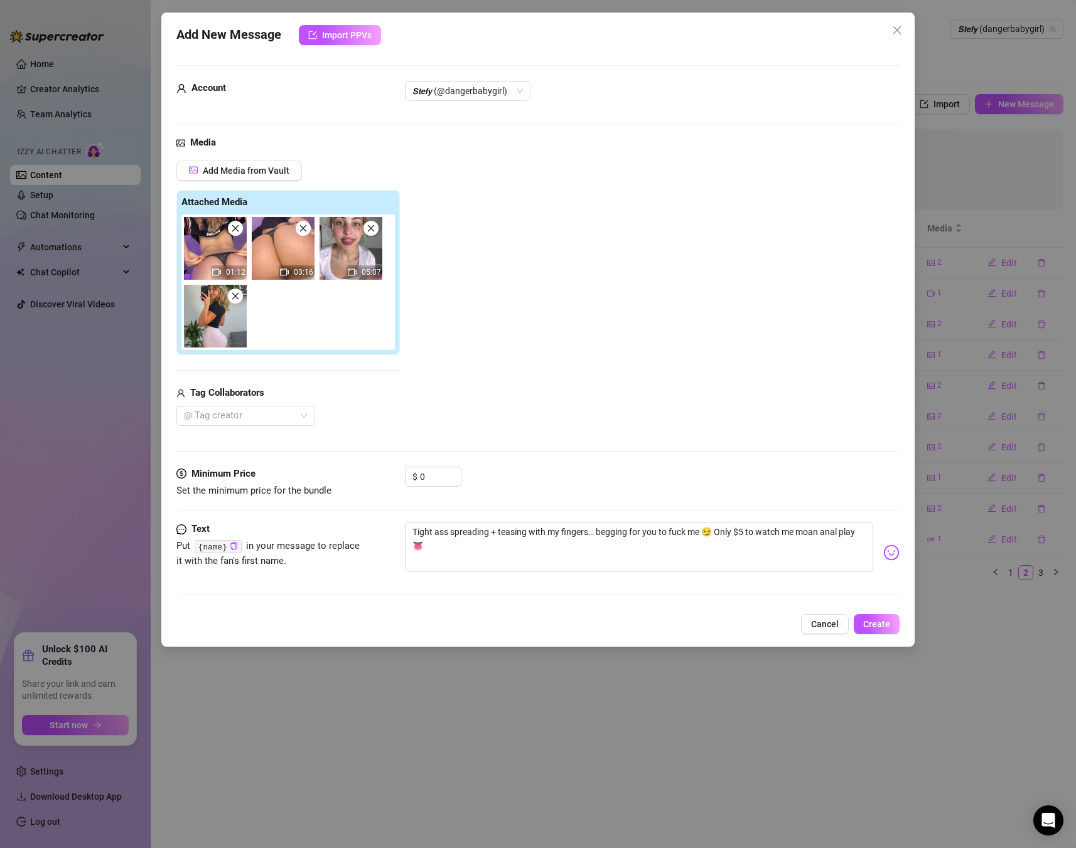
click at [466, 486] on div "$ 0" at bounding box center [652, 482] width 494 height 31
drag, startPoint x: 434, startPoint y: 481, endPoint x: 411, endPoint y: 478, distance: 22.9
click at [411, 478] on div "$ 0" at bounding box center [433, 477] width 56 height 20
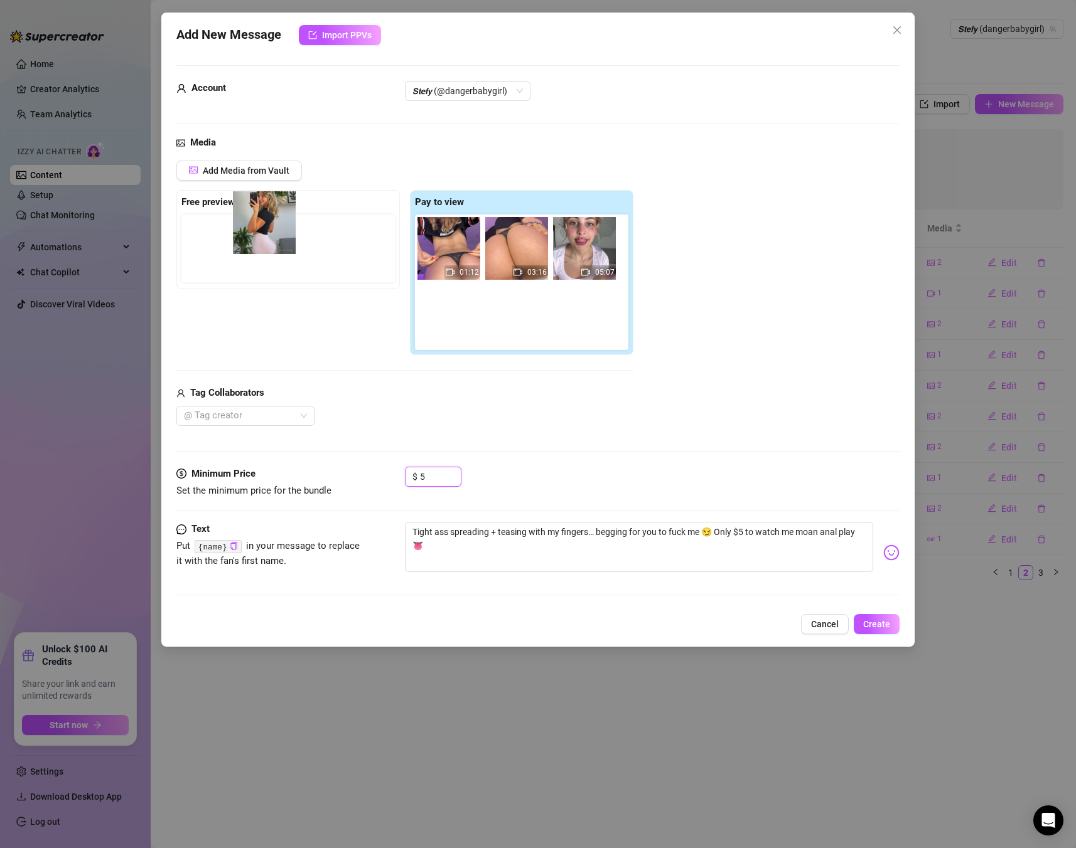
drag, startPoint x: 446, startPoint y: 327, endPoint x: 239, endPoint y: 220, distance: 232.9
click at [239, 220] on div "Free preview Pay to view 01:12 03:16 05:07" at bounding box center [404, 273] width 457 height 166
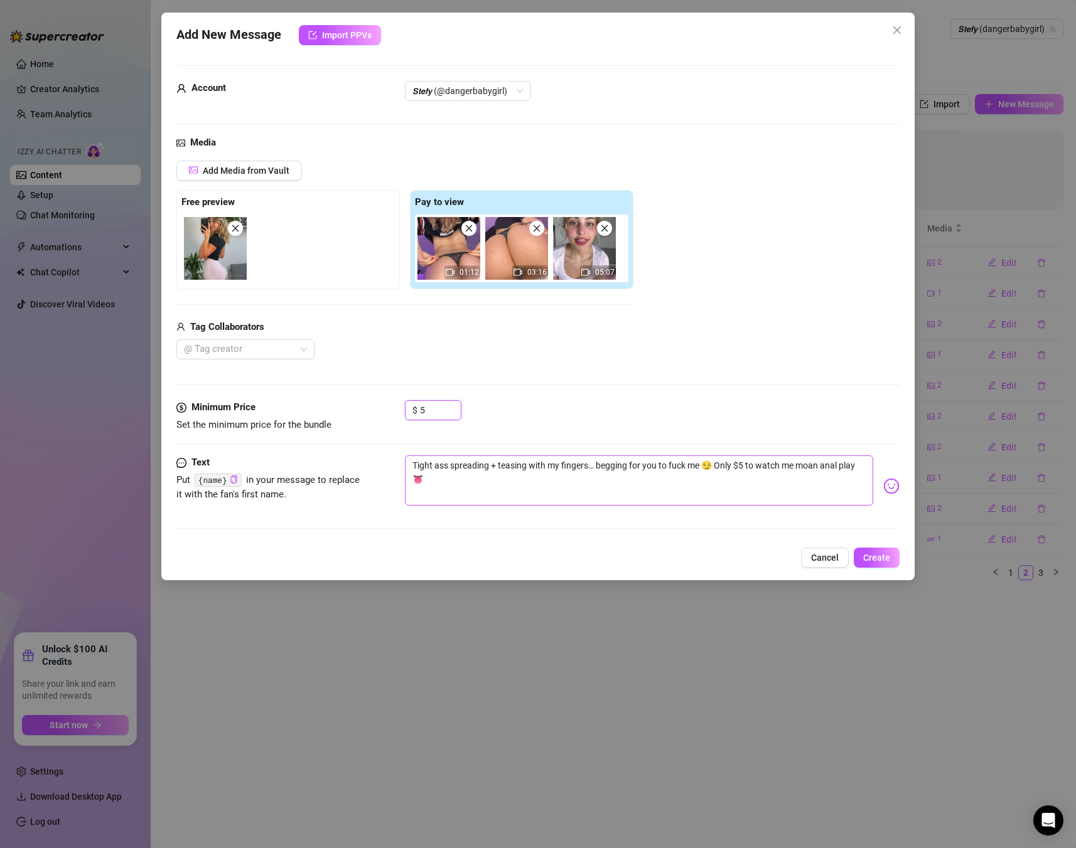
type input "5"
click at [577, 478] on textarea "Tight ass spreading + teasing with my fingers… begging for you to fuck me 😏 Onl…" at bounding box center [639, 481] width 468 height 50
click at [870, 557] on span "Create" at bounding box center [876, 558] width 27 height 10
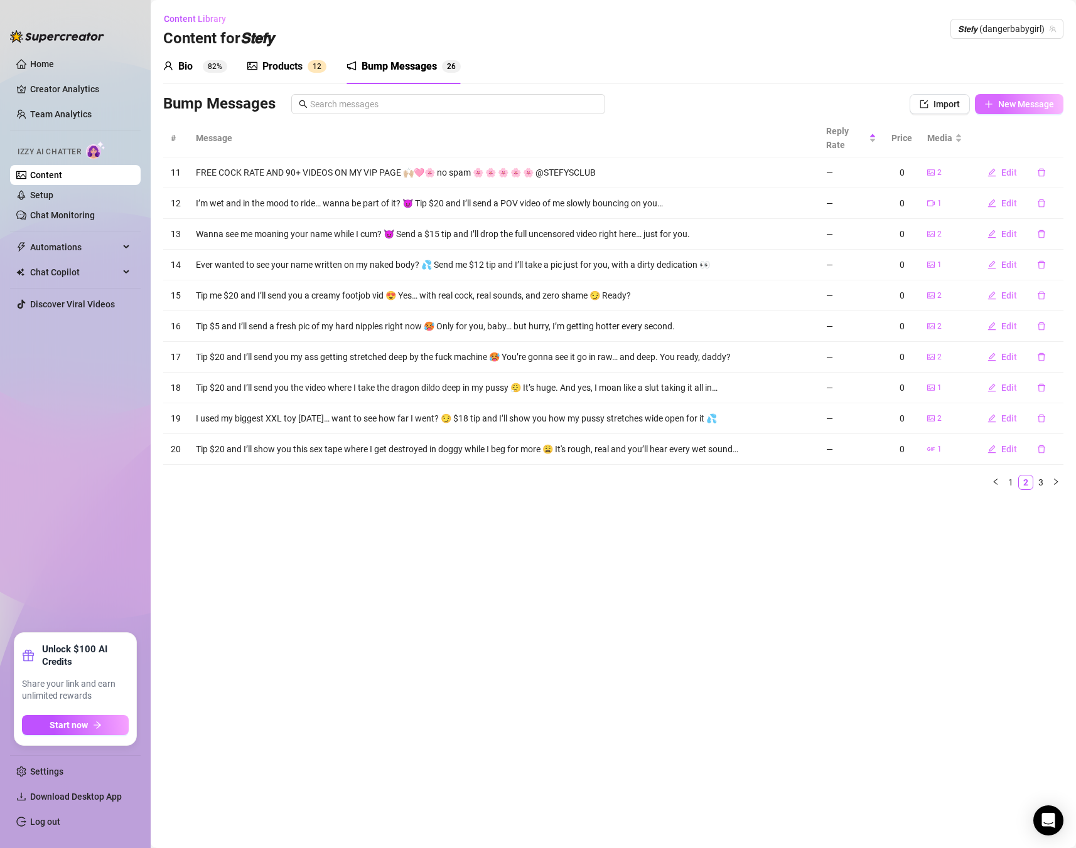
click at [1007, 100] on span "New Message" at bounding box center [1026, 104] width 56 height 10
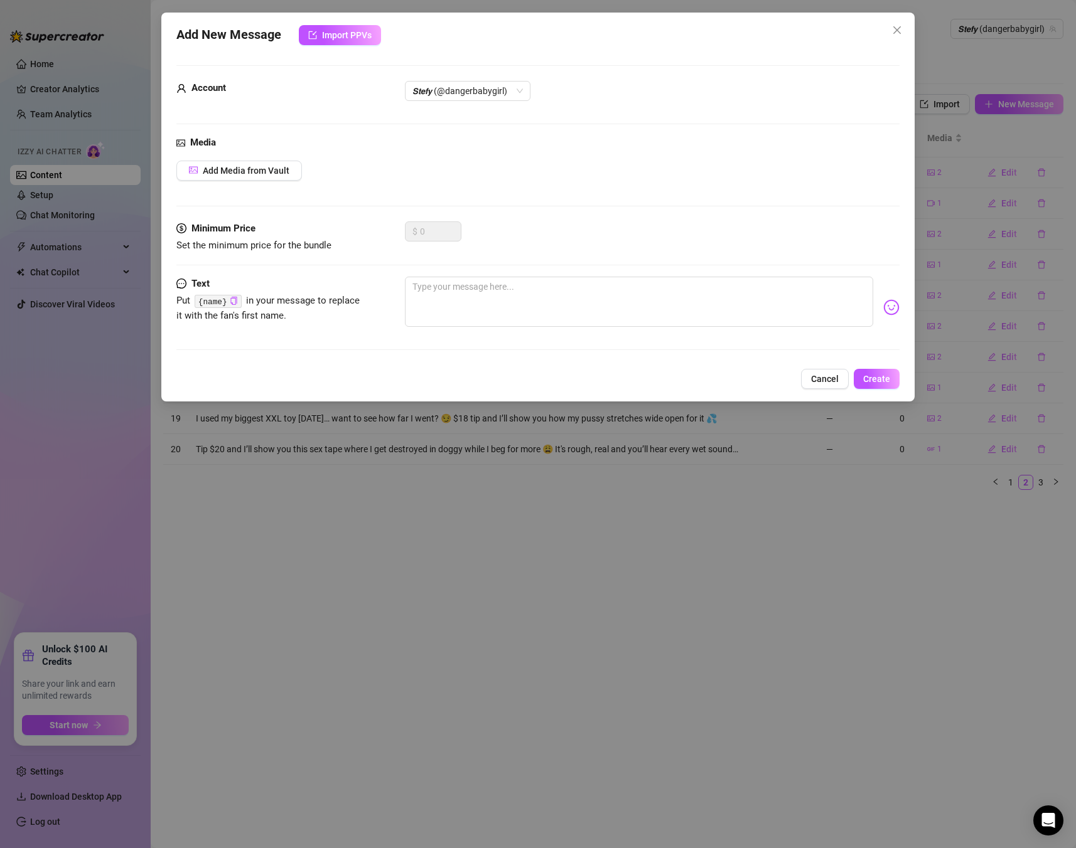
click at [607, 265] on div at bounding box center [537, 265] width 723 height 1
drag, startPoint x: 579, startPoint y: 280, endPoint x: 558, endPoint y: 279, distance: 20.8
click at [574, 280] on textarea at bounding box center [639, 302] width 468 height 50
paste textarea "Completely naked in the shower, rubbing my pussy till I explode everywhere 💦💦 $…"
type textarea "Completely naked in the shower, rubbing my pussy till I explode everywhere 💦💦 $…"
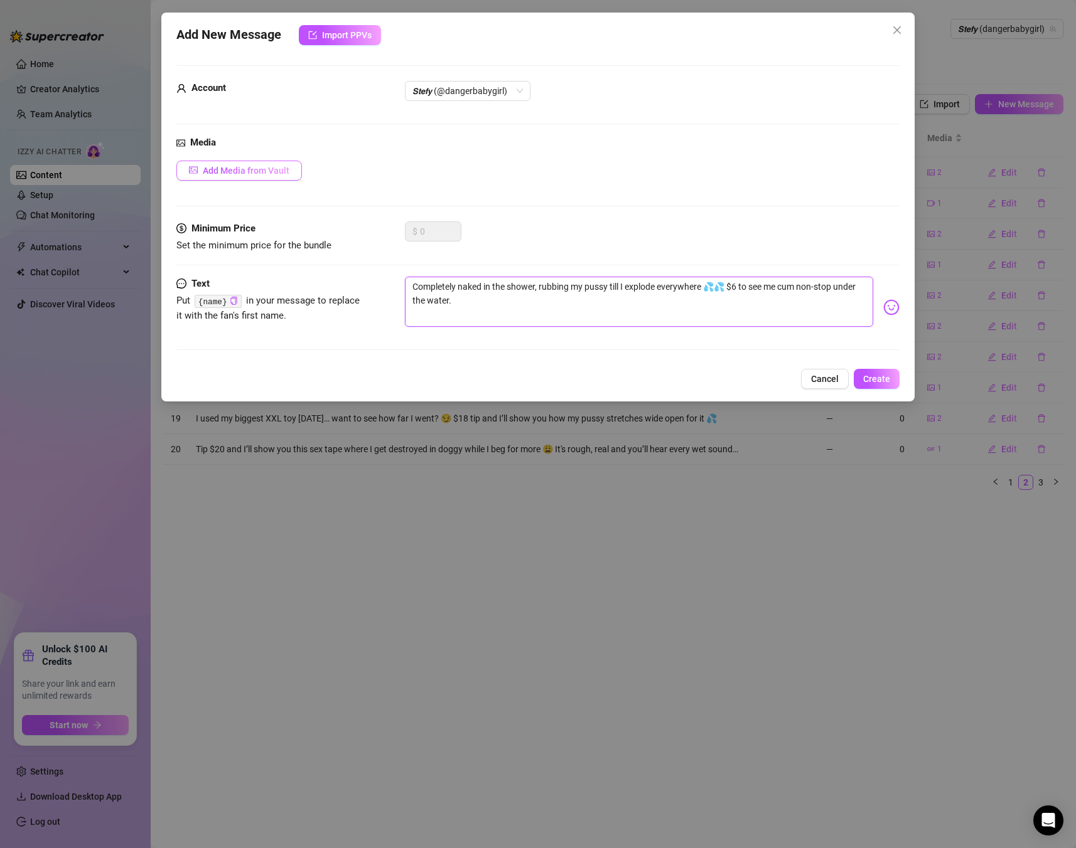
type textarea "Completely naked in the shower, rubbing my pussy till I explode everywhere 💦💦 $…"
click at [270, 173] on span "Add Media from Vault" at bounding box center [246, 171] width 87 height 10
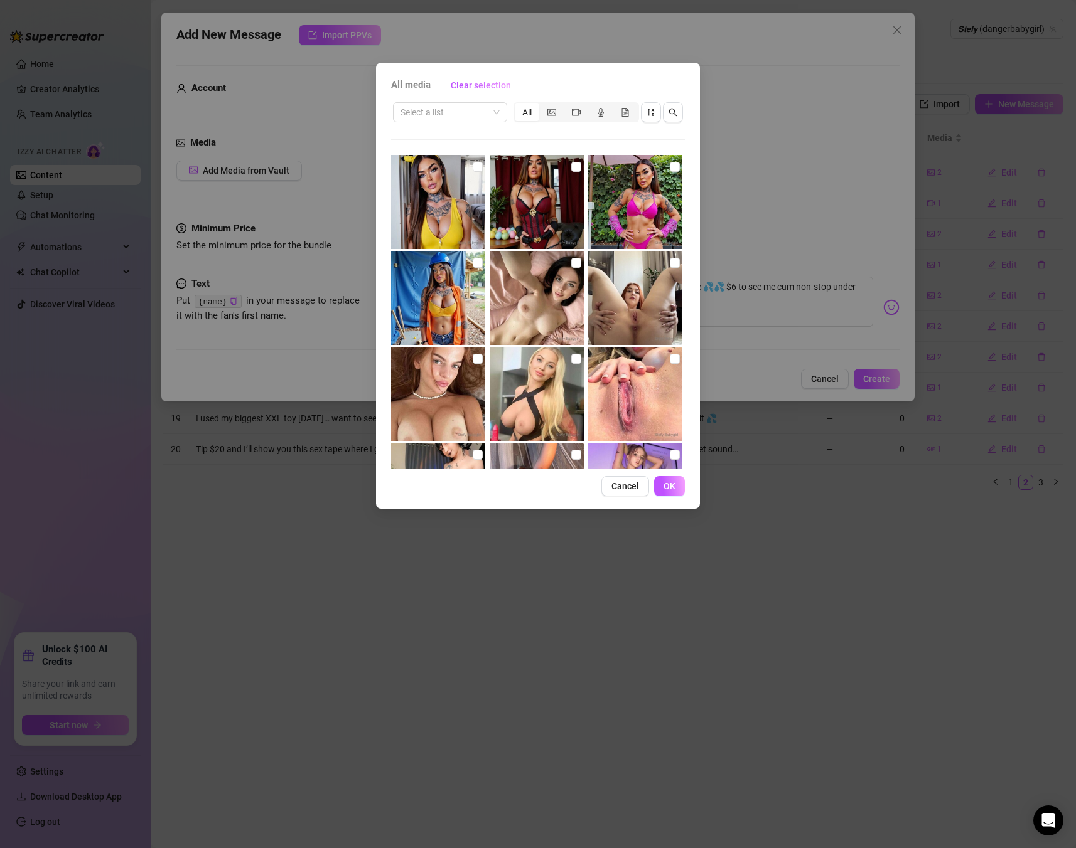
click at [441, 125] on div "Select a list All" at bounding box center [538, 284] width 294 height 368
click at [446, 114] on input "search" at bounding box center [444, 112] width 88 height 19
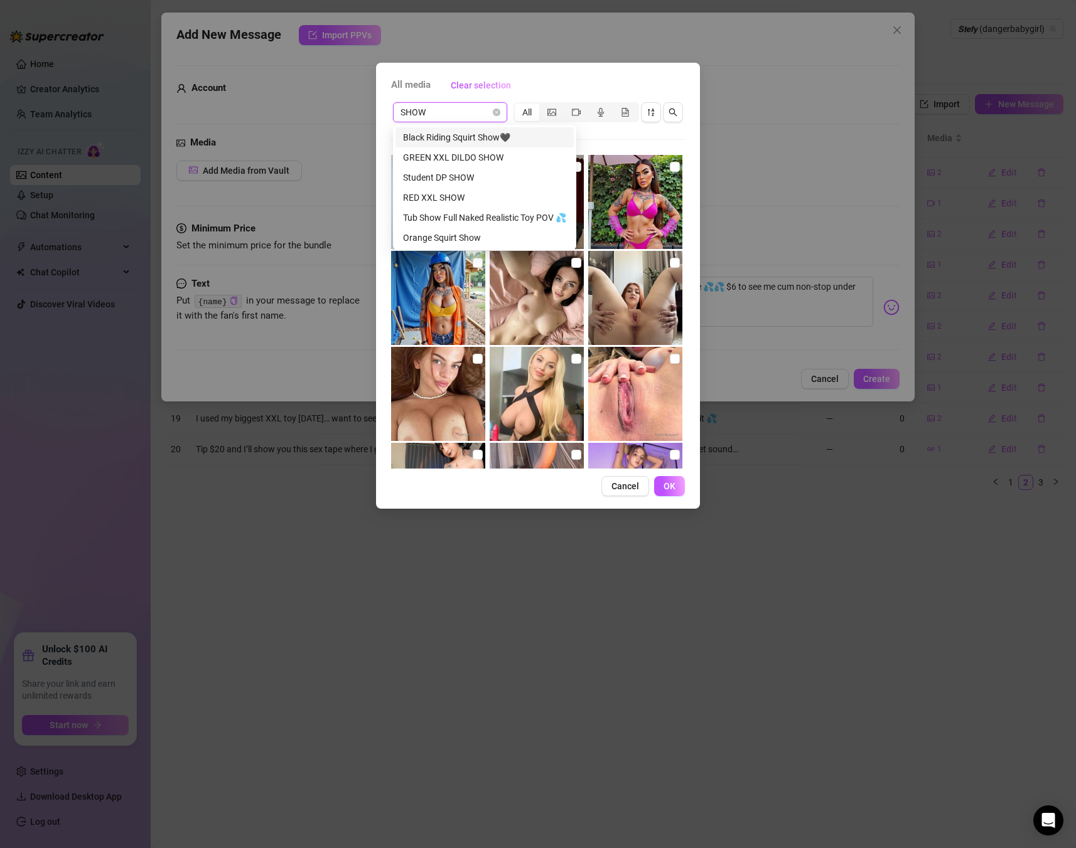
drag, startPoint x: 437, startPoint y: 111, endPoint x: 384, endPoint y: 109, distance: 52.8
click at [384, 109] on div "All media Clear selection SHOW Select a list All Cancel OK" at bounding box center [538, 286] width 324 height 446
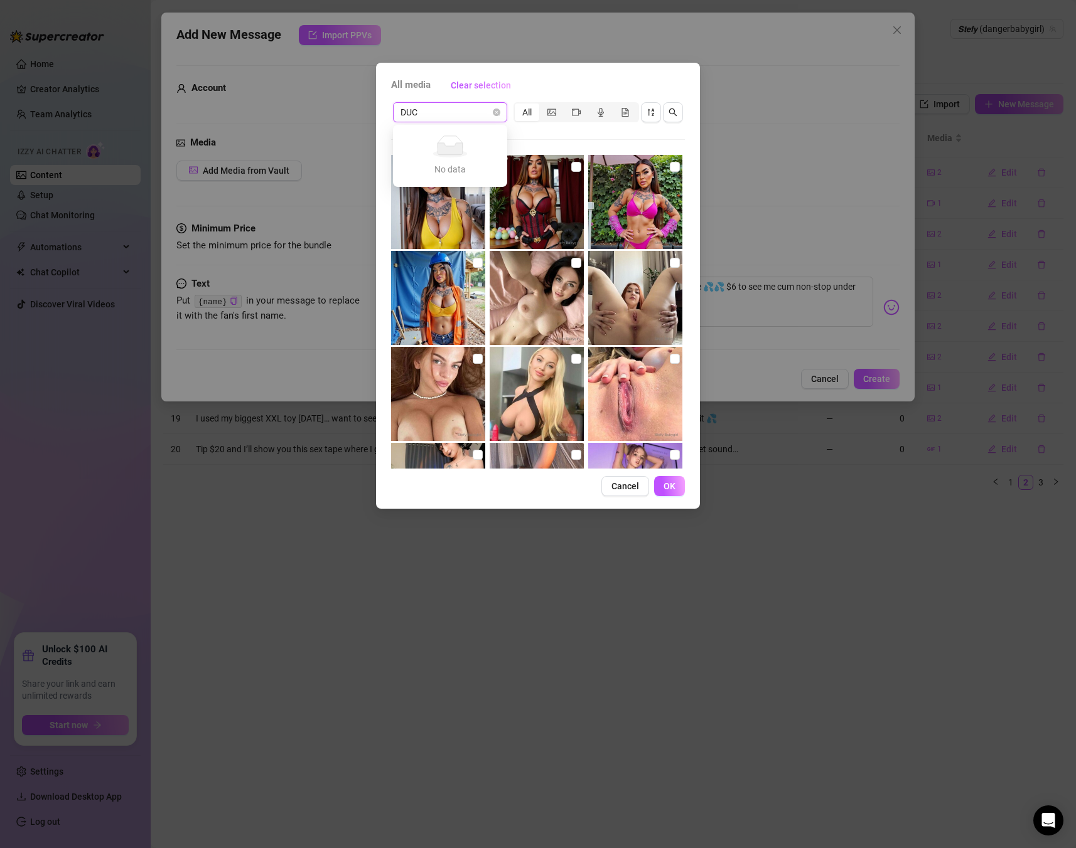
type input "[PERSON_NAME]"
click at [493, 113] on span at bounding box center [449, 112] width 99 height 19
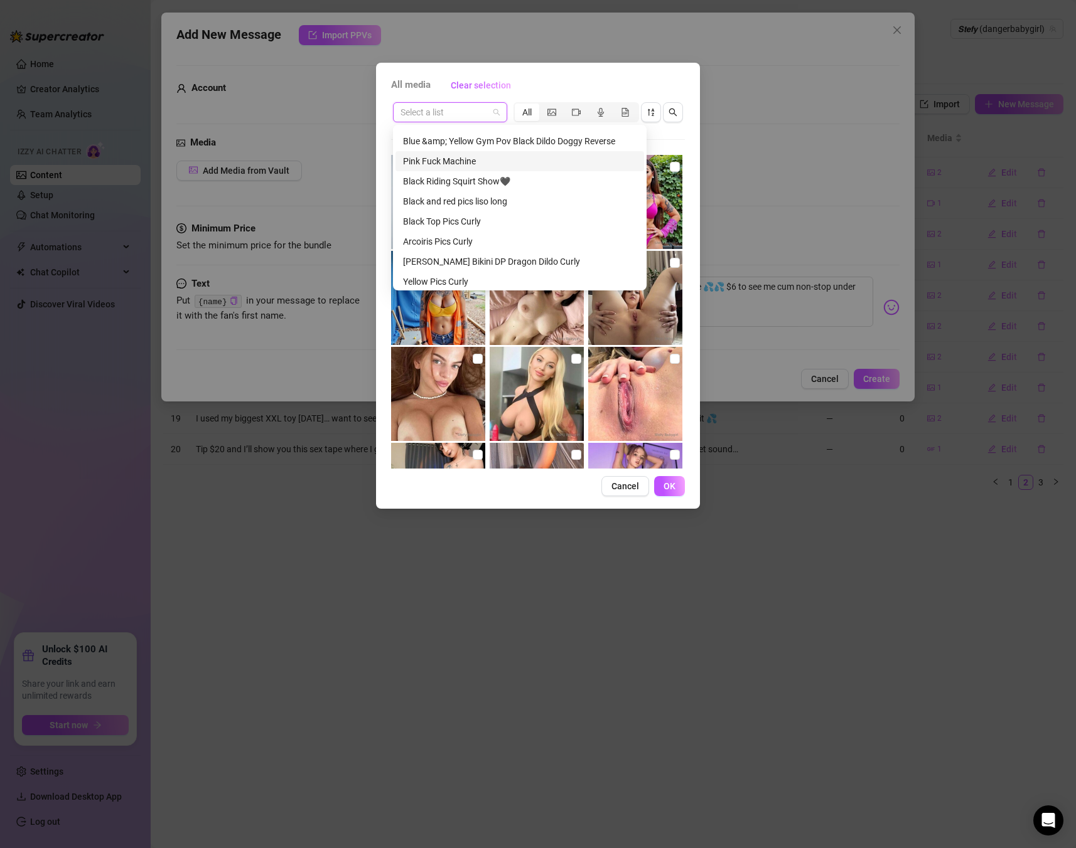
scroll to position [247, 0]
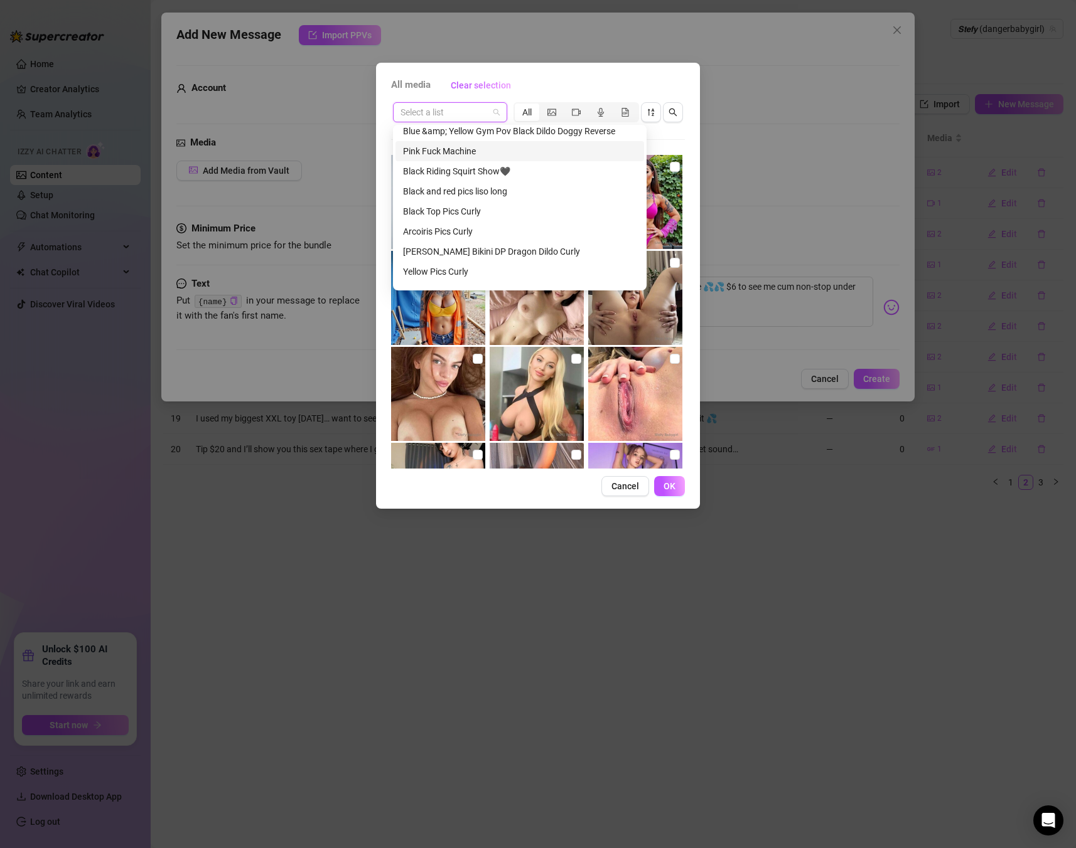
click at [419, 119] on input "search" at bounding box center [444, 112] width 88 height 19
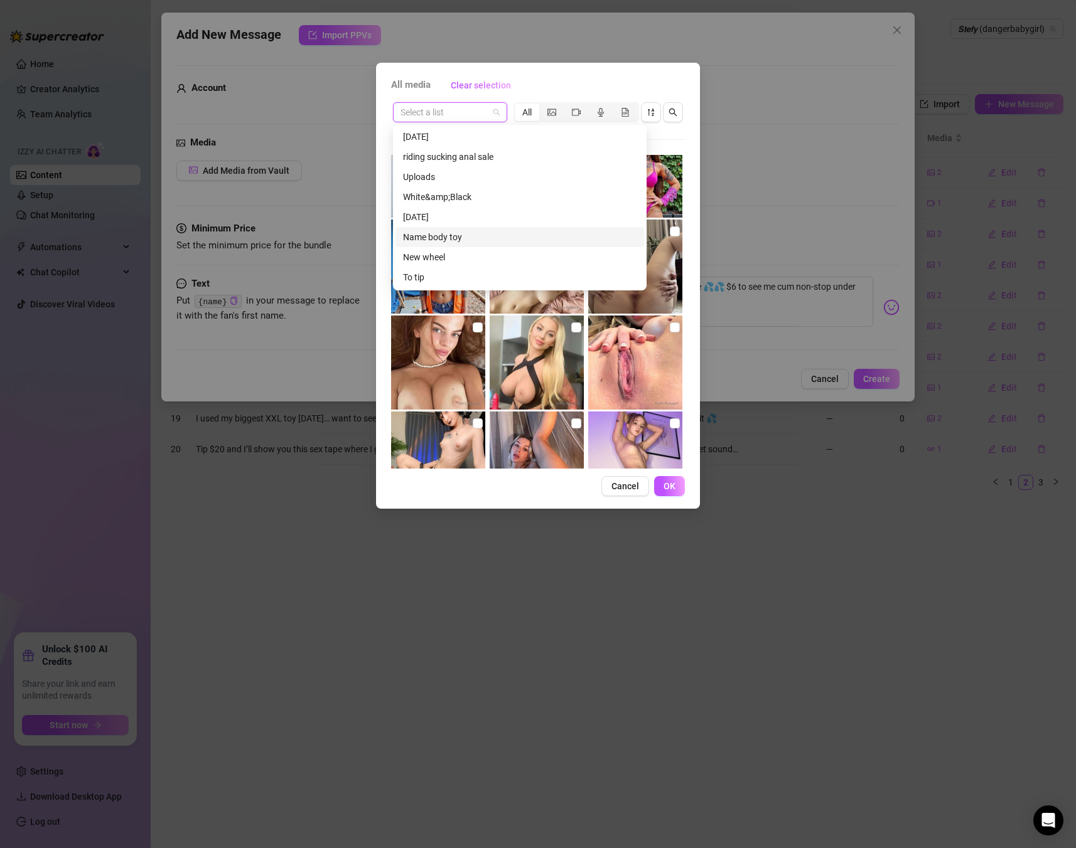
scroll to position [1787, 0]
click at [481, 113] on input "search" at bounding box center [444, 112] width 88 height 19
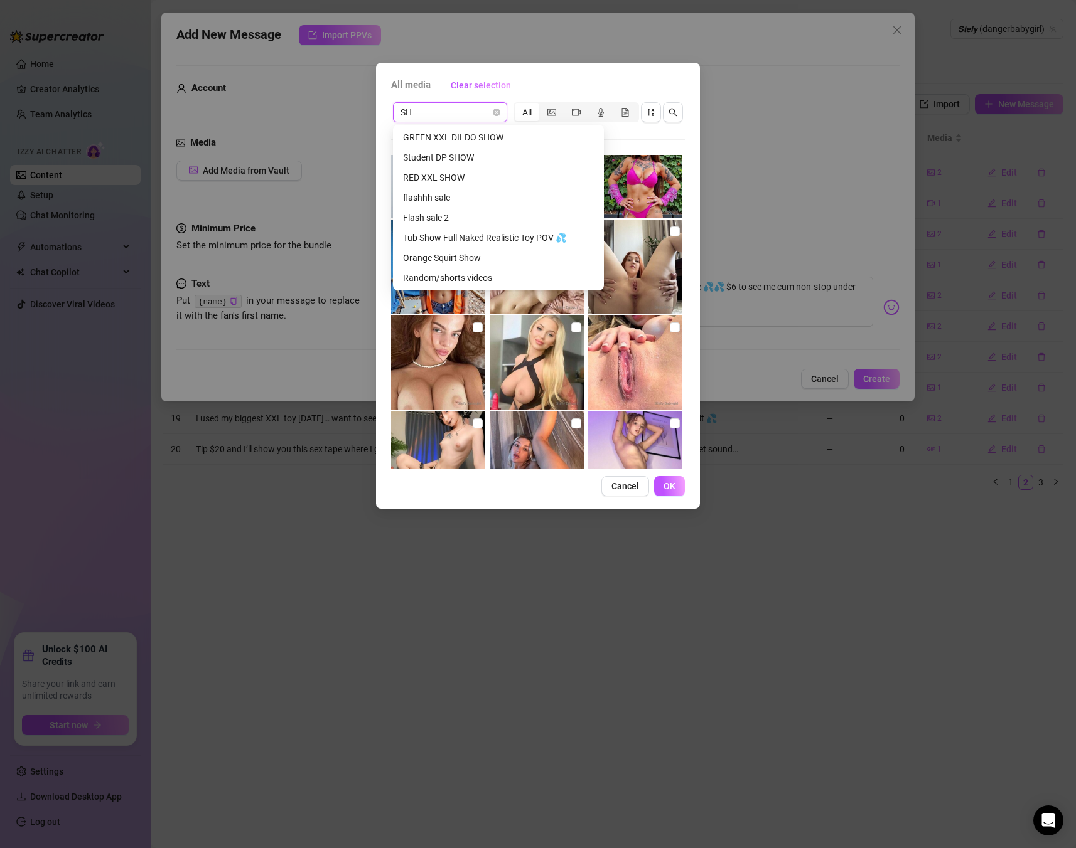
scroll to position [60, 0]
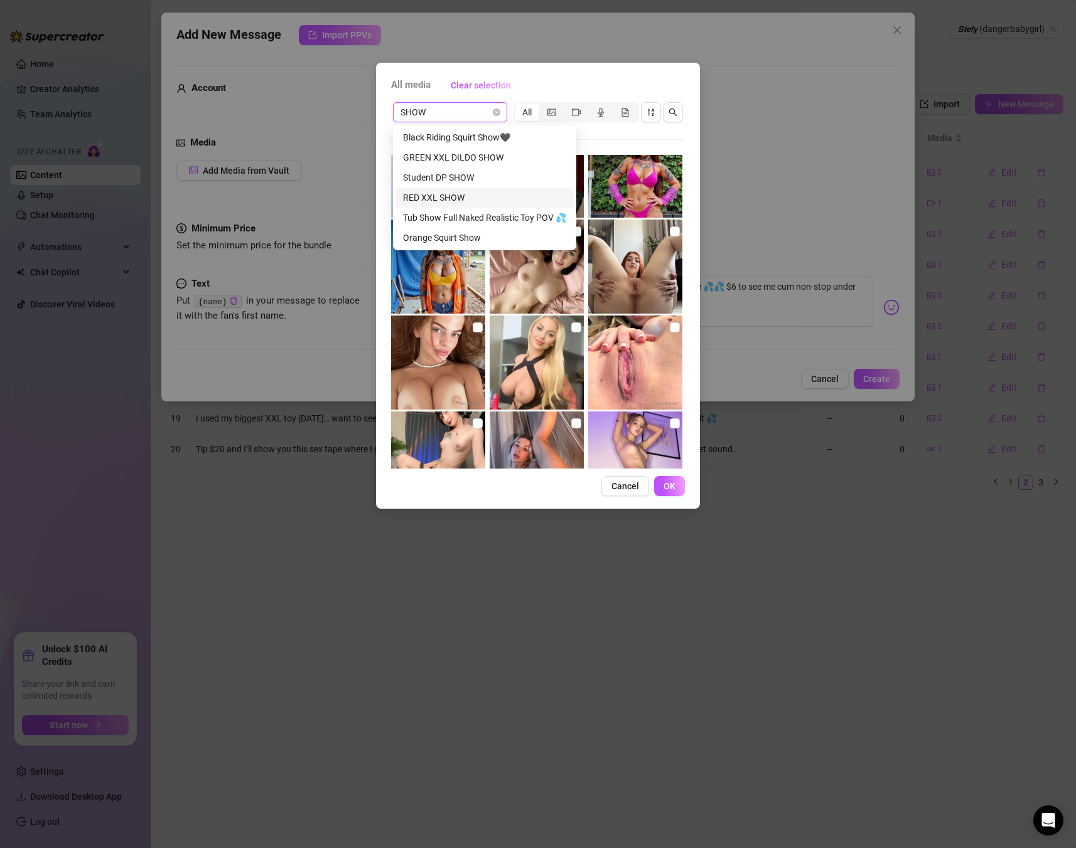
type input "SHOW"
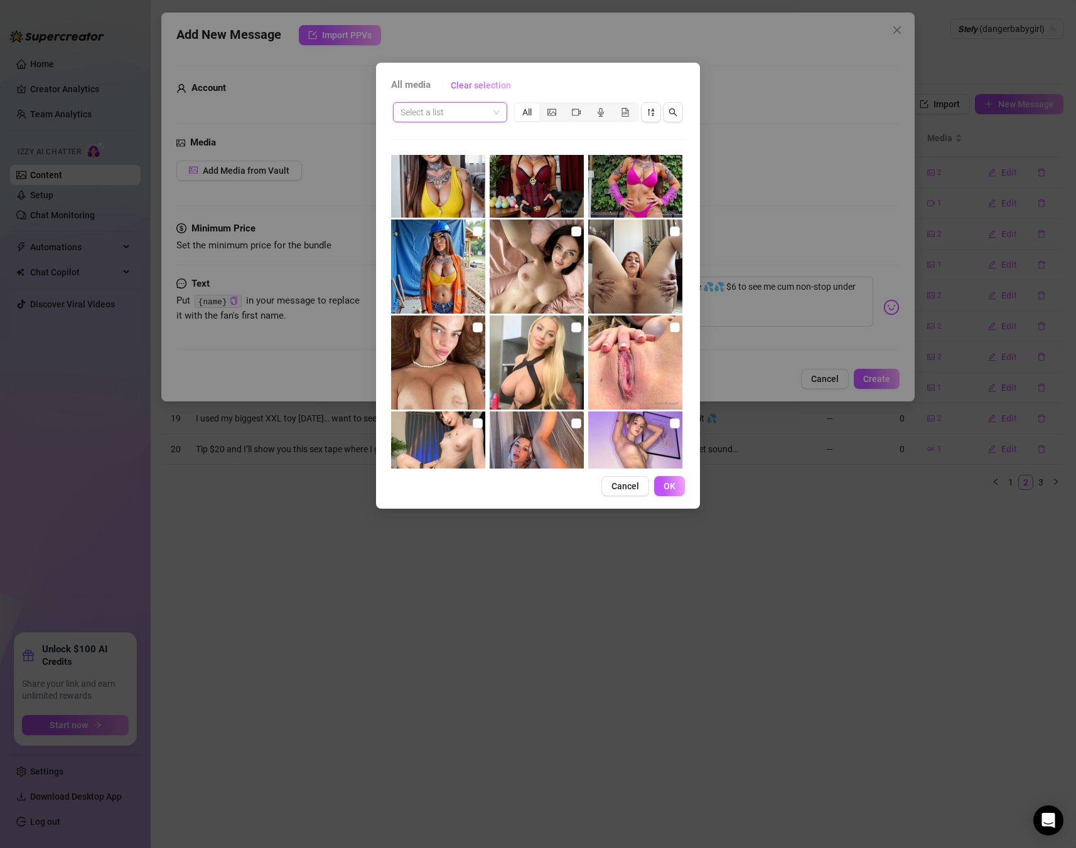
click at [451, 108] on input "search" at bounding box center [444, 112] width 88 height 19
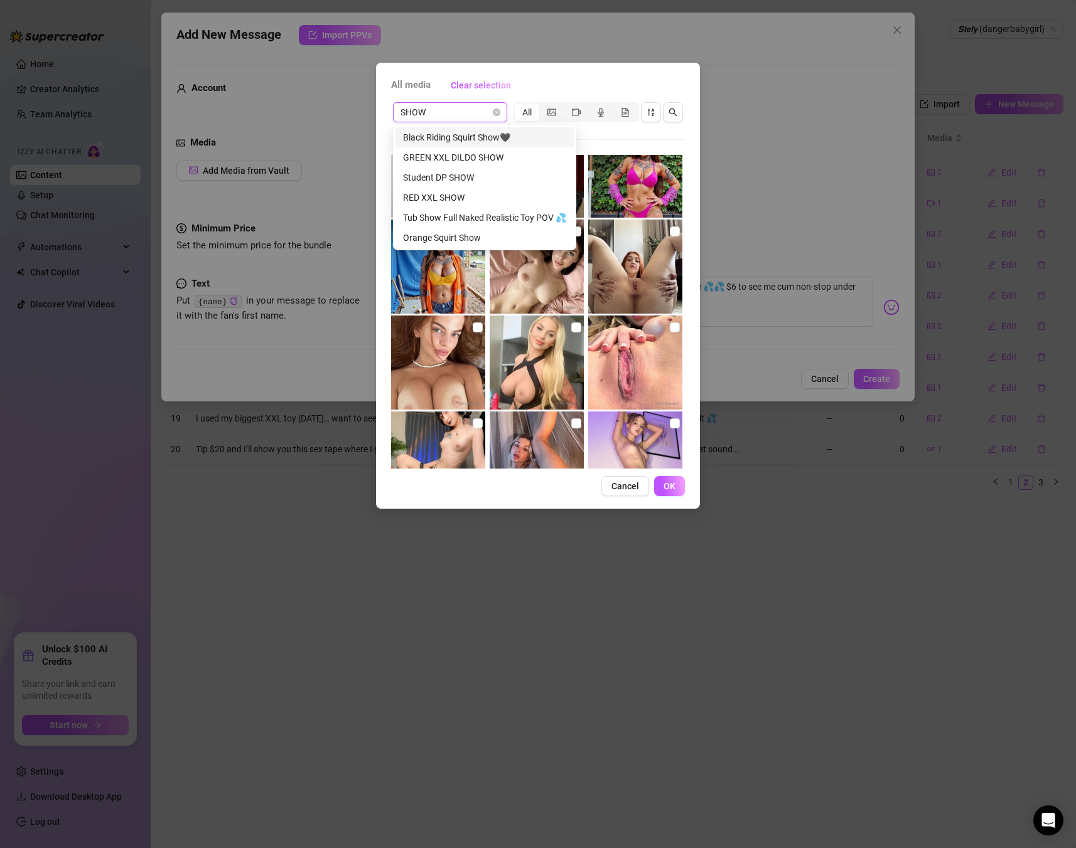
drag, startPoint x: 452, startPoint y: 109, endPoint x: 358, endPoint y: 85, distance: 96.5
click at [358, 85] on div "All media Clear selection SHOW Select a list All Cancel OK" at bounding box center [538, 424] width 1076 height 848
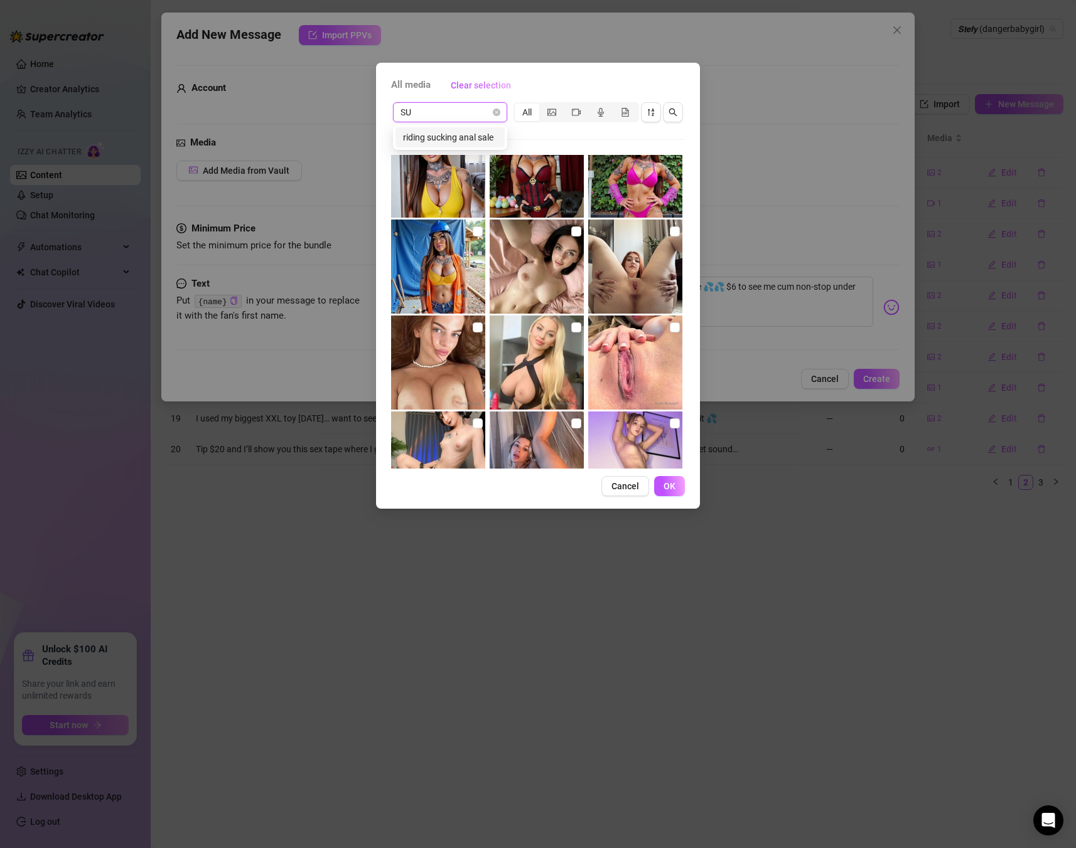
type input "S"
type input "DUCHA"
click at [454, 117] on input "search" at bounding box center [444, 112] width 88 height 19
click at [419, 110] on input "search" at bounding box center [444, 112] width 88 height 19
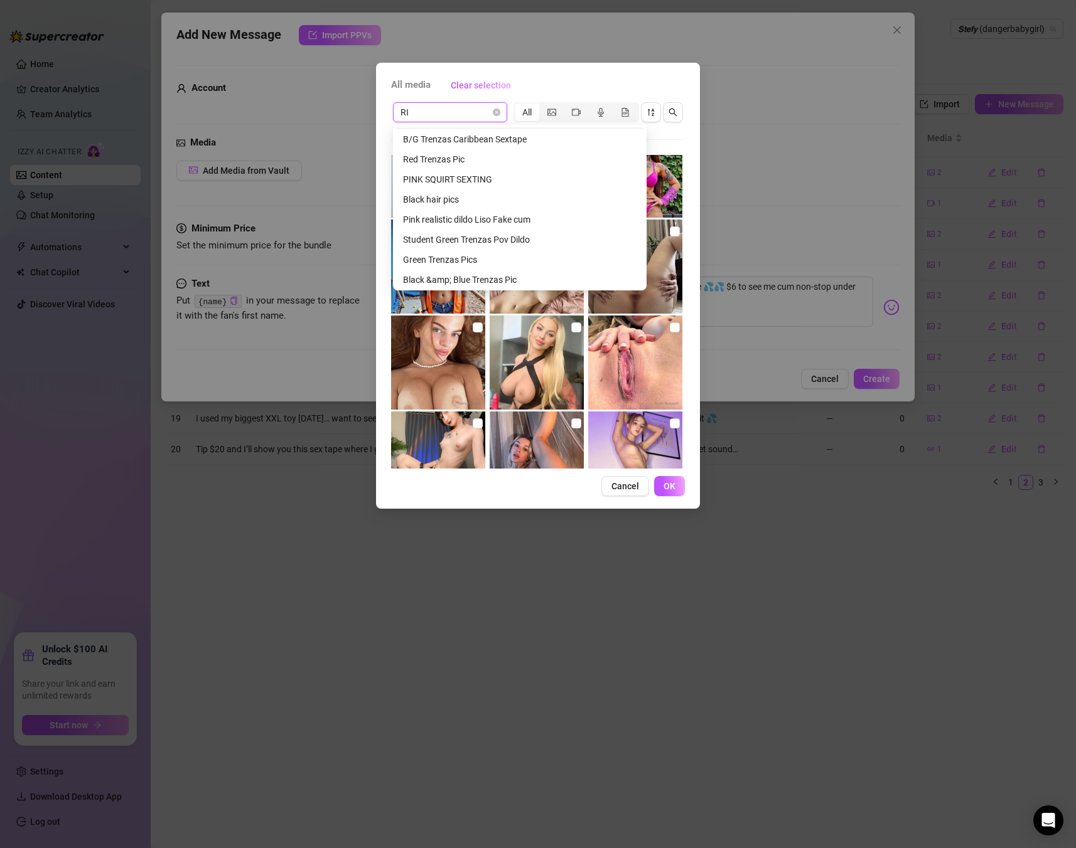
scroll to position [0, 0]
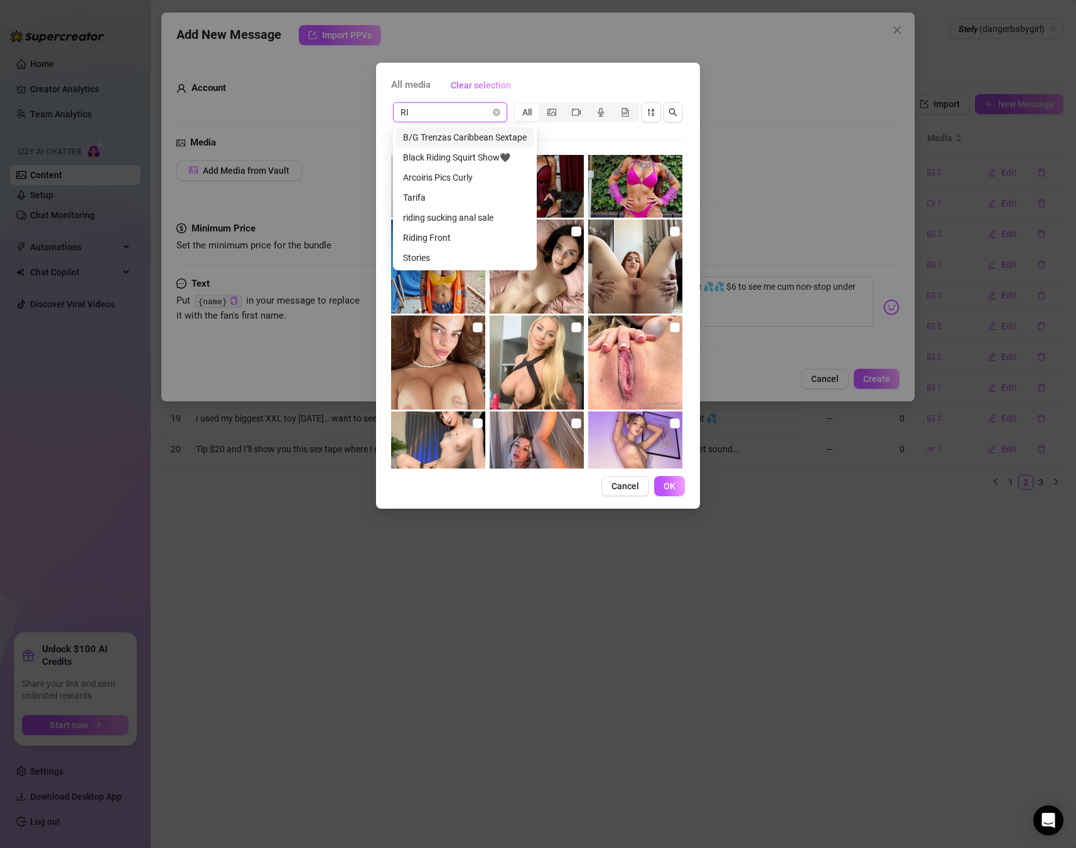
type input "RID"
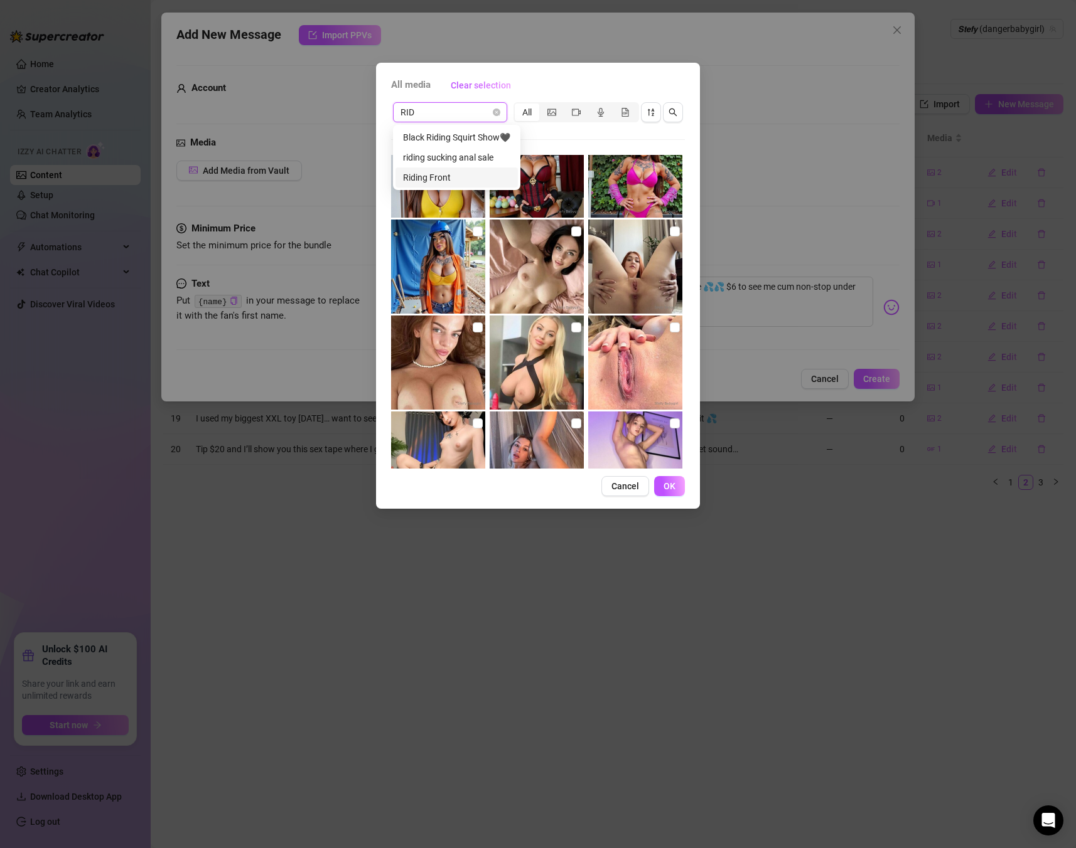
click at [427, 174] on div "Riding Front" at bounding box center [456, 178] width 107 height 14
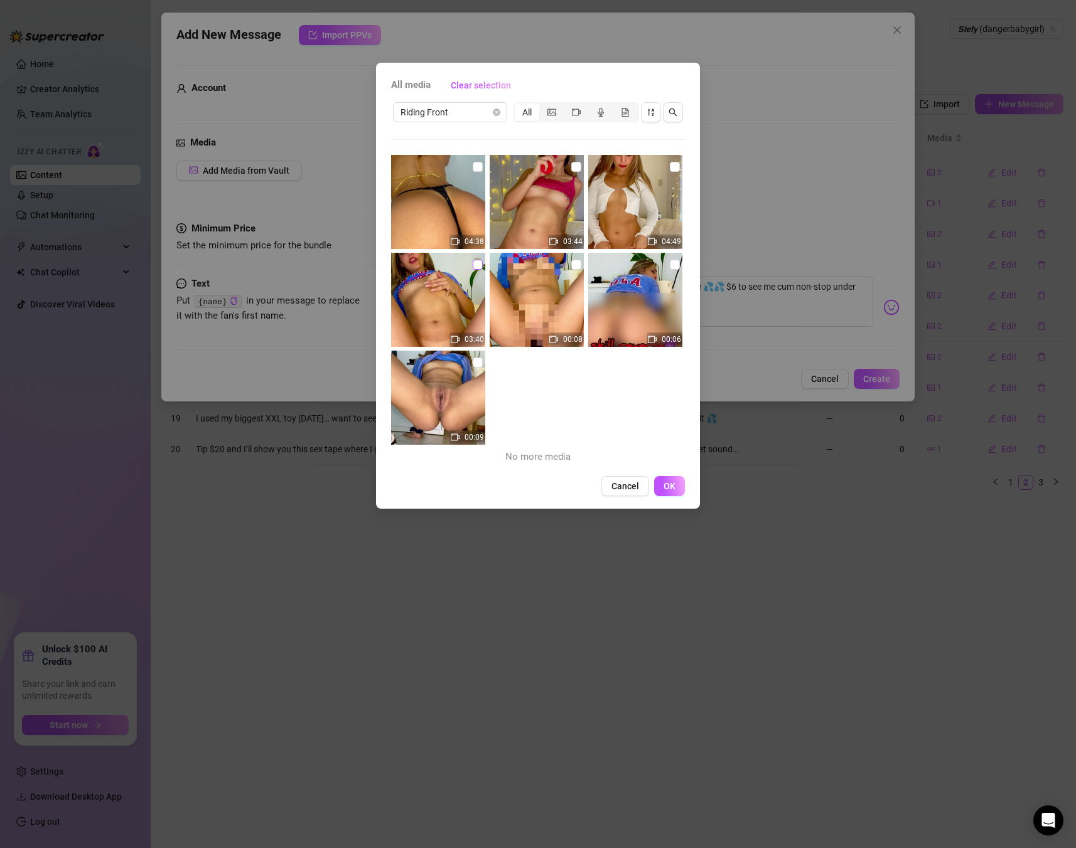
click at [479, 263] on input "checkbox" at bounding box center [478, 265] width 10 height 10
checkbox input "true"
click at [673, 162] on input "checkbox" at bounding box center [675, 167] width 10 height 10
click at [675, 164] on input "checkbox" at bounding box center [675, 167] width 10 height 10
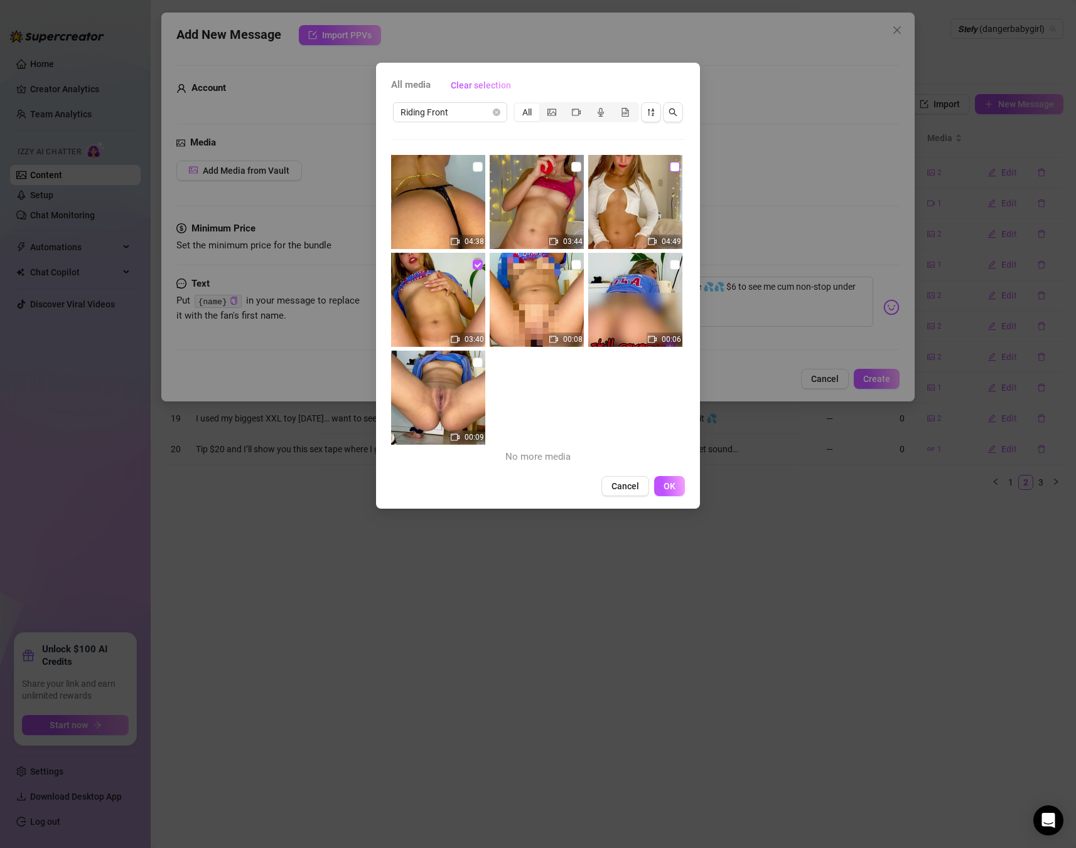
checkbox input "true"
click at [477, 168] on input "checkbox" at bounding box center [478, 167] width 10 height 10
checkbox input "true"
click at [672, 488] on span "OK" at bounding box center [669, 486] width 12 height 10
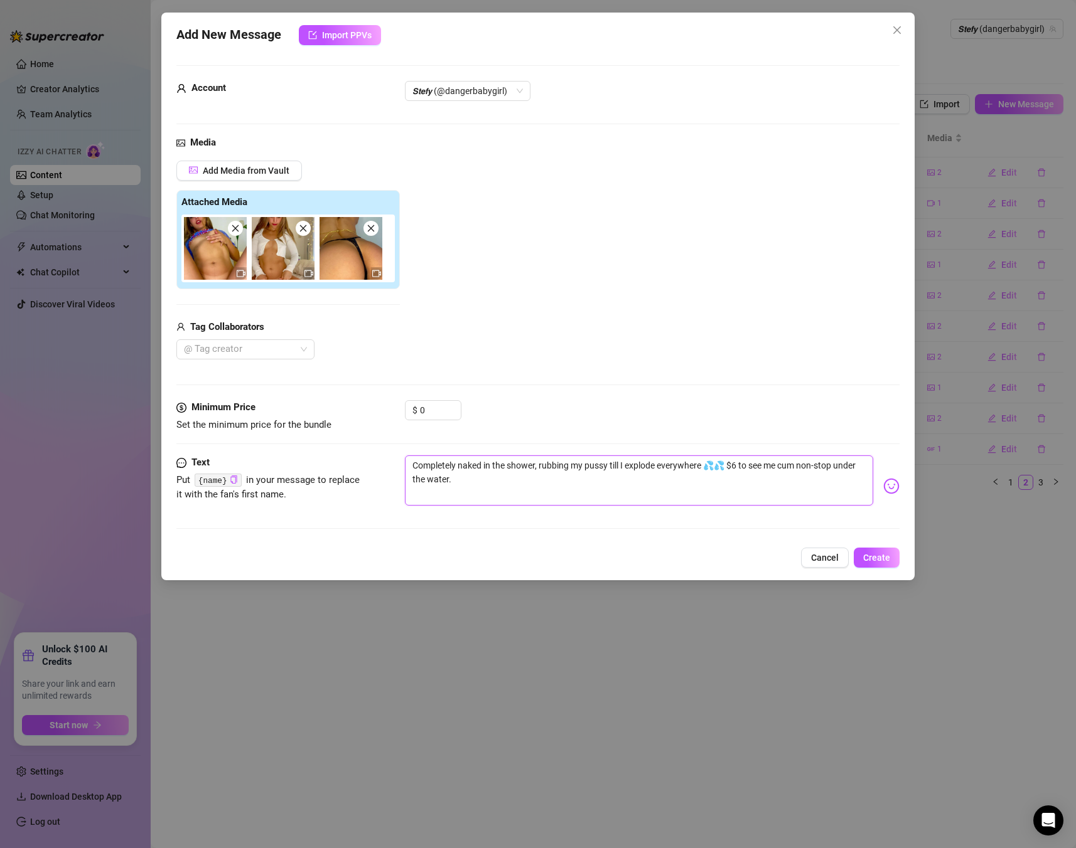
click at [489, 486] on textarea "Completely naked in the shower, rubbing my pussy till I explode everywhere 💦💦 $…" at bounding box center [639, 481] width 468 height 50
drag, startPoint x: 390, startPoint y: 452, endPoint x: 376, endPoint y: 449, distance: 14.9
click at [376, 449] on form "Account 𝙎𝙩𝙚𝙛𝙮 (@dangerbabygirl) Media Add Media from Vault Attached Media Tag C…" at bounding box center [537, 302] width 723 height 475
paste textarea "Oil dripping on my tits & pussy while I ride my dildo… sucking fingers like it’…"
type textarea "Oil dripping on my tits & pussy while I ride my dildo… sucking fingers like it’…"
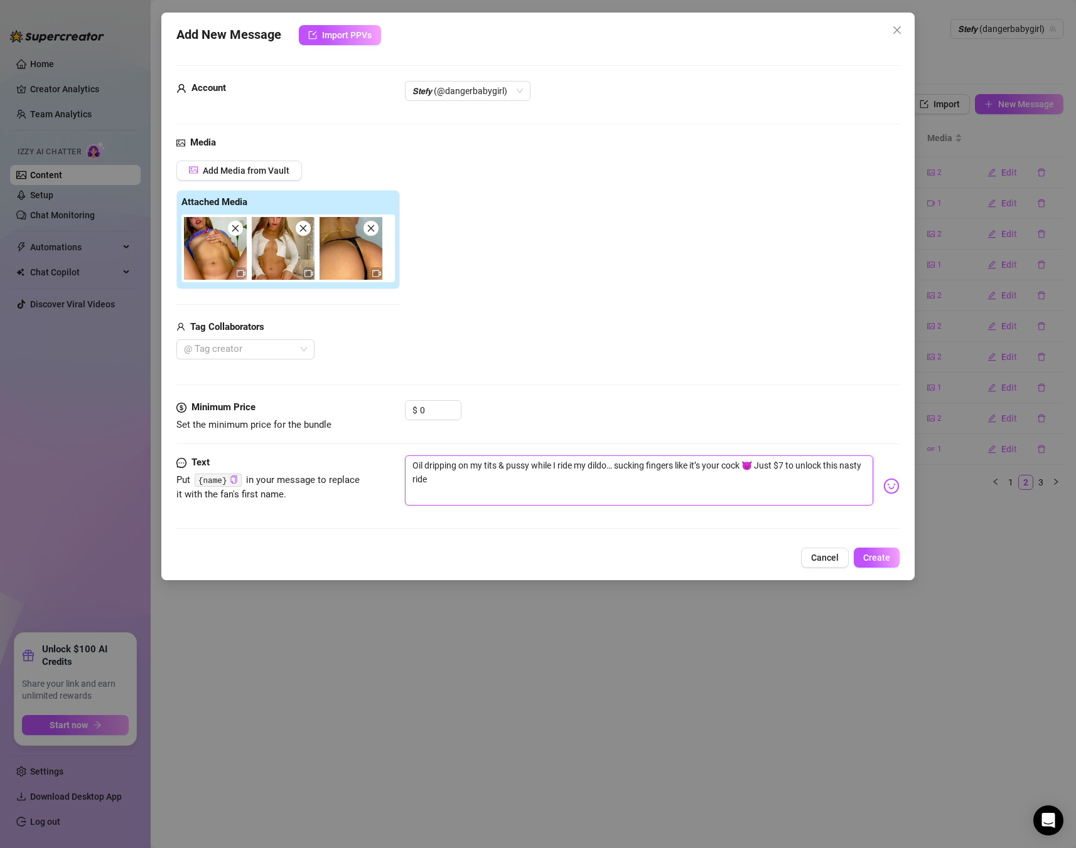
click at [233, 230] on icon "close" at bounding box center [235, 228] width 7 height 7
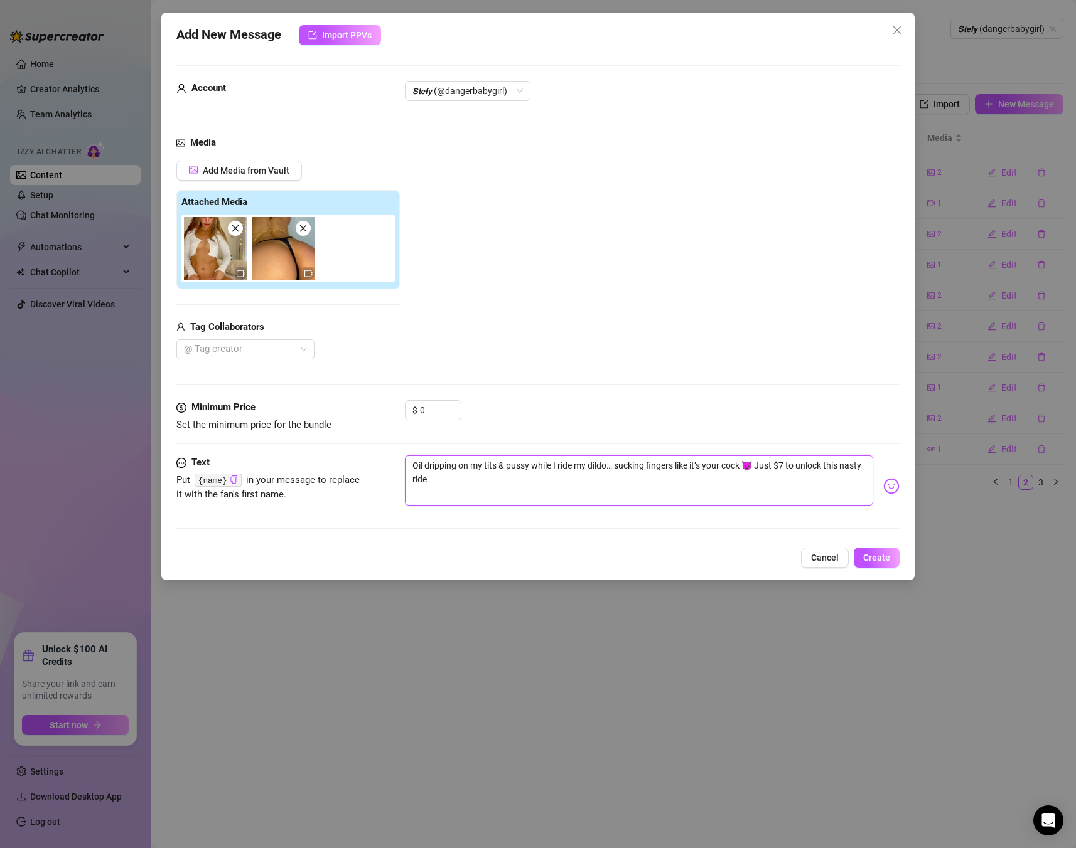
click at [233, 230] on icon "close" at bounding box center [235, 228] width 7 height 7
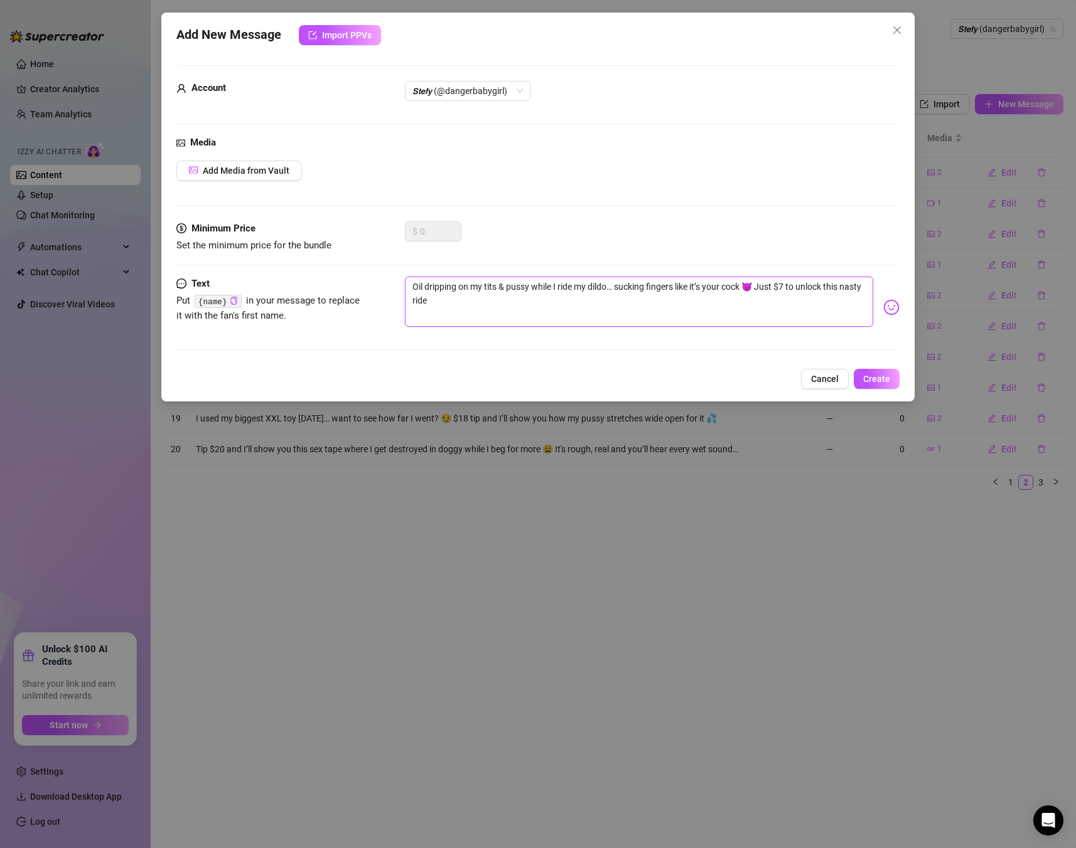
type textarea "Oil dripping on my tits & pussy while I ride my dildo… sucking fingers like it’…"
click at [270, 181] on div "Media Add Media from Vault" at bounding box center [537, 179] width 723 height 86
click at [270, 163] on button "Add Media from Vault" at bounding box center [238, 171] width 125 height 20
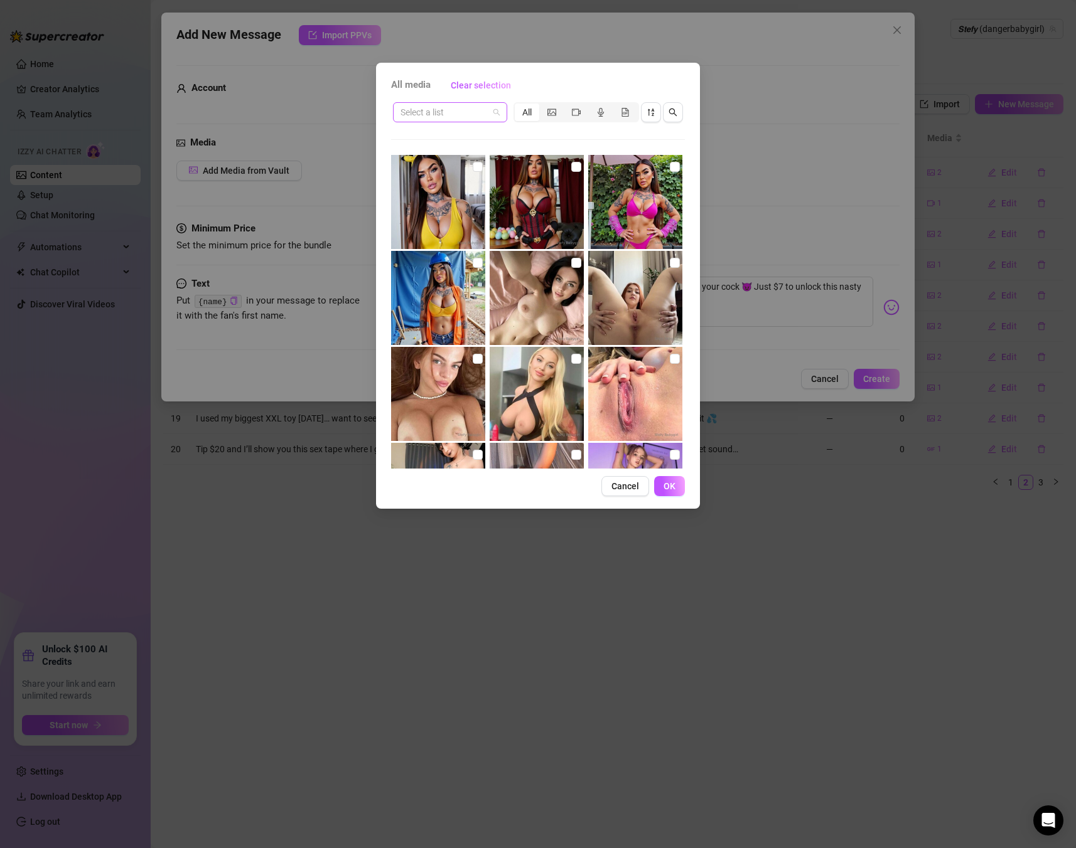
click at [471, 105] on input "search" at bounding box center [444, 112] width 88 height 19
type input "RI"
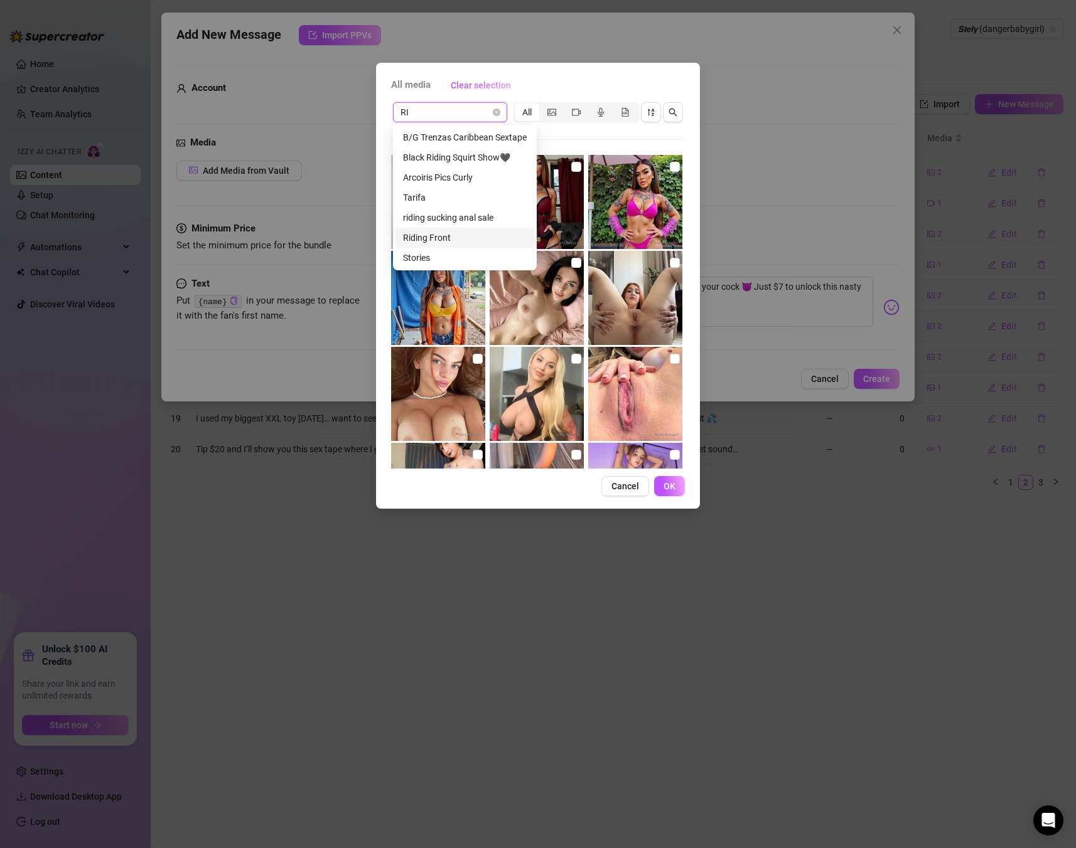
click at [430, 232] on div "Riding Front" at bounding box center [465, 238] width 124 height 14
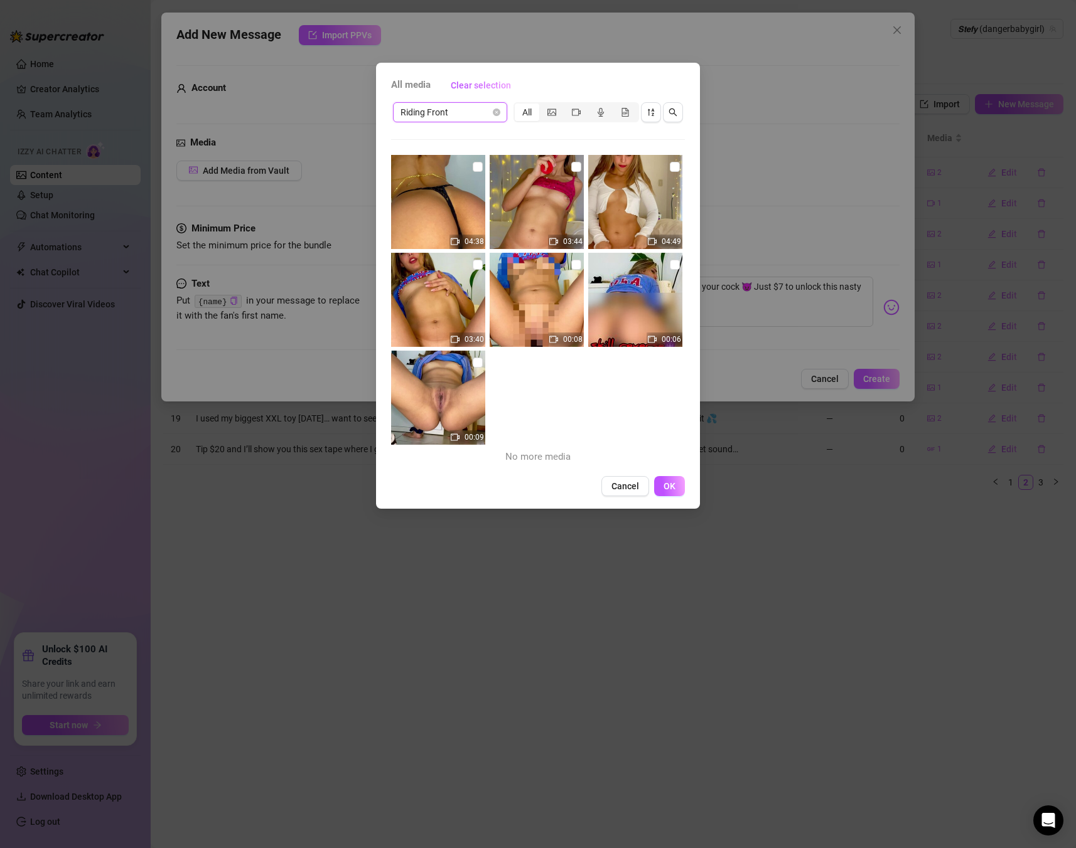
click at [293, 128] on div "All media Clear selection Riding Front Riding Front All 04:38 03:44 04:49 03:40…" at bounding box center [538, 424] width 1076 height 848
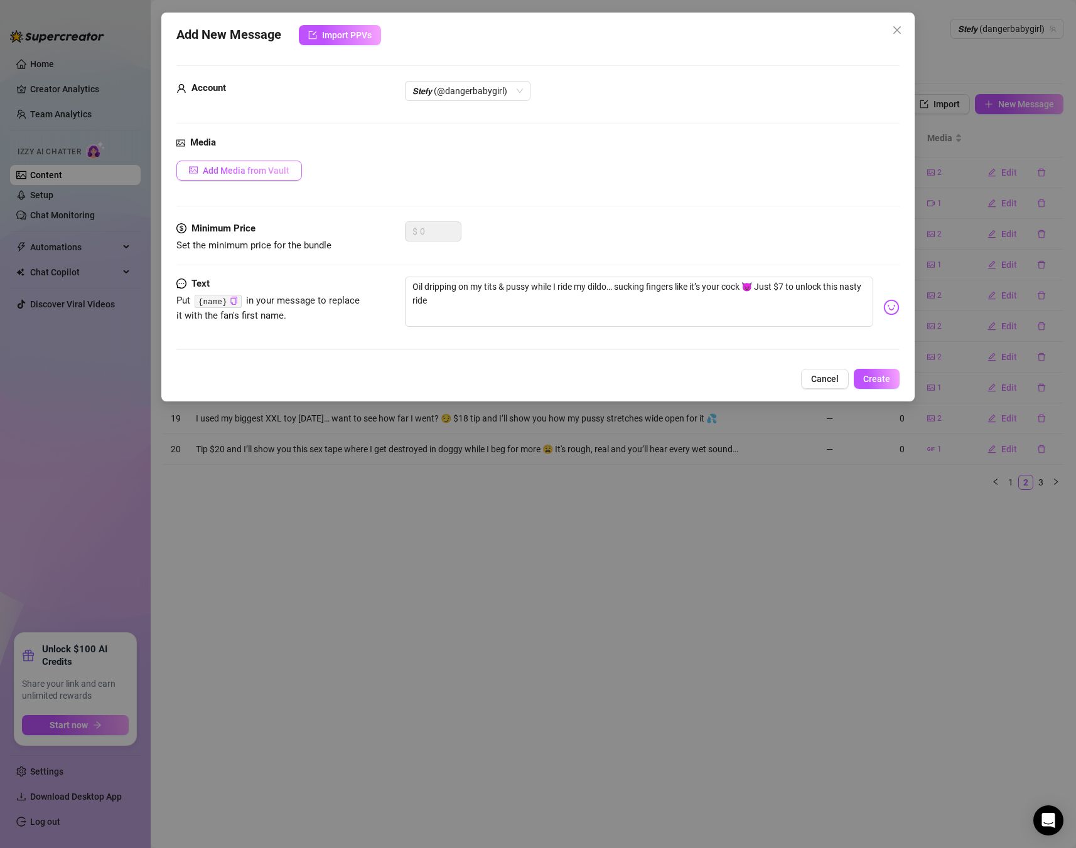
click at [275, 166] on span "Add Media from Vault" at bounding box center [246, 171] width 87 height 10
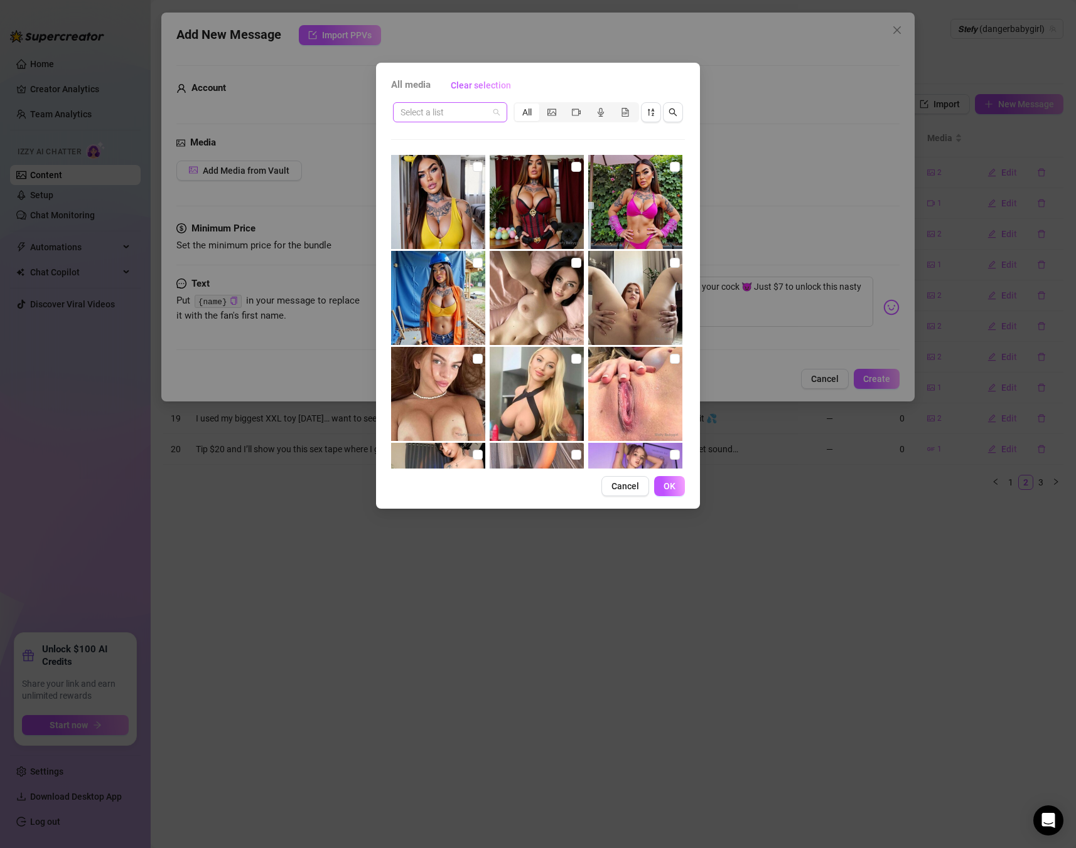
click at [438, 114] on input "search" at bounding box center [444, 112] width 88 height 19
type input "t"
click at [460, 107] on input "search" at bounding box center [444, 112] width 88 height 19
type input "fing"
click at [442, 142] on div "Fingers" at bounding box center [450, 138] width 94 height 14
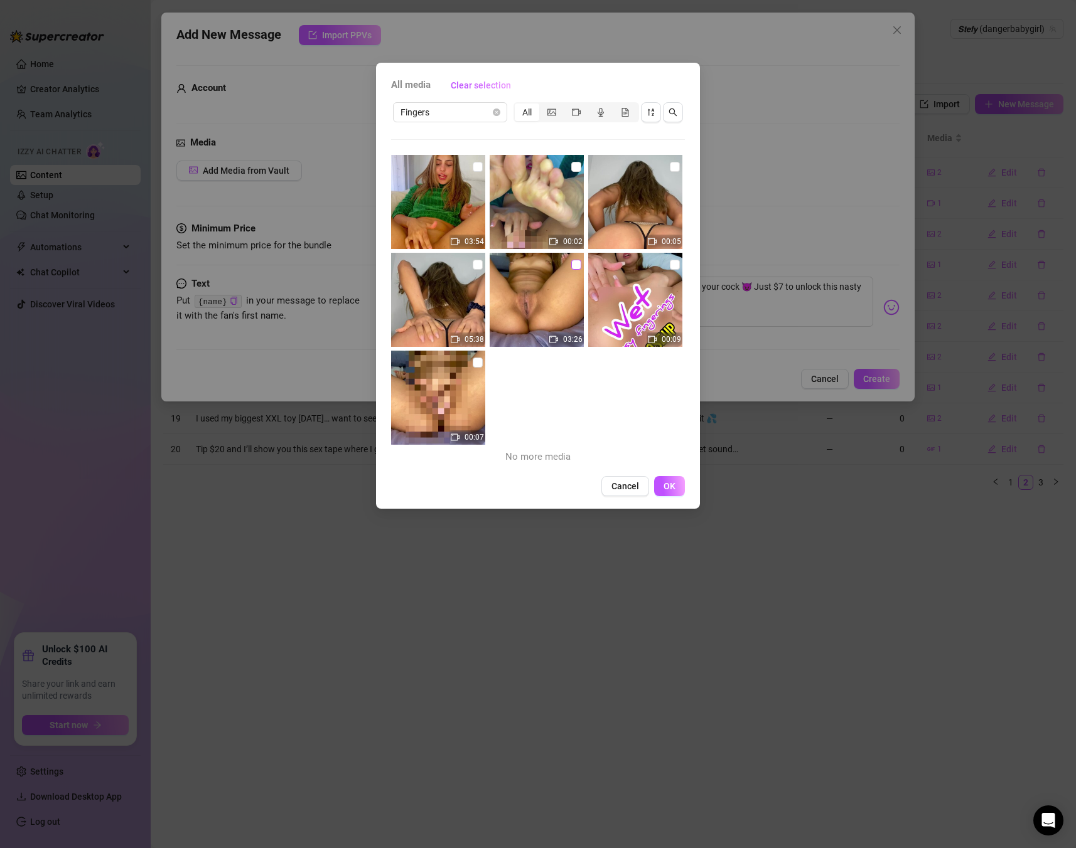
click at [577, 264] on input "checkbox" at bounding box center [576, 265] width 10 height 10
checkbox input "true"
click at [476, 163] on input "checkbox" at bounding box center [478, 167] width 10 height 10
checkbox input "true"
click at [478, 265] on input "checkbox" at bounding box center [478, 265] width 10 height 10
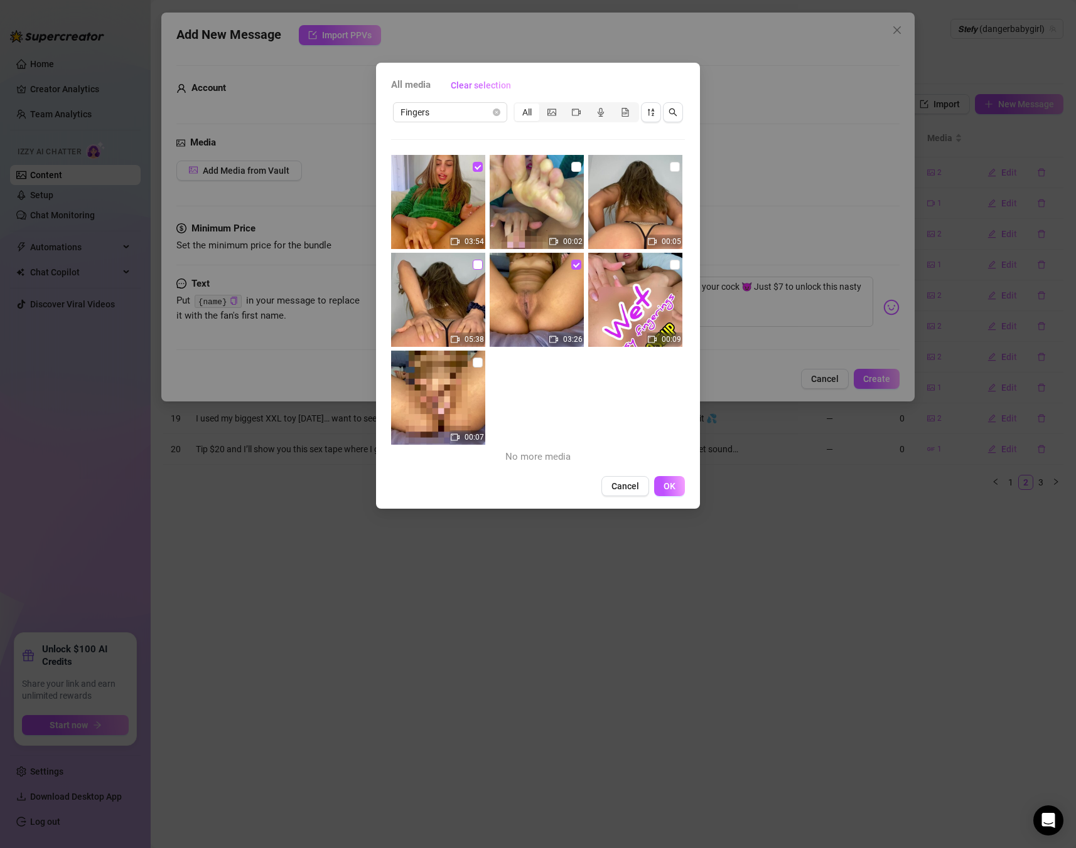
checkbox input "true"
click at [680, 489] on button "OK" at bounding box center [669, 486] width 31 height 20
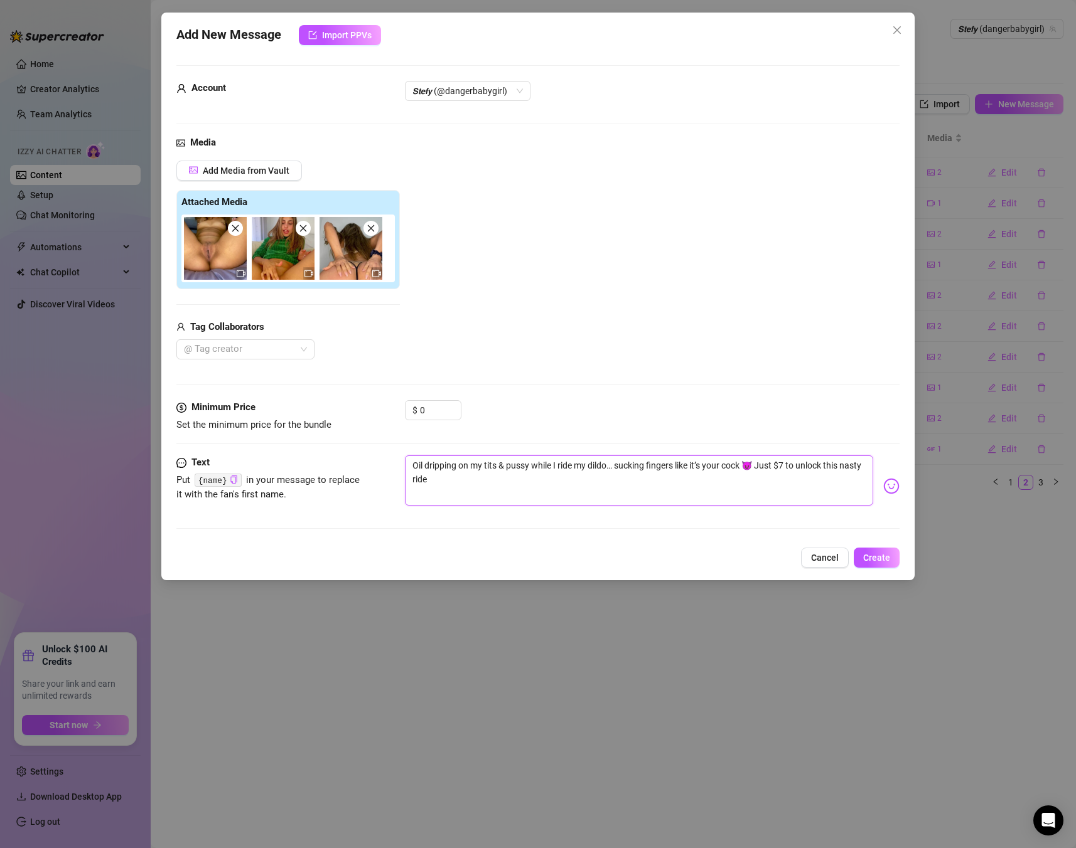
drag, startPoint x: 539, startPoint y: 483, endPoint x: 383, endPoint y: 449, distance: 159.7
click at [383, 449] on form "Account 𝙎𝙩𝙚𝙛𝙮 (@dangerbabygirl) Media Add Media from Vault Attached Media Tag C…" at bounding box center [537, 302] width 723 height 475
paste textarea "Close-up of my pussy getting fingered until I squirt everywhere 🥵💦 You need to …"
type textarea "Close-up of my pussy getting fingered until I squirt everywhere 🥵💦 You need to …"
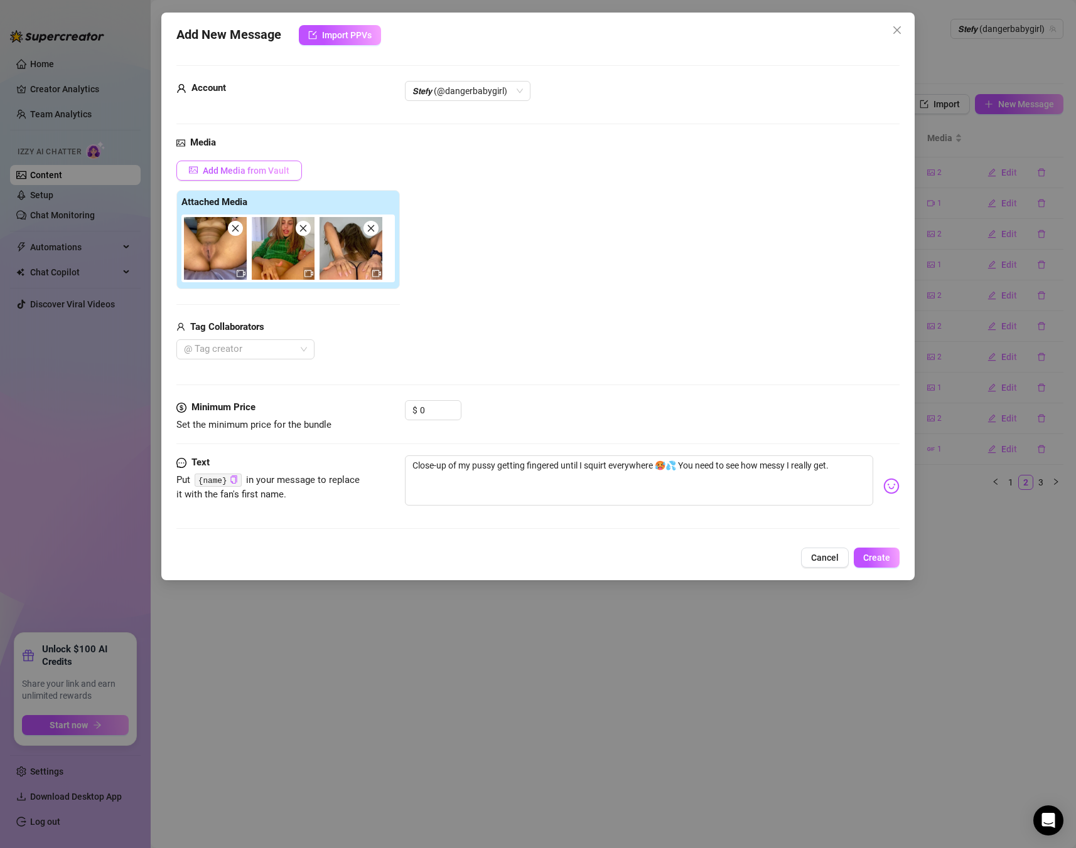
click at [216, 176] on button "Add Media from Vault" at bounding box center [238, 171] width 125 height 20
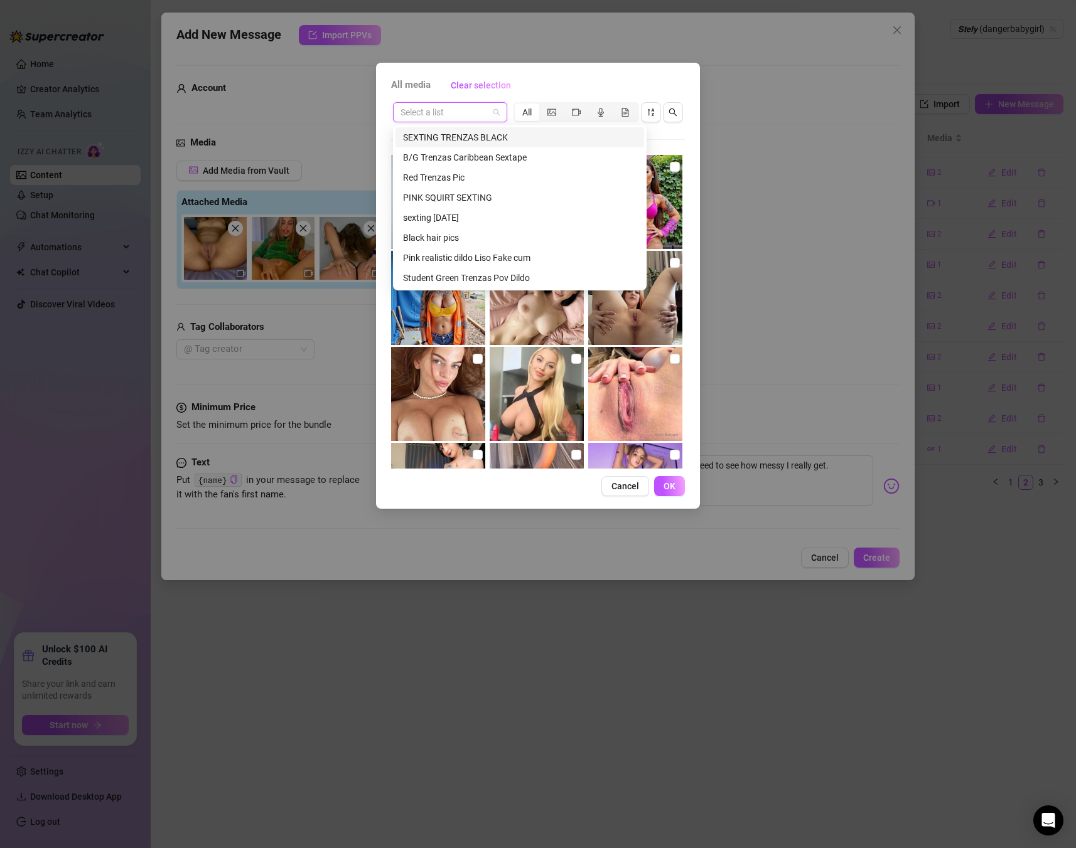
click at [458, 120] on input "search" at bounding box center [444, 112] width 88 height 19
type input "inv"
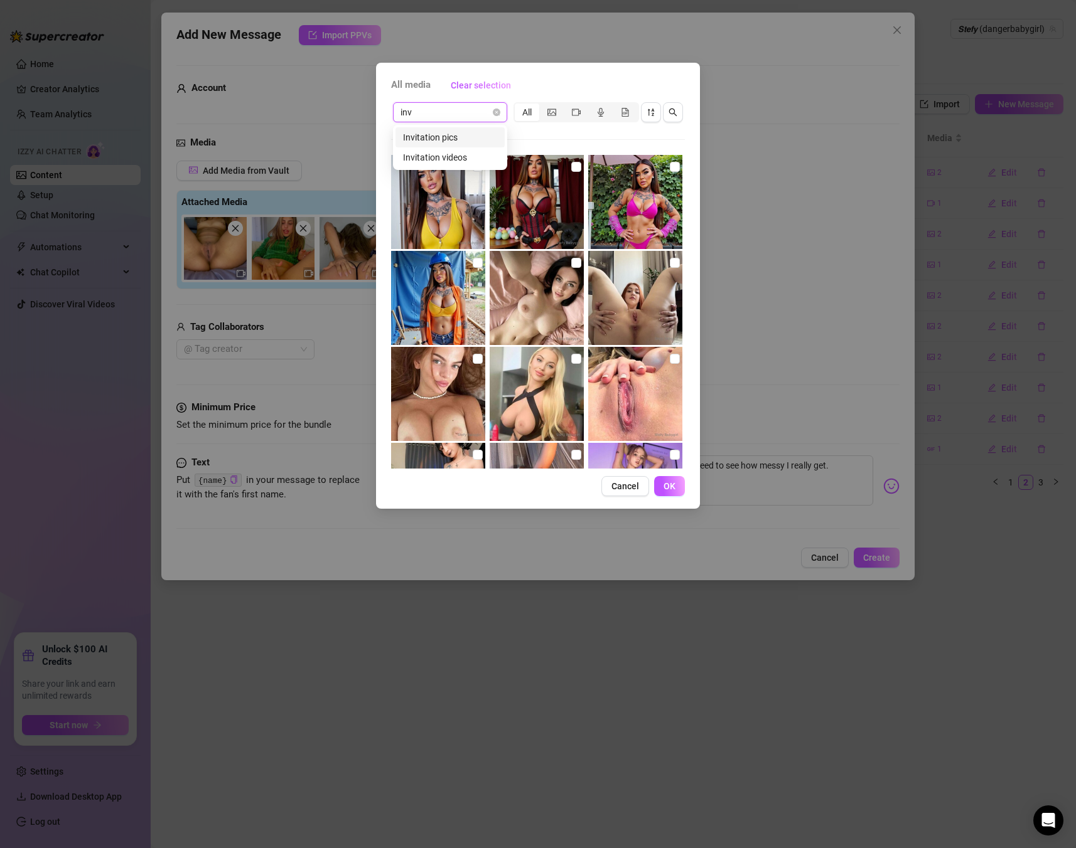
click at [464, 136] on div "Invitation pics" at bounding box center [450, 138] width 94 height 14
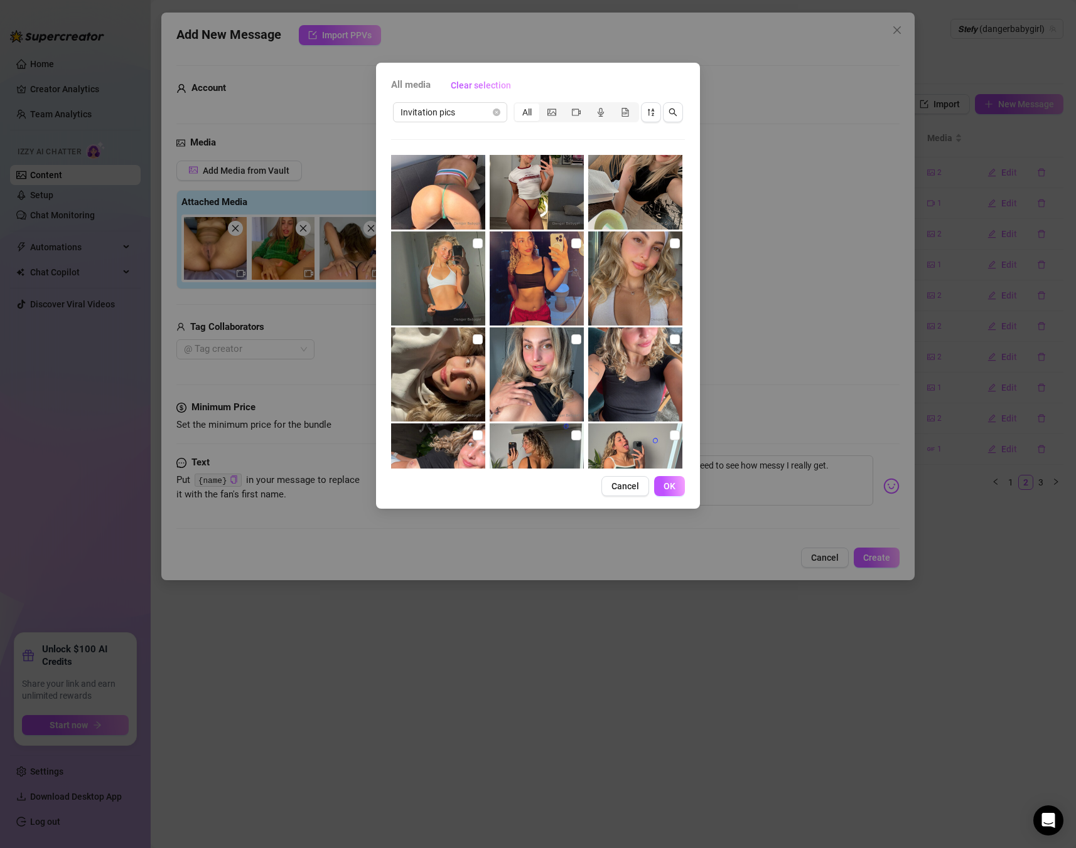
scroll to position [1845, 0]
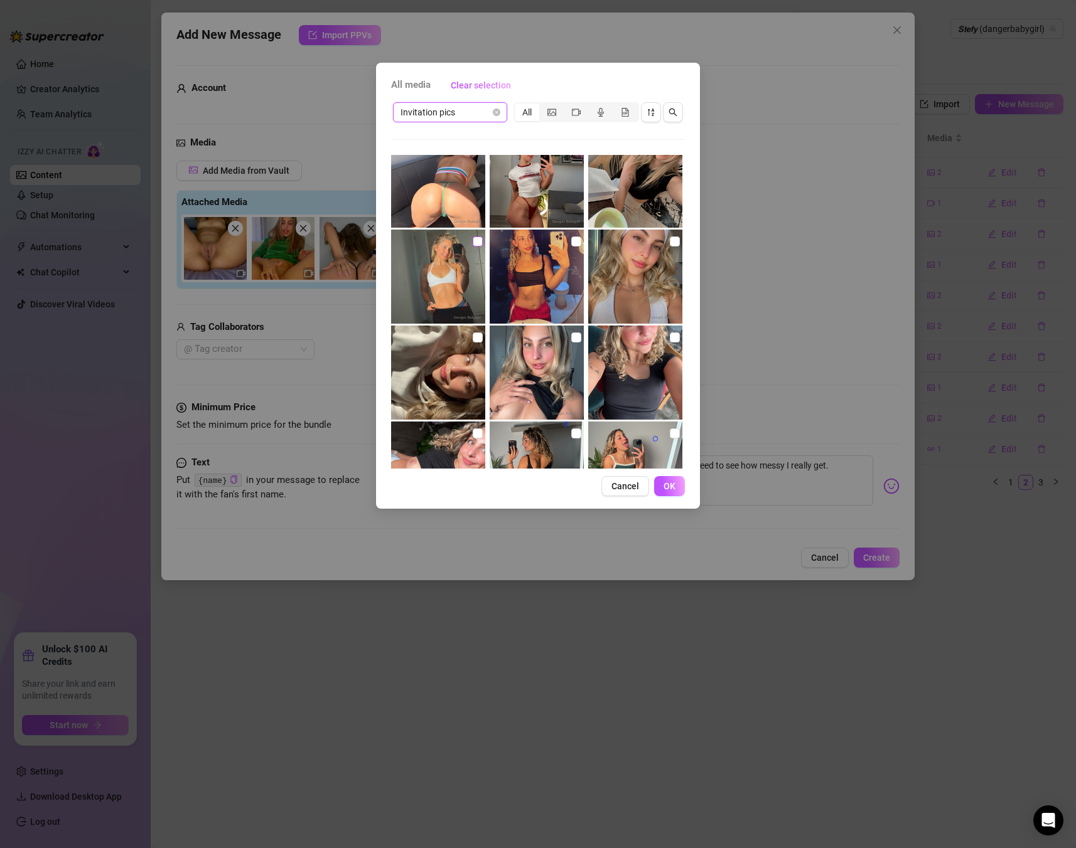
click at [481, 244] on input "checkbox" at bounding box center [478, 242] width 10 height 10
checkbox input "true"
click at [671, 488] on span "OK" at bounding box center [669, 486] width 12 height 10
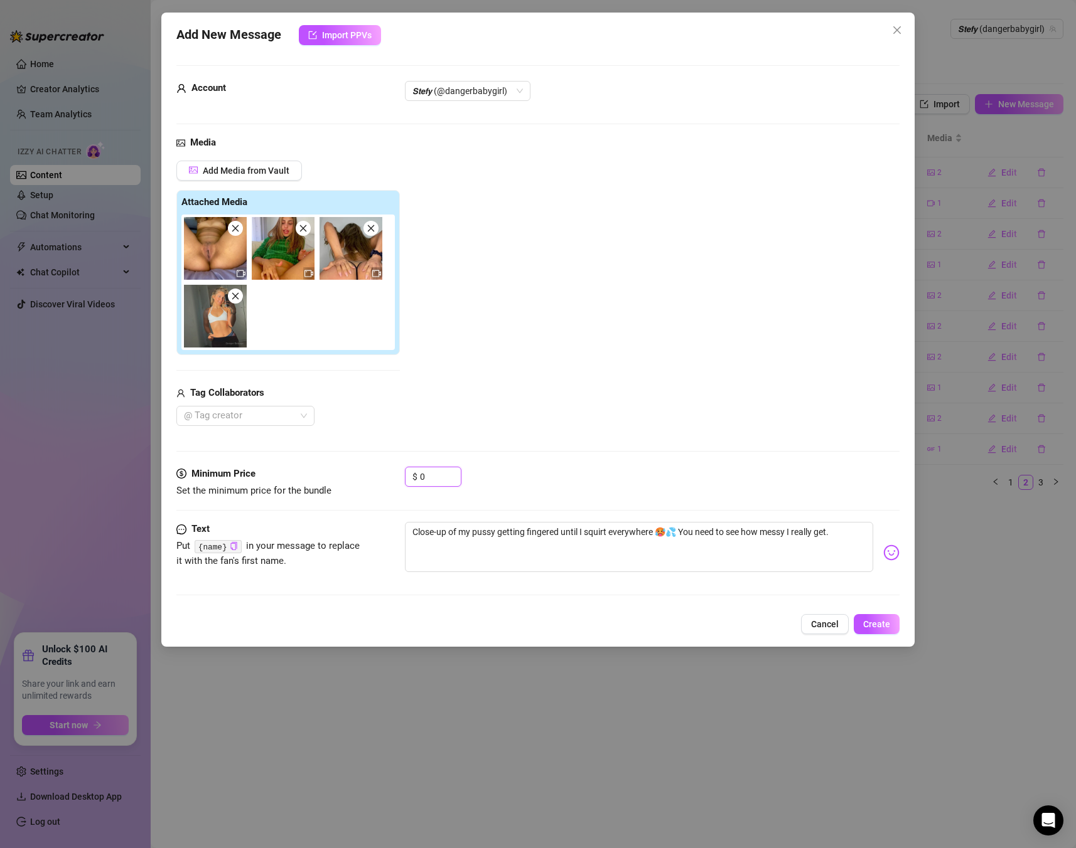
drag, startPoint x: 435, startPoint y: 483, endPoint x: 376, endPoint y: 474, distance: 59.0
click at [376, 474] on div "Minimum Price Set the minimum price for the bundle $ 0" at bounding box center [537, 483] width 723 height 32
click at [428, 474] on input "0" at bounding box center [440, 476] width 41 height 19
drag, startPoint x: 428, startPoint y: 474, endPoint x: 412, endPoint y: 473, distance: 16.3
click at [412, 473] on div "$ 0" at bounding box center [433, 477] width 56 height 20
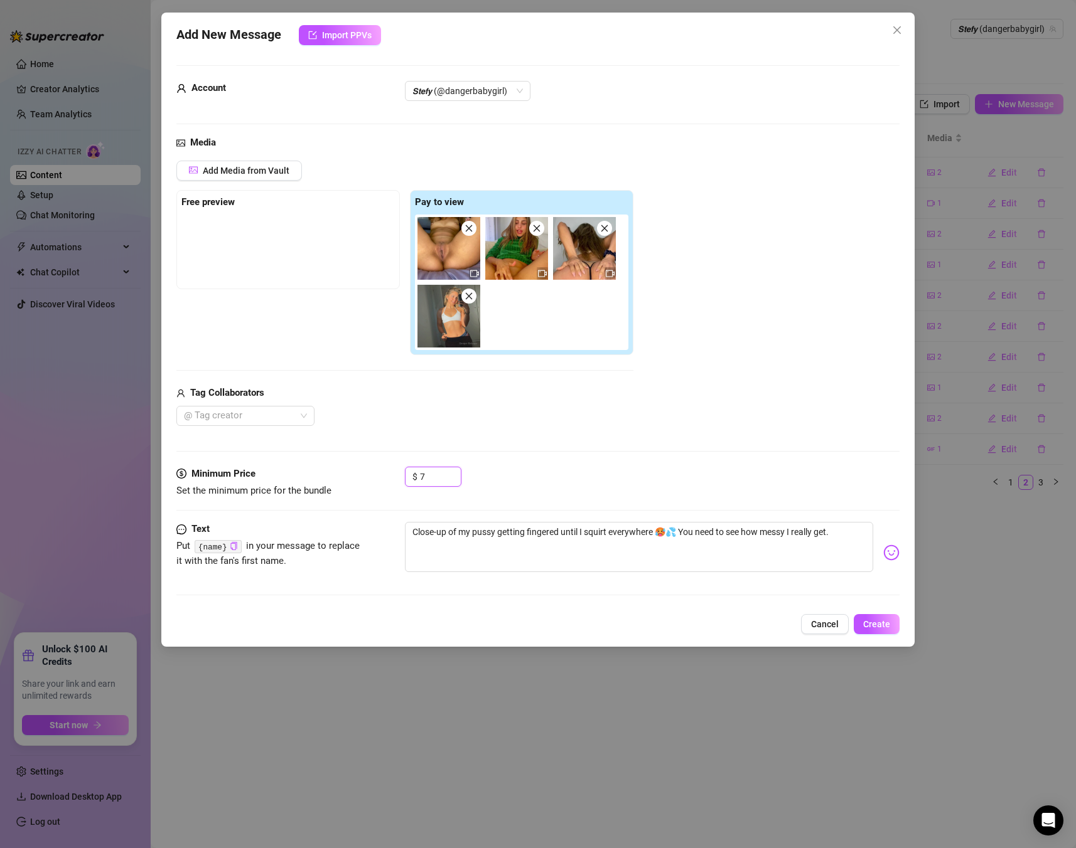
type input "7"
click at [542, 428] on div "Media Add Media from Vault Free preview Pay to view Tag Collaborators @ Tag cre…" at bounding box center [537, 301] width 723 height 331
drag, startPoint x: 429, startPoint y: 287, endPoint x: 454, endPoint y: 318, distance: 39.3
click at [432, 297] on div at bounding box center [524, 283] width 218 height 136
drag, startPoint x: 390, startPoint y: 295, endPoint x: 179, endPoint y: 204, distance: 229.6
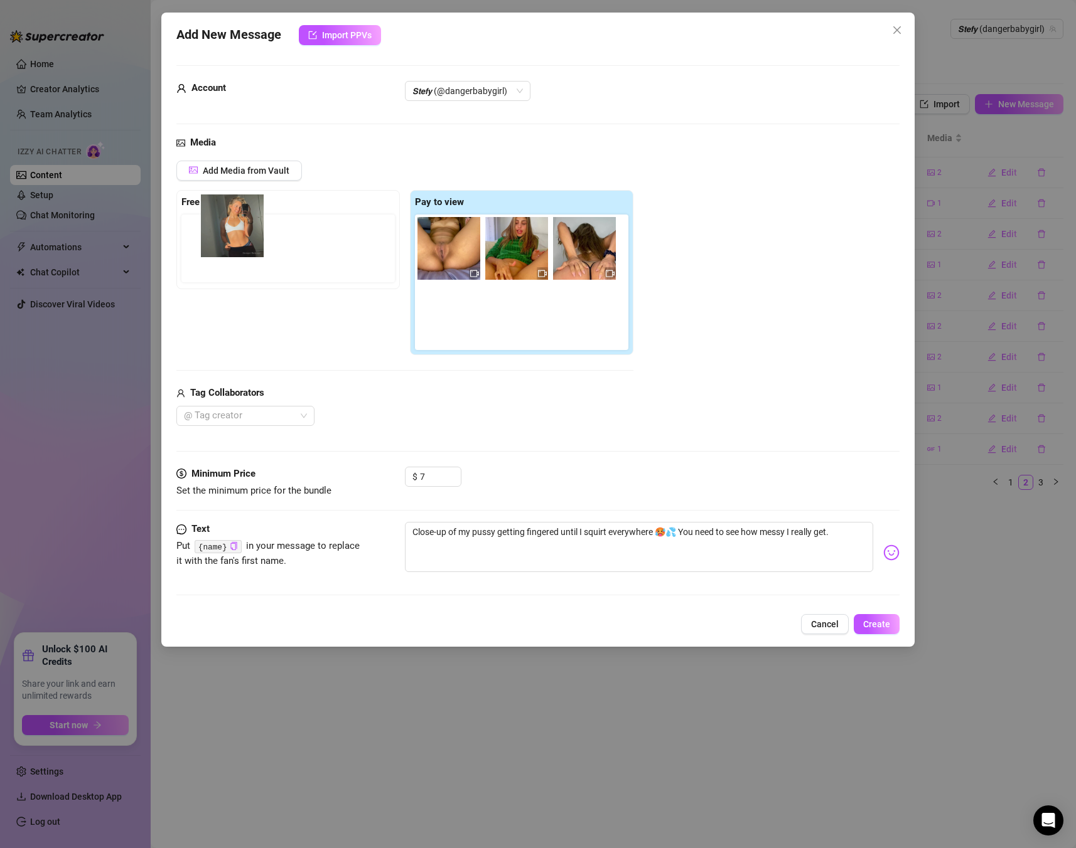
click at [179, 204] on div "Free preview Pay to view" at bounding box center [404, 273] width 457 height 166
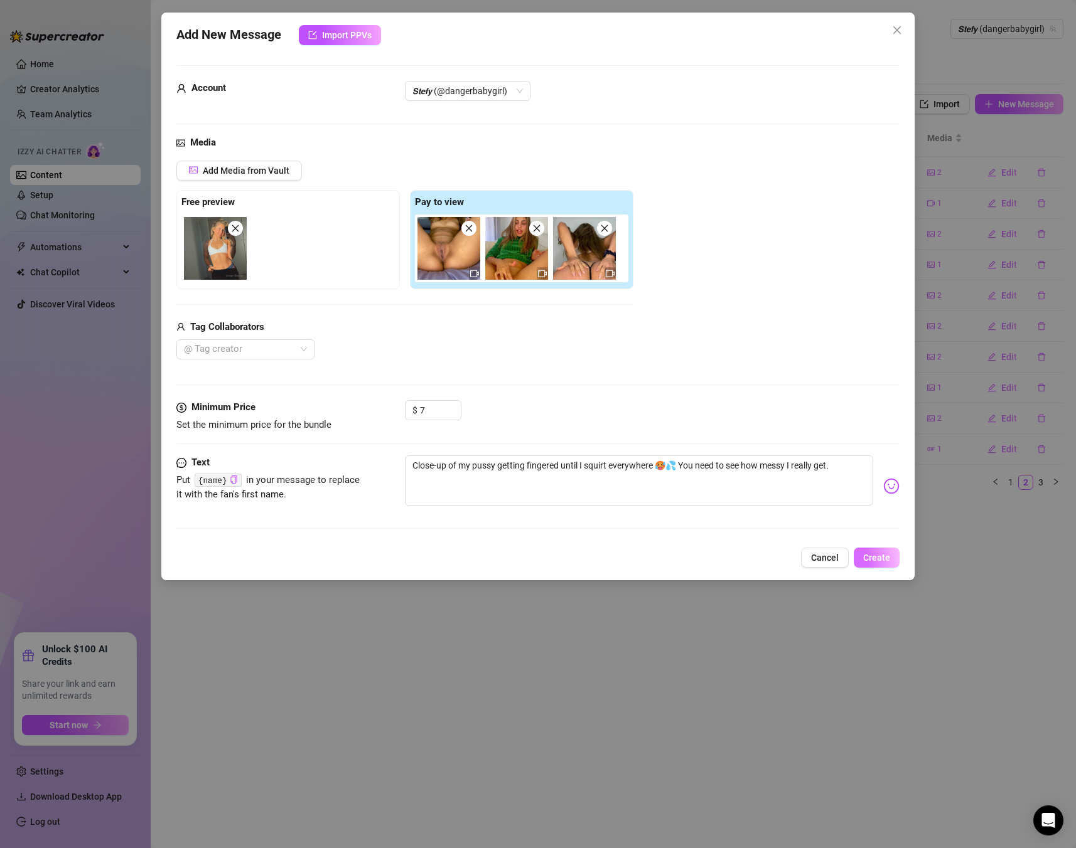
click at [872, 559] on span "Create" at bounding box center [876, 558] width 27 height 10
